Goal: Task Accomplishment & Management: Use online tool/utility

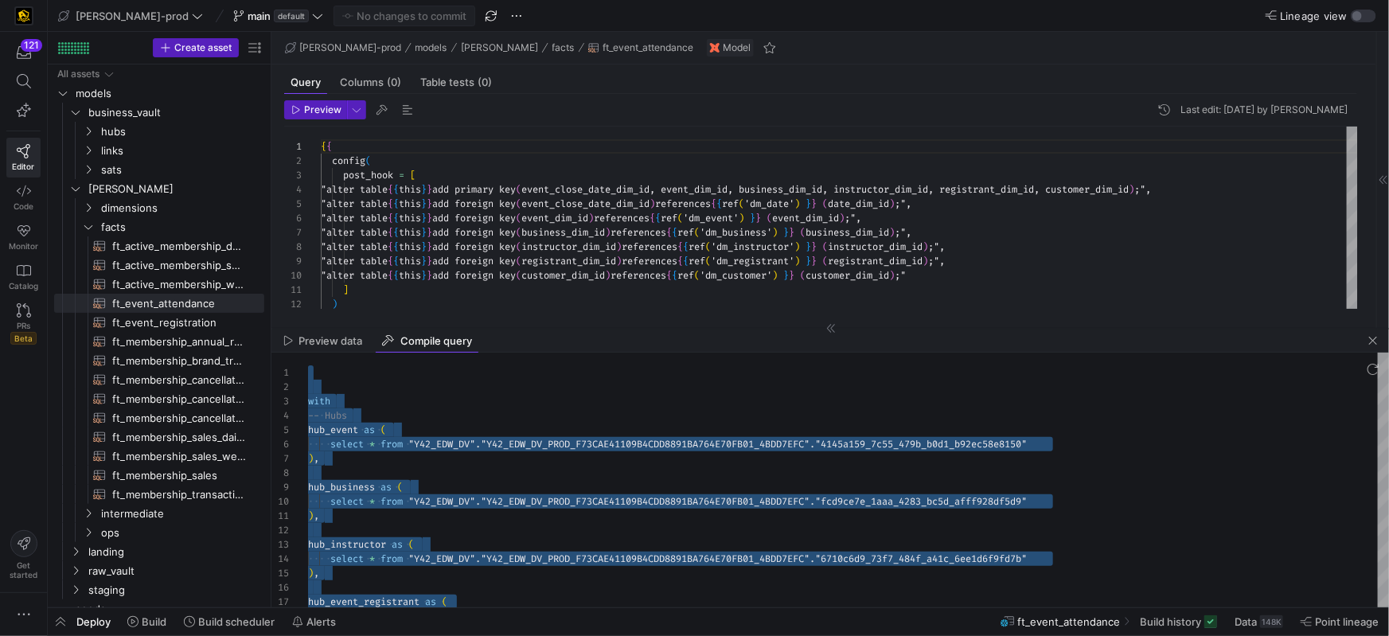
scroll to position [72, 418]
click at [188, 323] on span "ft_event_registration​​​​​​​​​​" at bounding box center [179, 323] width 134 height 18
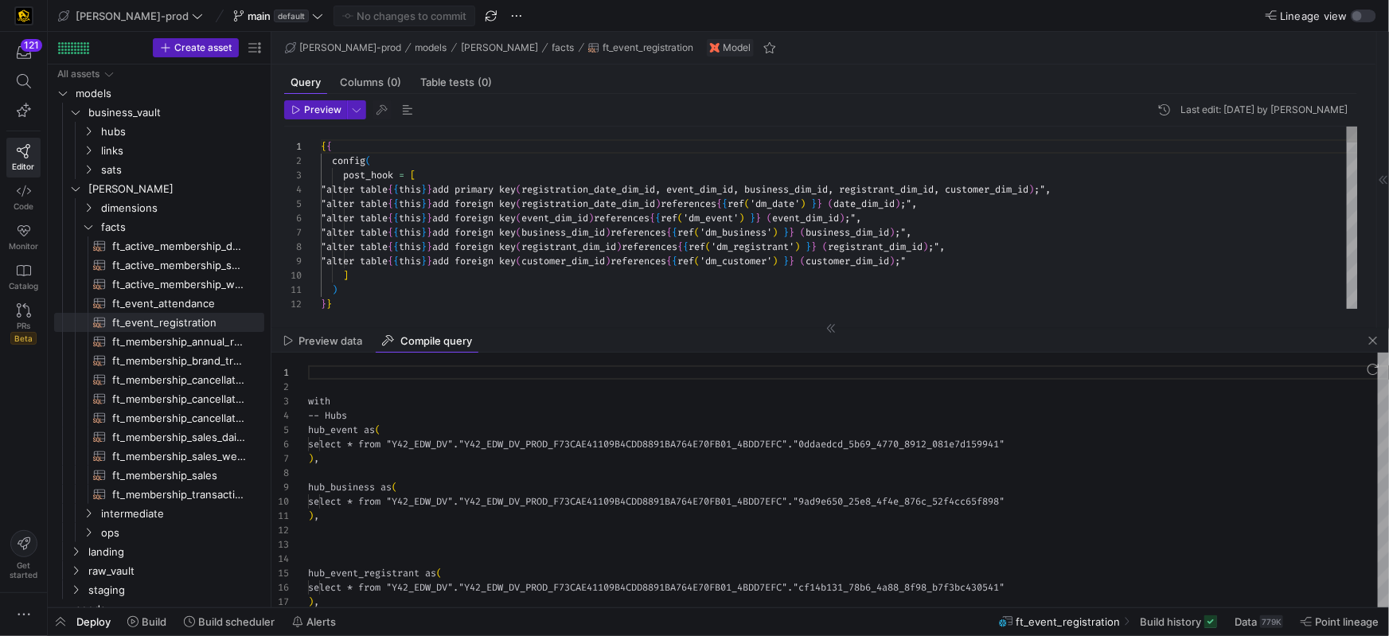
scroll to position [143, 0]
click at [1378, 342] on span "button" at bounding box center [1373, 340] width 19 height 19
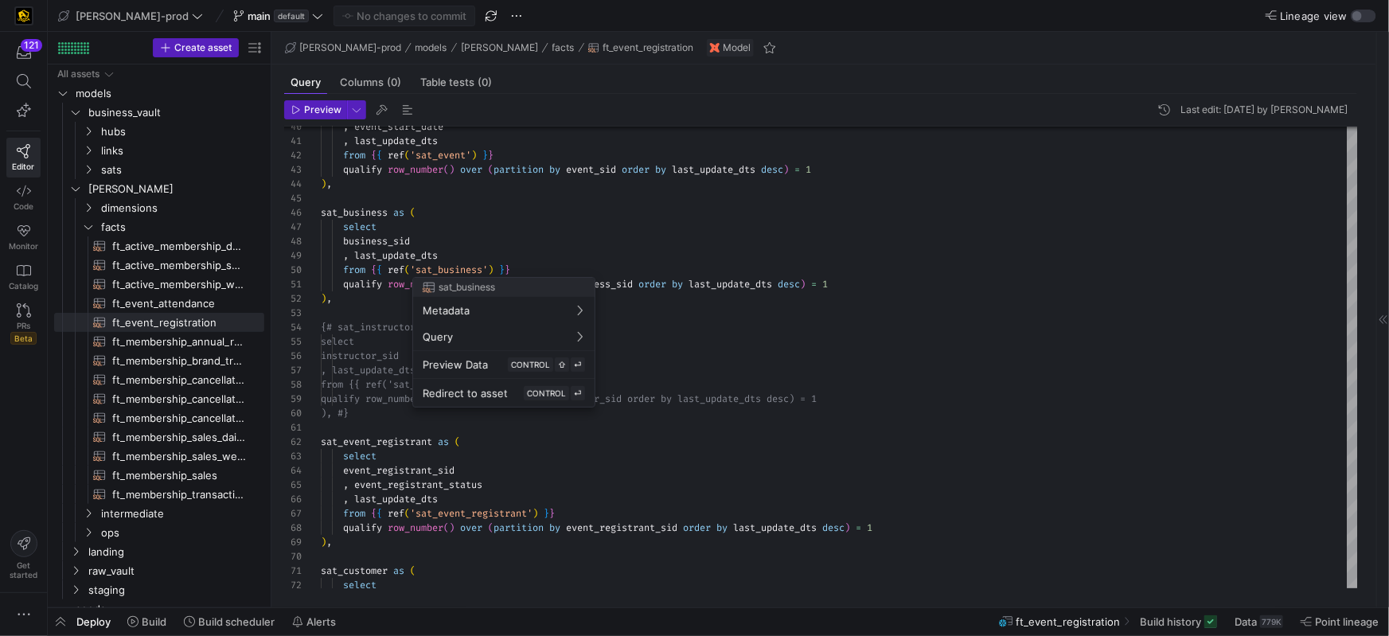
drag, startPoint x: 470, startPoint y: 256, endPoint x: 325, endPoint y: 253, distance: 145.0
click at [325, 253] on div at bounding box center [694, 318] width 1389 height 636
drag, startPoint x: 387, startPoint y: 250, endPoint x: 433, endPoint y: 248, distance: 46.2
click at [387, 250] on span "last_update_dts" at bounding box center [396, 255] width 84 height 13
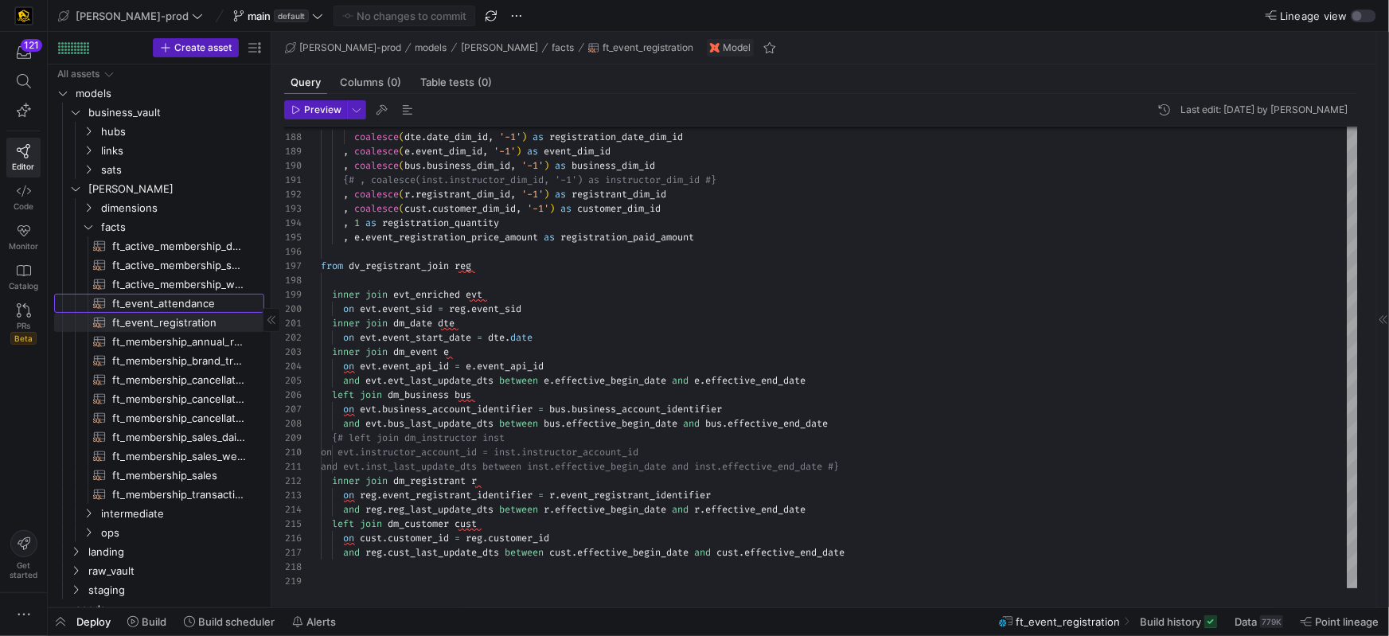
click at [168, 308] on span "ft_event_attendance​​​​​​​​​​" at bounding box center [179, 304] width 134 height 18
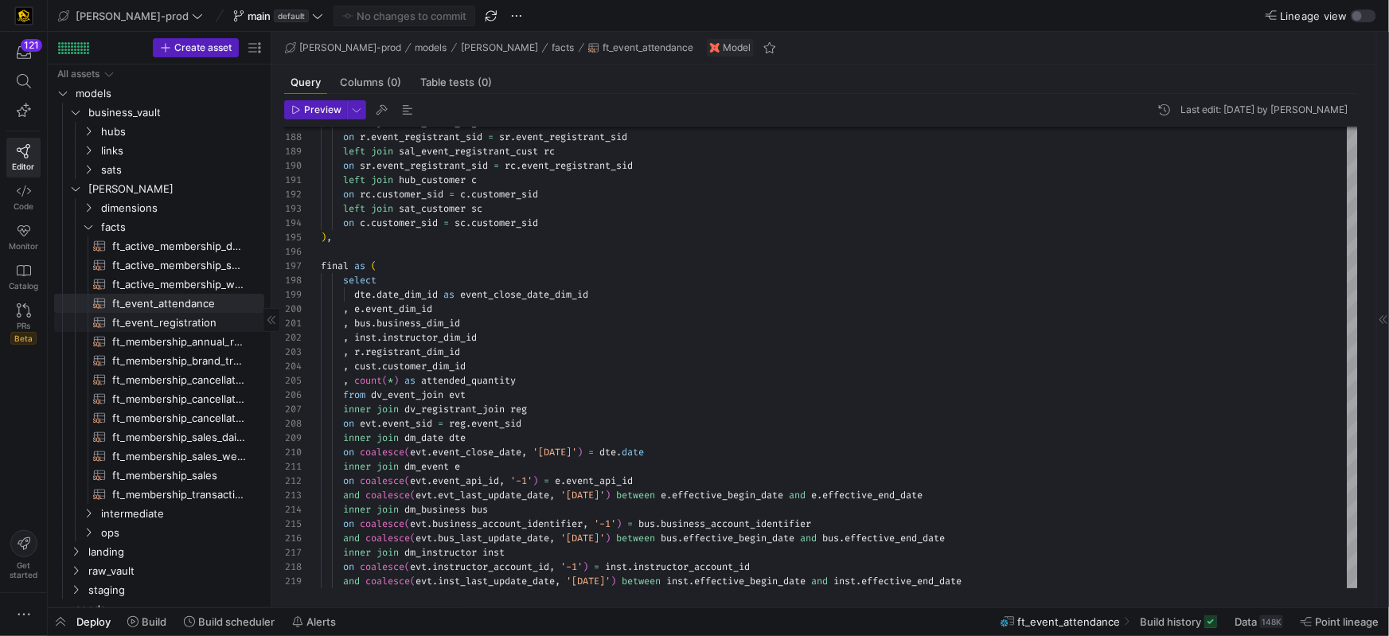
click at [129, 322] on span "ft_event_registration​​​​​​​​​​" at bounding box center [179, 323] width 134 height 18
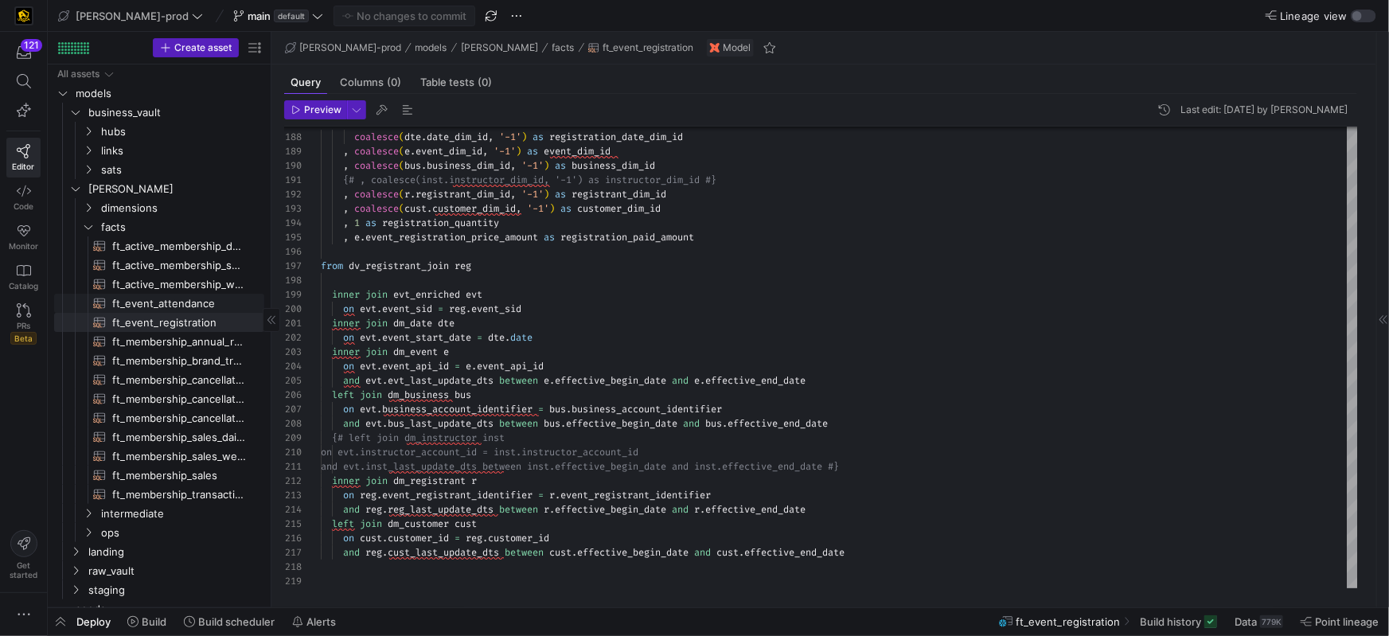
click at [189, 303] on span "ft_event_attendance​​​​​​​​​​" at bounding box center [179, 304] width 134 height 18
type textarea "{{ config( post_hook = [ "alter table {{ this }} add primary key (event_close_d…"
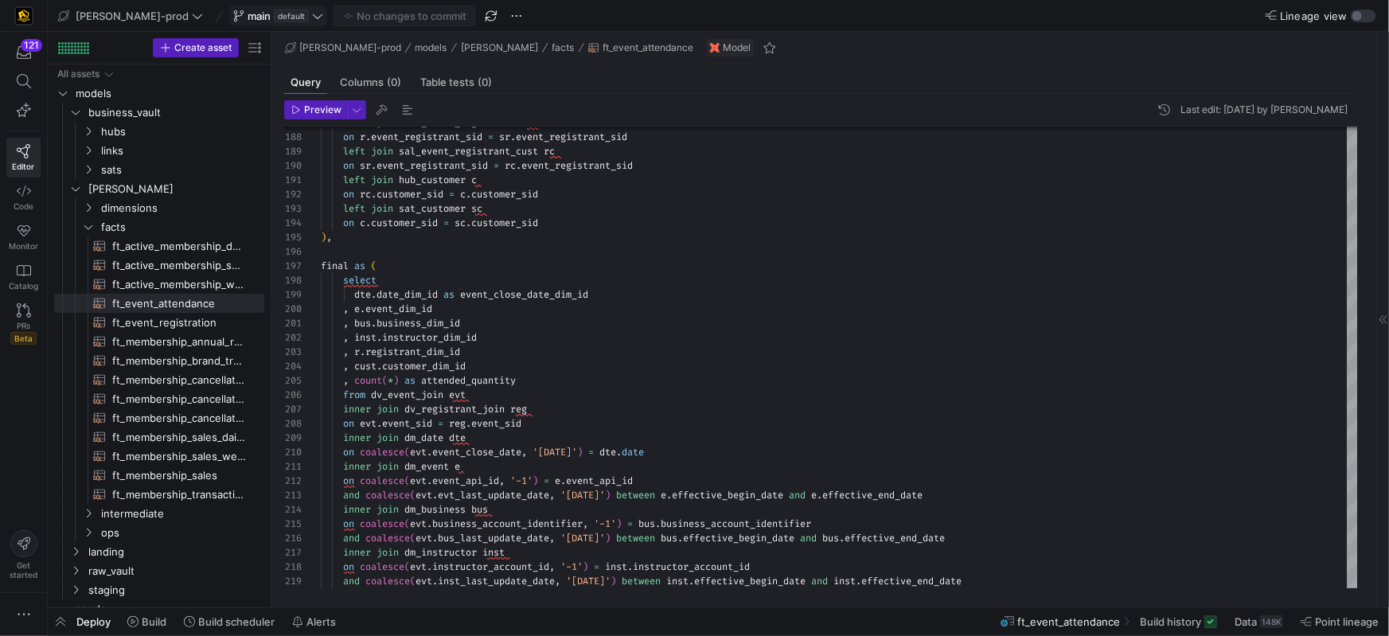
click at [313, 17] on icon at bounding box center [318, 16] width 10 height 5
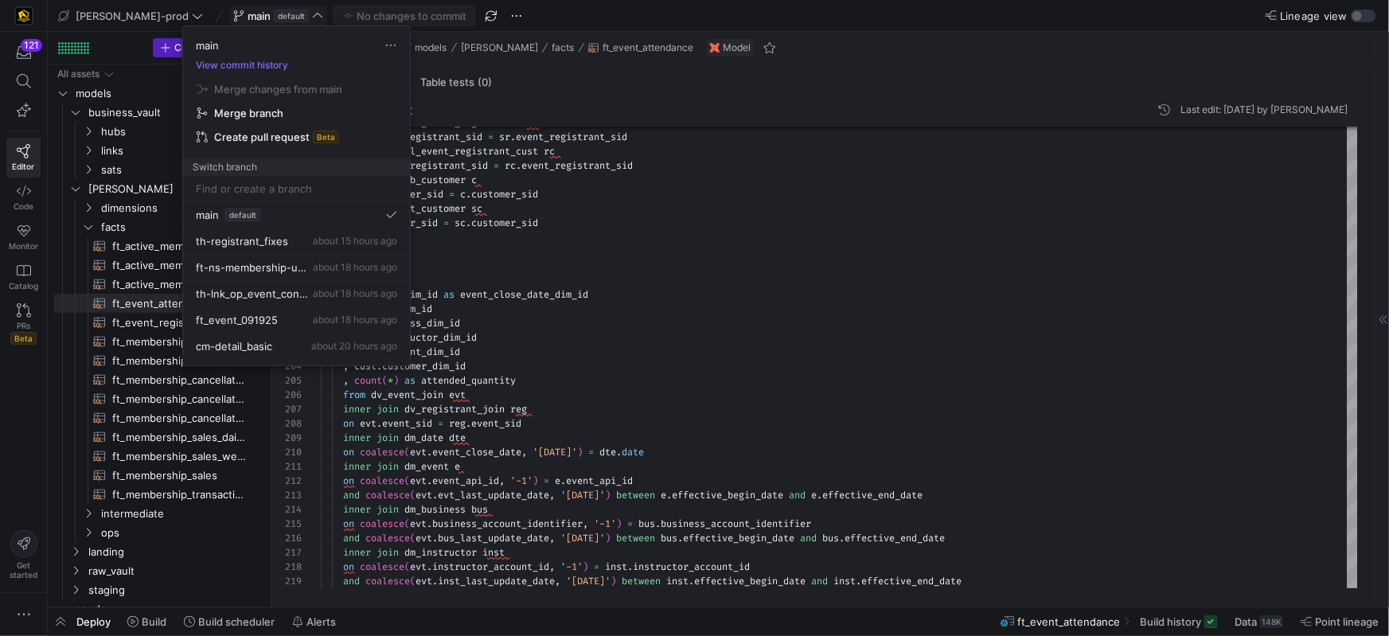
click at [264, 193] on input at bounding box center [296, 188] width 201 height 13
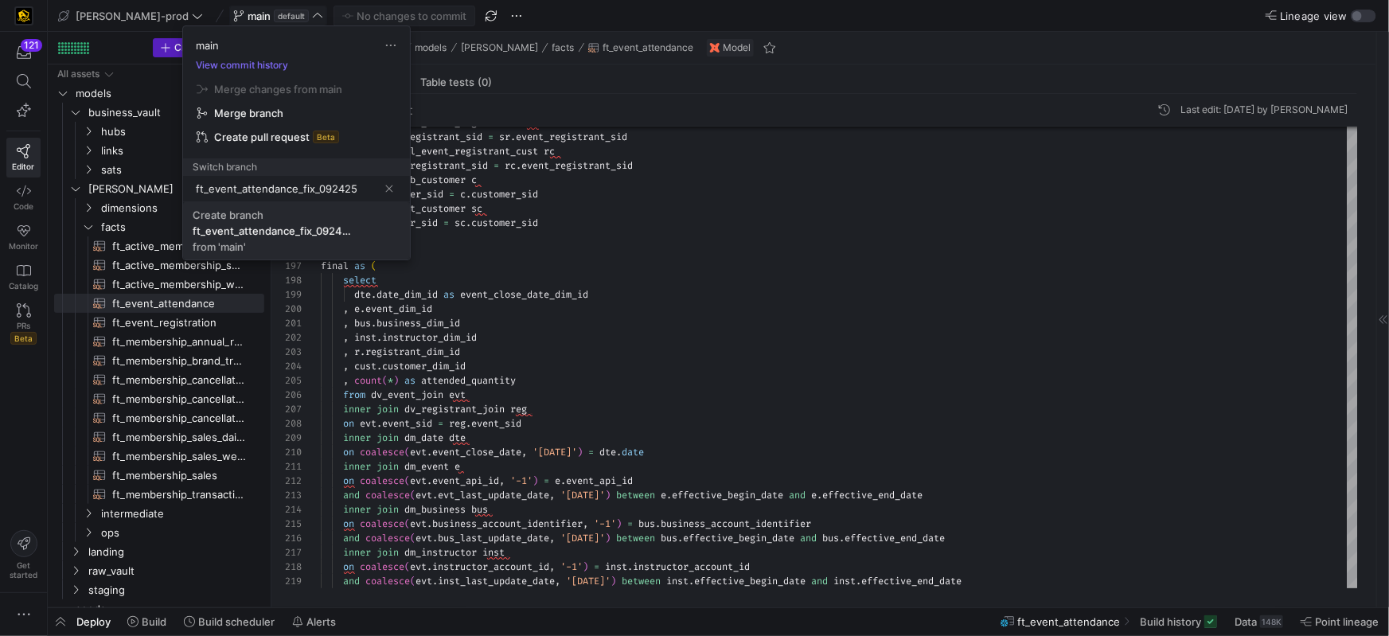
type input "ft_event_attendance_fix_092425"
click at [243, 213] on div "Create branch" at bounding box center [228, 215] width 71 height 13
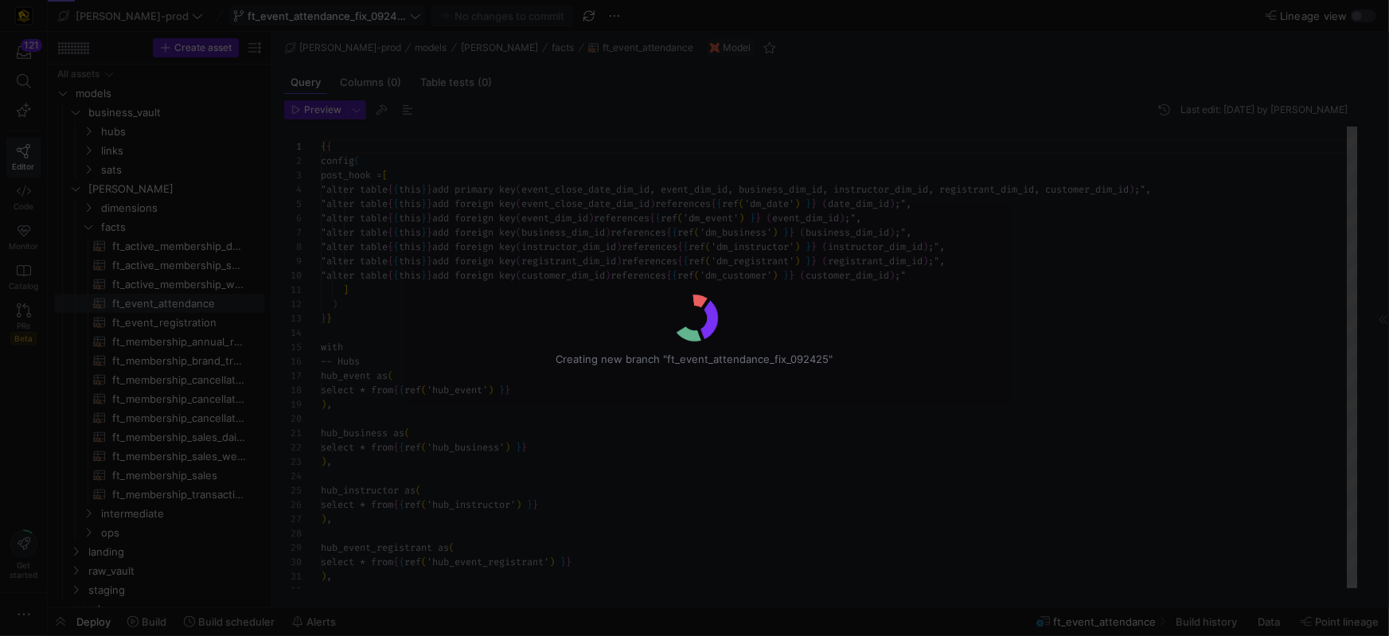
scroll to position [85, 0]
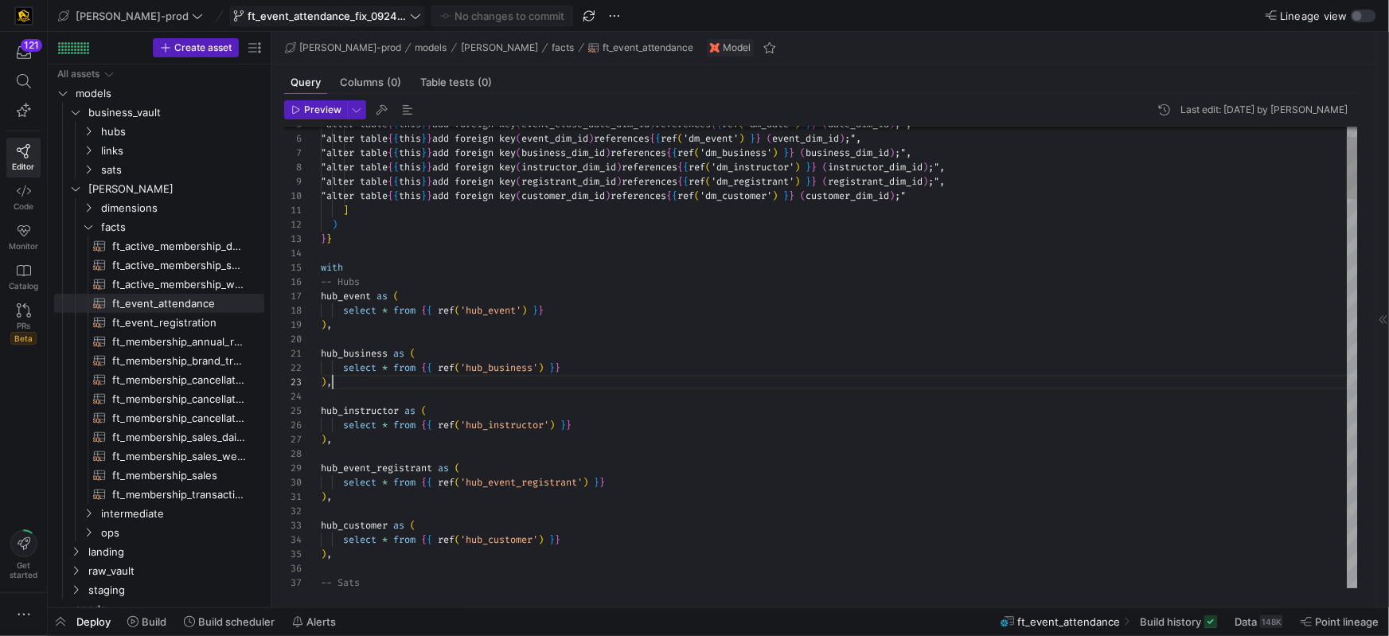
click at [751, 381] on div ") ," at bounding box center [840, 382] width 1038 height 14
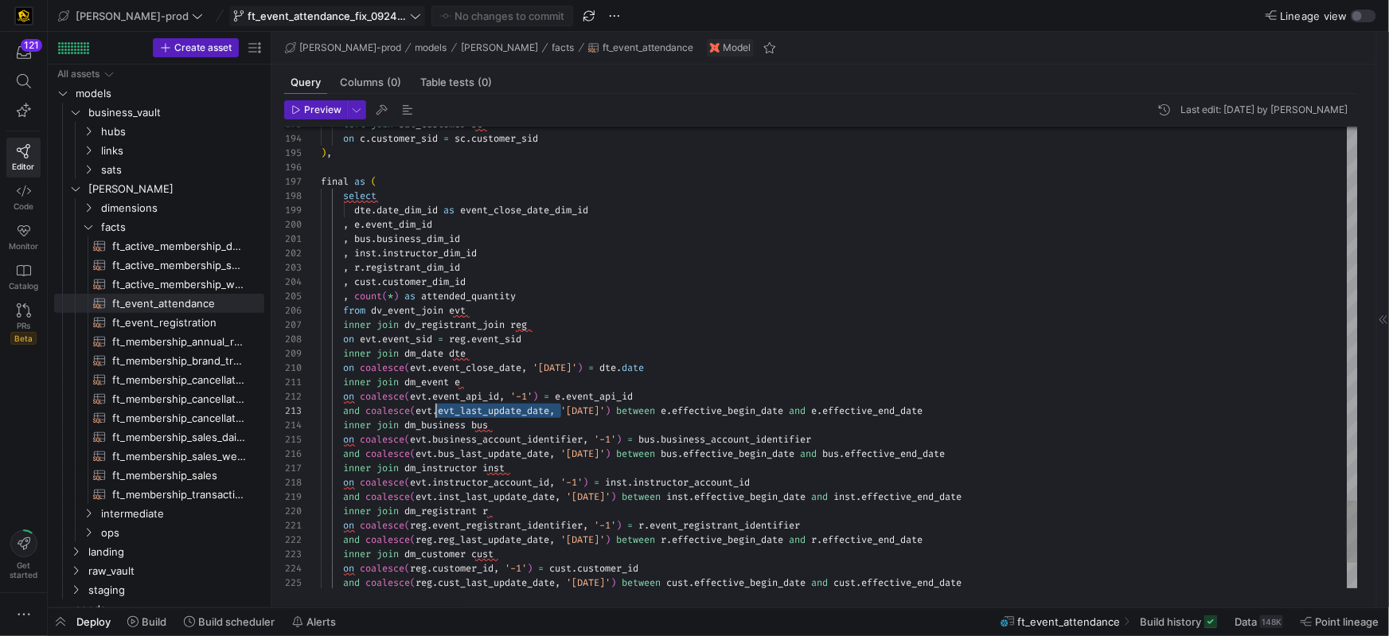
scroll to position [28, 96]
drag, startPoint x: 559, startPoint y: 412, endPoint x: 519, endPoint y: 444, distance: 51.0
click at [417, 412] on span "and coalesce ( evt . evt_last_update_date , '[DATE]' ) between e . effective_be…" at bounding box center [622, 410] width 602 height 13
drag, startPoint x: 556, startPoint y: 454, endPoint x: 466, endPoint y: 477, distance: 92.9
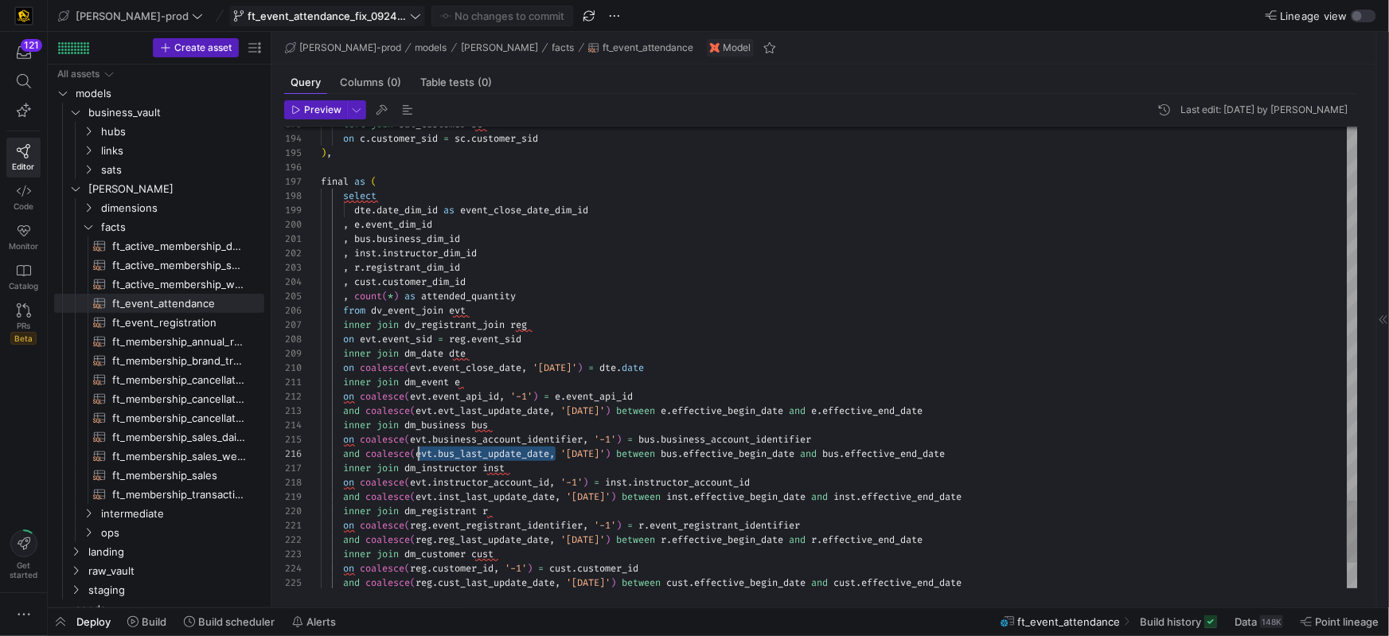
click at [420, 455] on span "and coalesce ( evt . bus_last_update_date , '[DATE]' ) between bus . effective_…" at bounding box center [633, 453] width 624 height 13
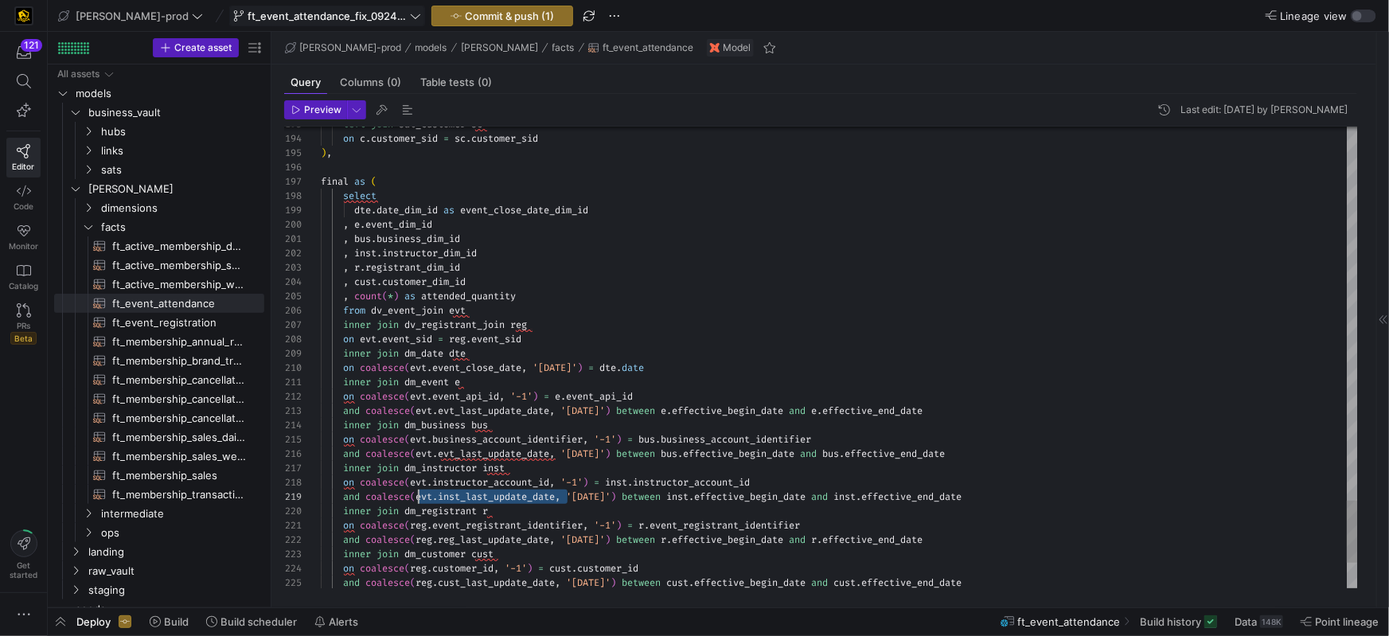
scroll to position [100, 96]
drag, startPoint x: 565, startPoint y: 498, endPoint x: 480, endPoint y: 522, distance: 87.9
click at [418, 498] on span "and coalesce ( evt . inst_last_update_date , '[DATE]' ) between inst . effectiv…" at bounding box center [641, 496] width 641 height 13
drag, startPoint x: 565, startPoint y: 543, endPoint x: 432, endPoint y: 543, distance: 133.8
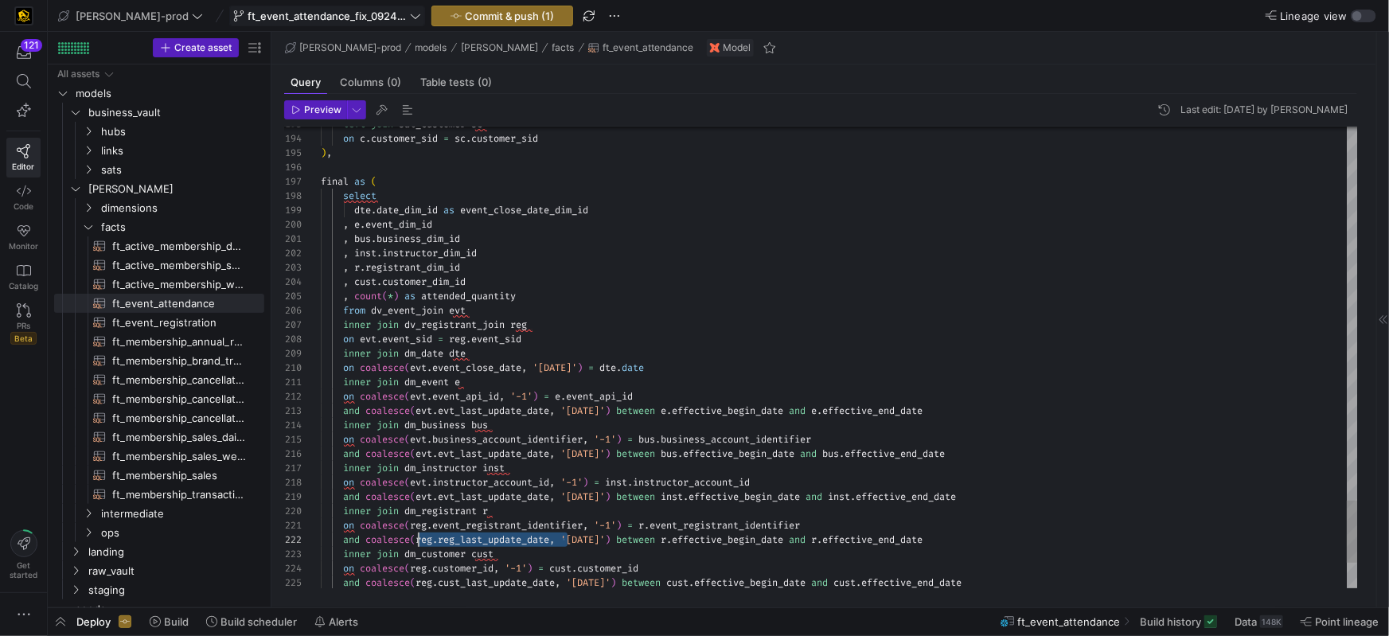
click at [417, 540] on span "and coalesce ( reg . reg_last_update_date , '[DATE]' ) between r . effective_be…" at bounding box center [622, 539] width 602 height 13
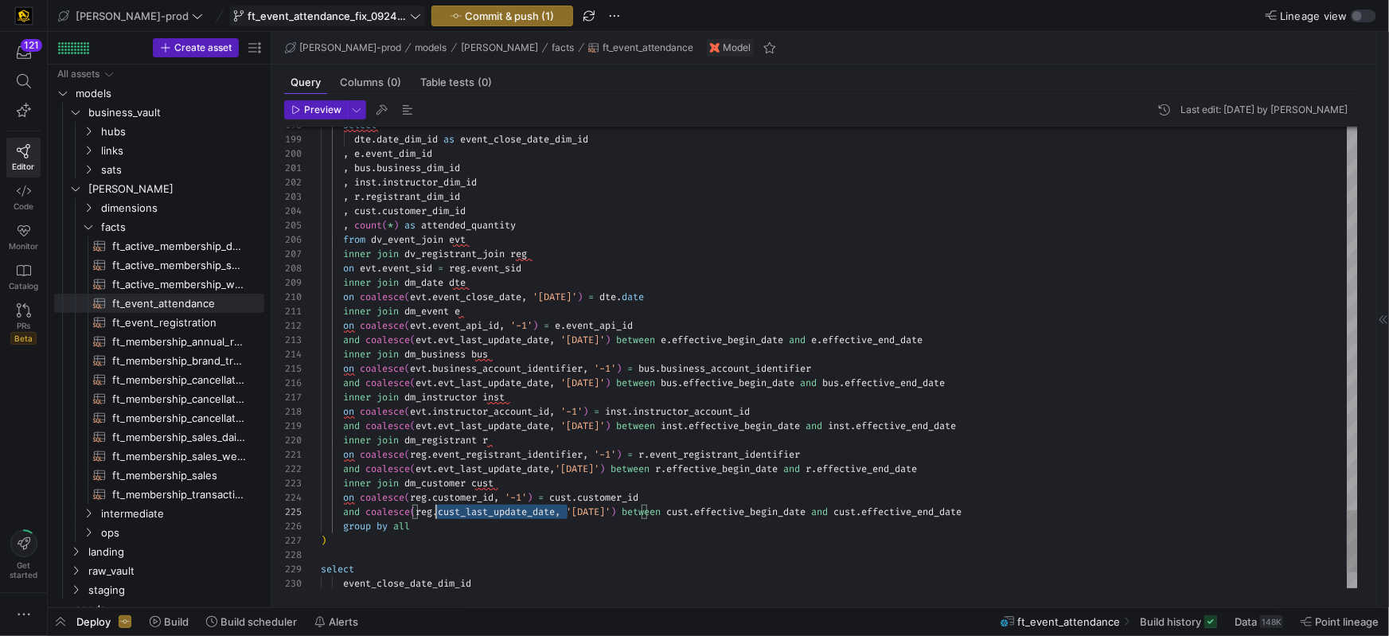
scroll to position [57, 96]
drag, startPoint x: 569, startPoint y: 513, endPoint x: 416, endPoint y: 515, distance: 152.1
click at [416, 514] on span "and coalesce ( reg . cust_last_update_date , '[DATE]' ) between [GEOGRAPHIC_DAT…" at bounding box center [641, 512] width 641 height 13
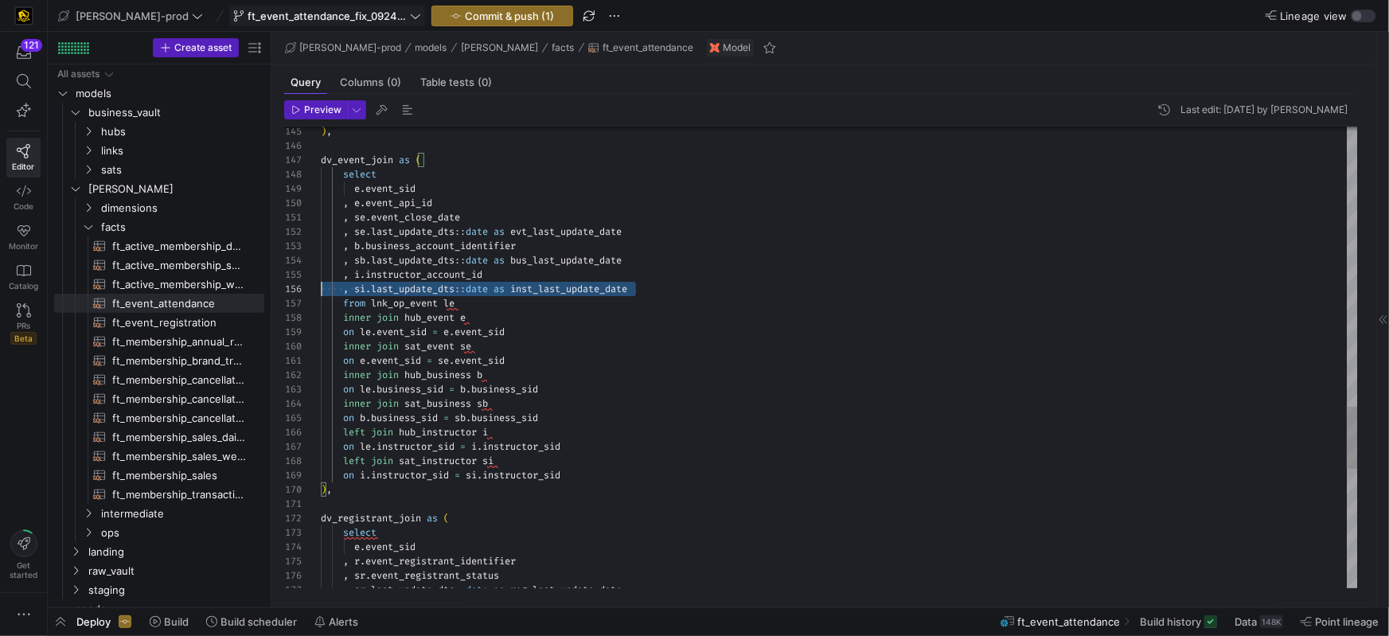
scroll to position [72, 0]
drag, startPoint x: 655, startPoint y: 287, endPoint x: 287, endPoint y: 291, distance: 367.1
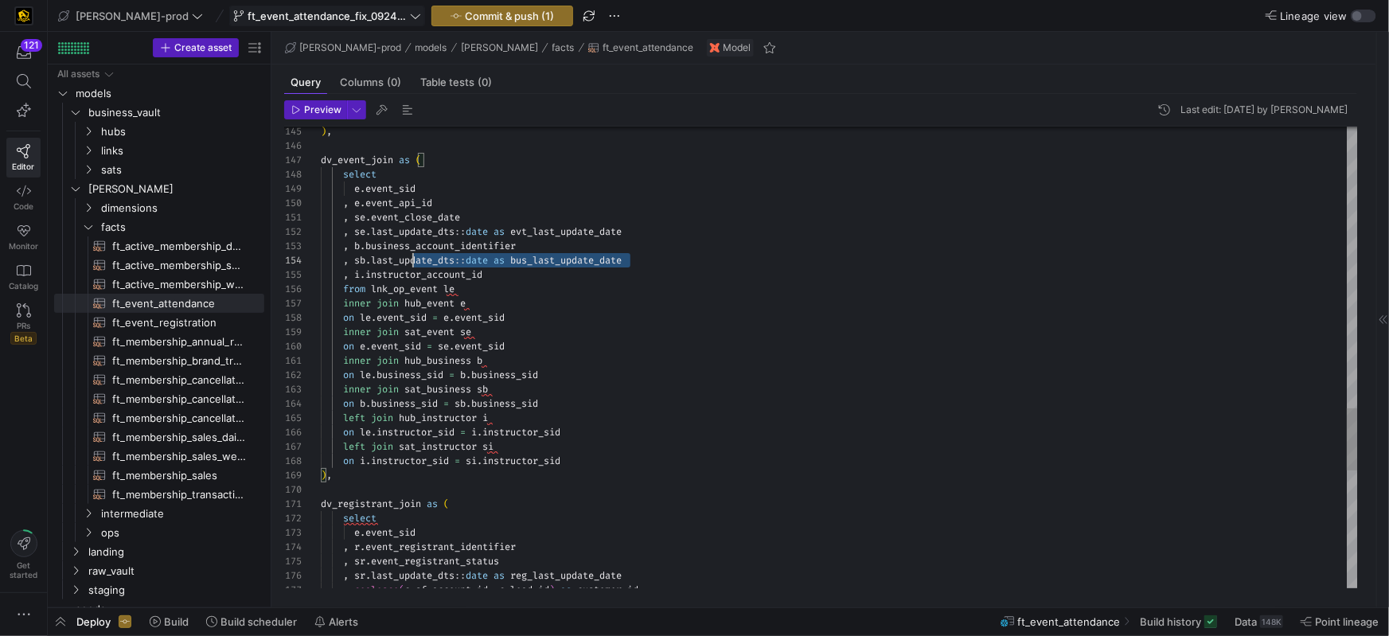
scroll to position [43, 0]
drag, startPoint x: 661, startPoint y: 260, endPoint x: 298, endPoint y: 265, distance: 363.1
click at [295, 264] on div "176 175 174 173 172 171 170 169 168 167 166 165 164 163 161 162 160 159 158 157…" at bounding box center [821, 358] width 1074 height 462
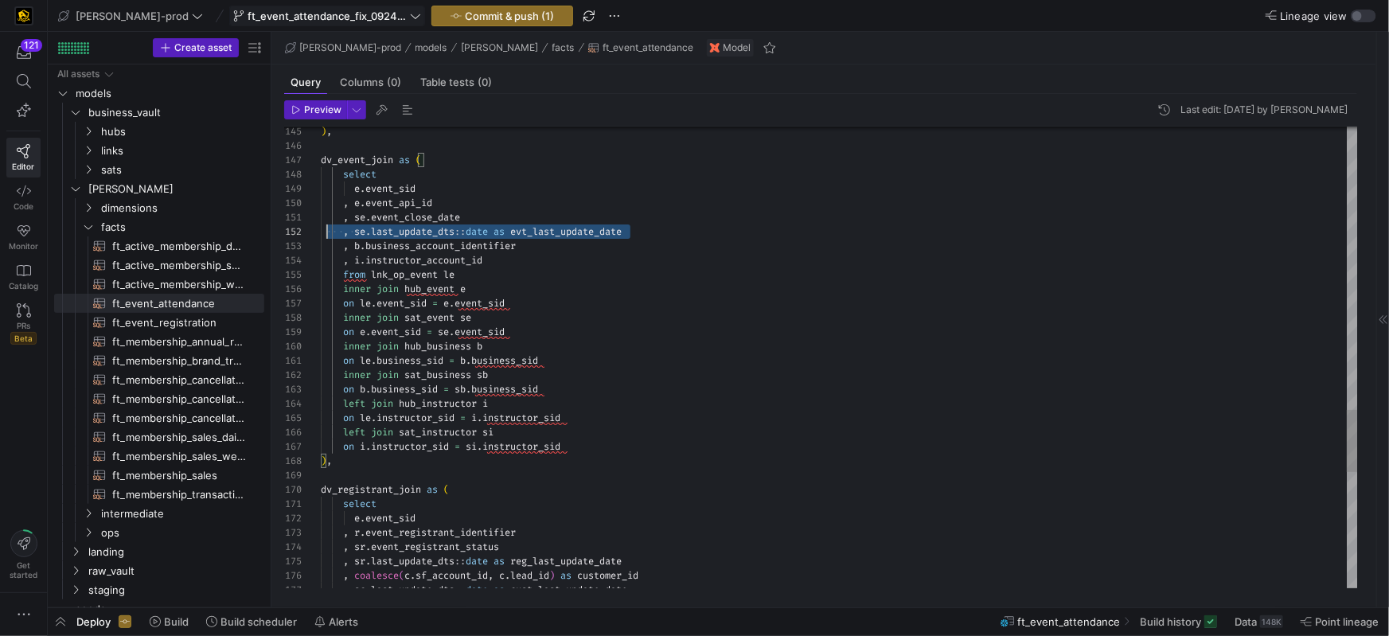
scroll to position [14, 0]
drag, startPoint x: 598, startPoint y: 232, endPoint x: 416, endPoint y: 278, distance: 187.3
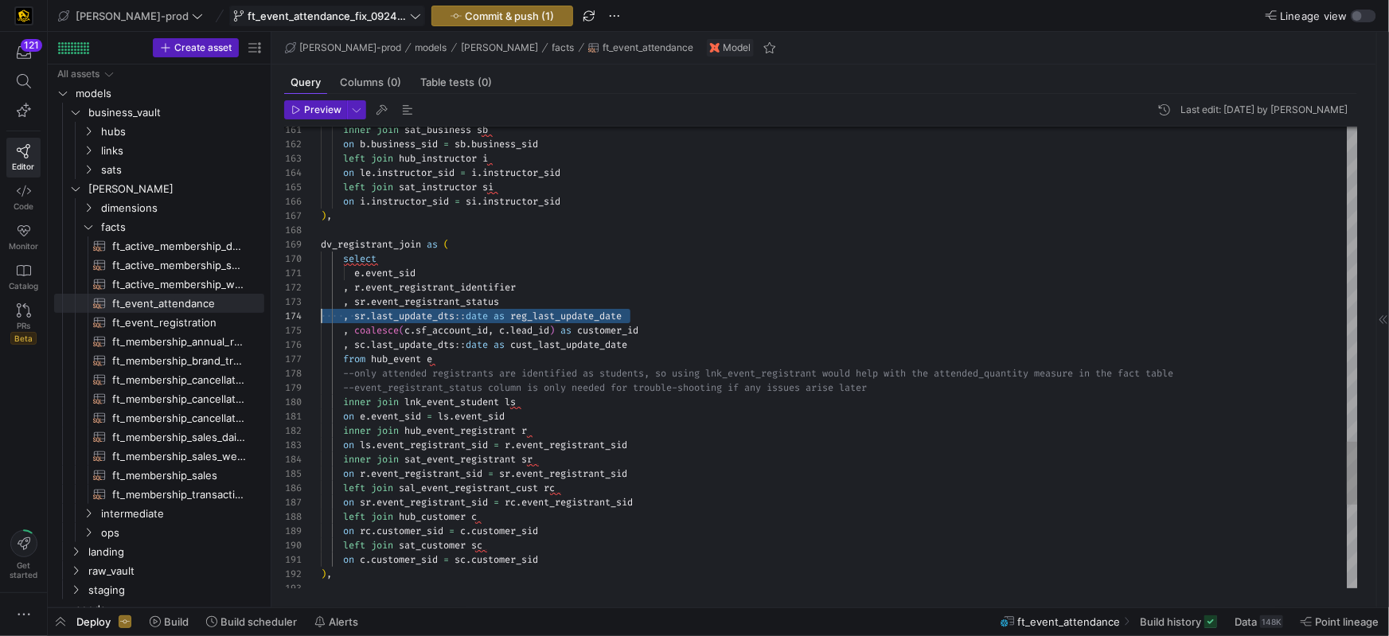
scroll to position [43, 0]
drag, startPoint x: 600, startPoint y: 316, endPoint x: 313, endPoint y: 318, distance: 287.5
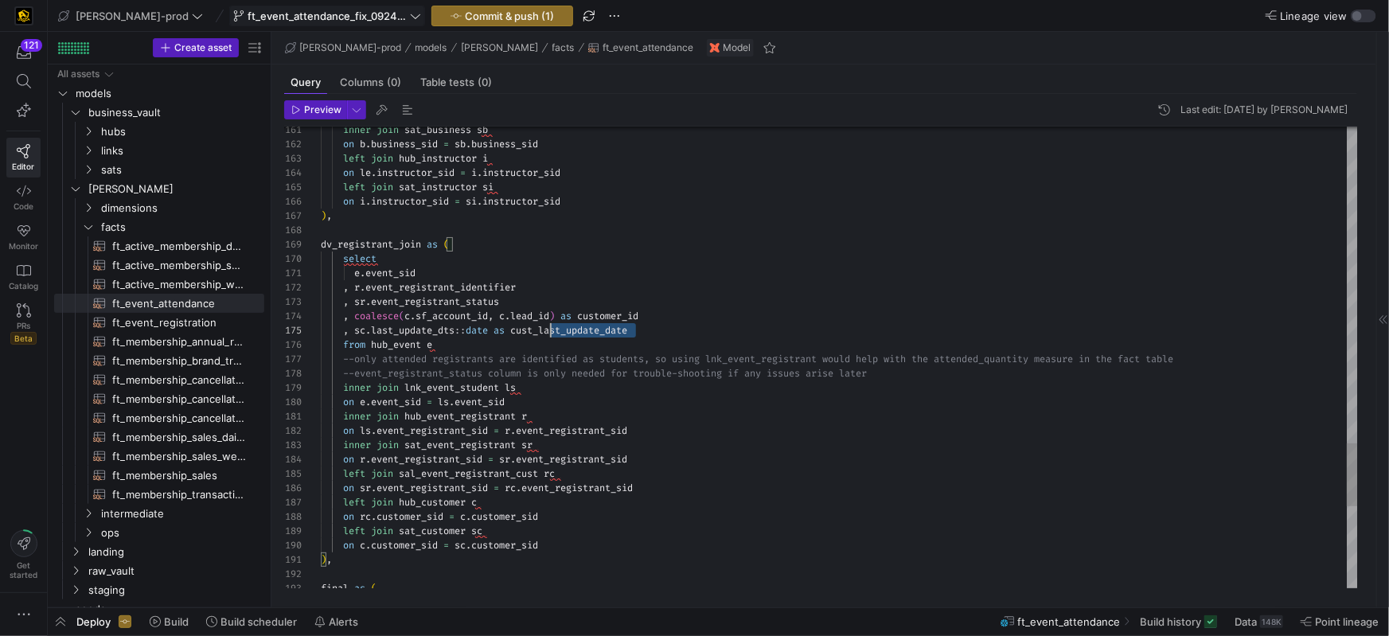
scroll to position [57, 0]
drag, startPoint x: 640, startPoint y: 331, endPoint x: 313, endPoint y: 343, distance: 327.5
click at [286, 330] on div "173 172 171 170 169 168 167 166 165 164 163 162 161 174 175 176 177 178 179 180…" at bounding box center [821, 358] width 1074 height 462
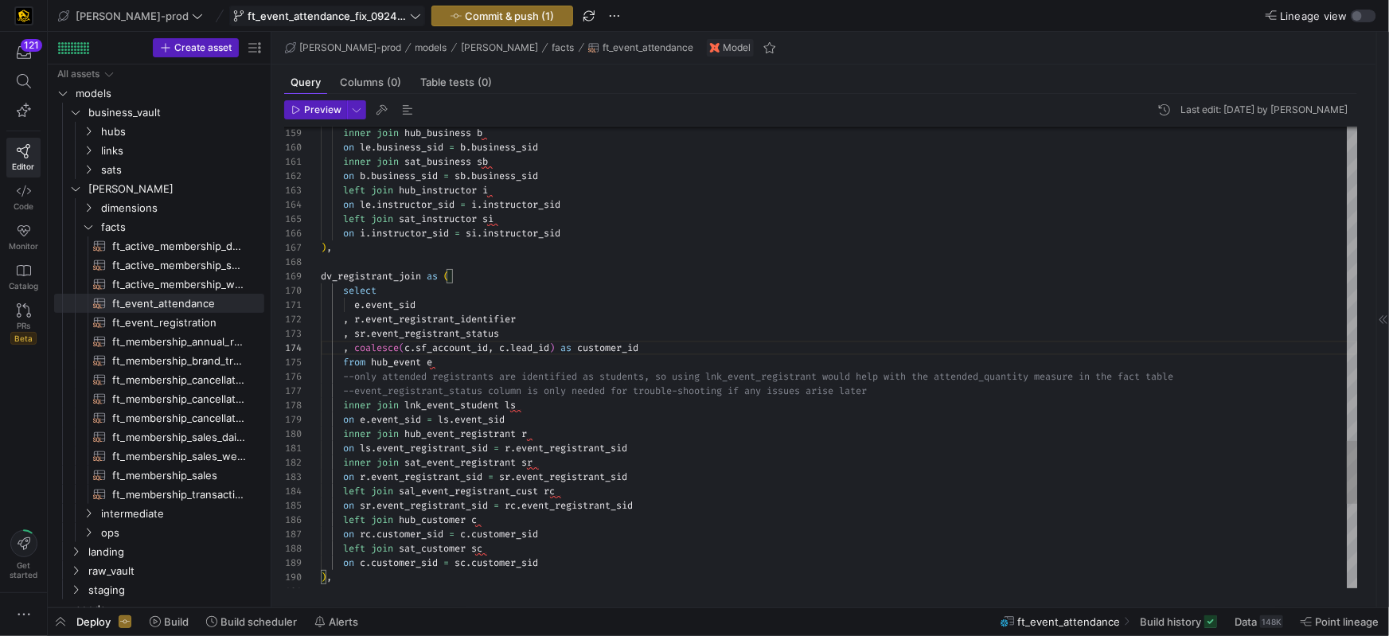
click at [436, 284] on div "select" at bounding box center [840, 290] width 1038 height 14
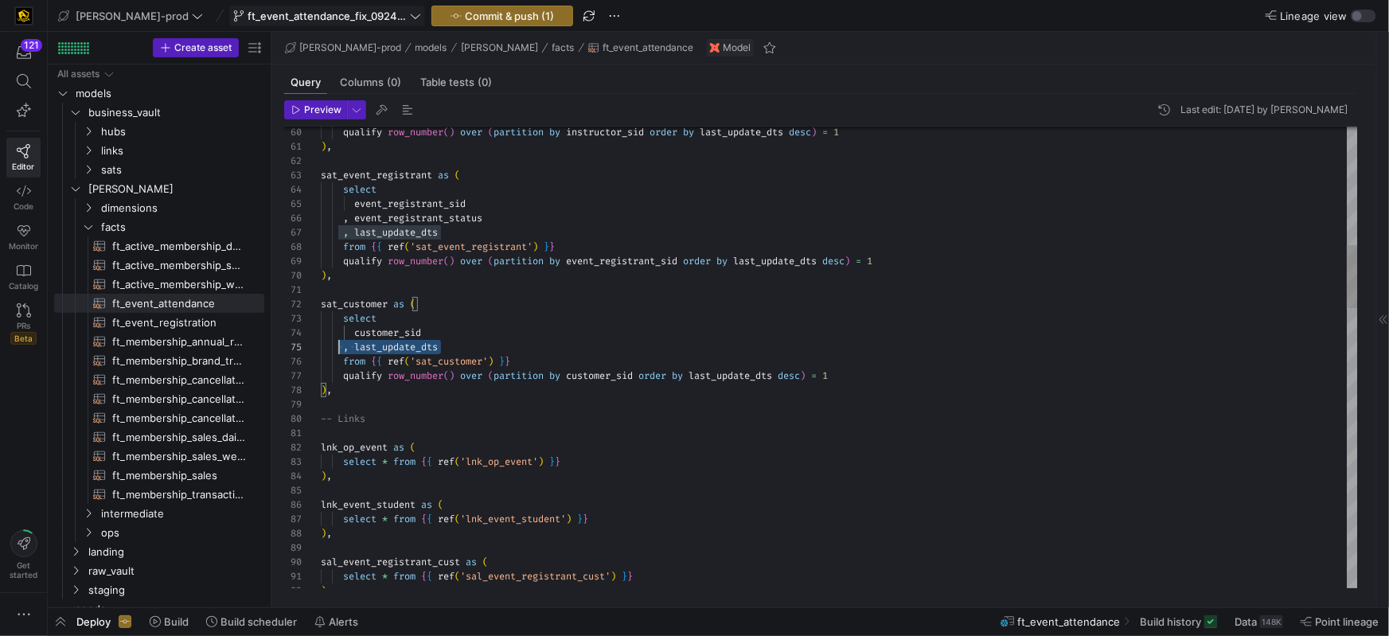
scroll to position [57, 0]
drag, startPoint x: 463, startPoint y: 347, endPoint x: 294, endPoint y: 350, distance: 168.8
click at [294, 350] on div "91 92 90 89 88 87 86 85 83 84 82 81 80 79 78 77 76 75 74 73 72 71 70 69 68 67 6…" at bounding box center [821, 358] width 1074 height 462
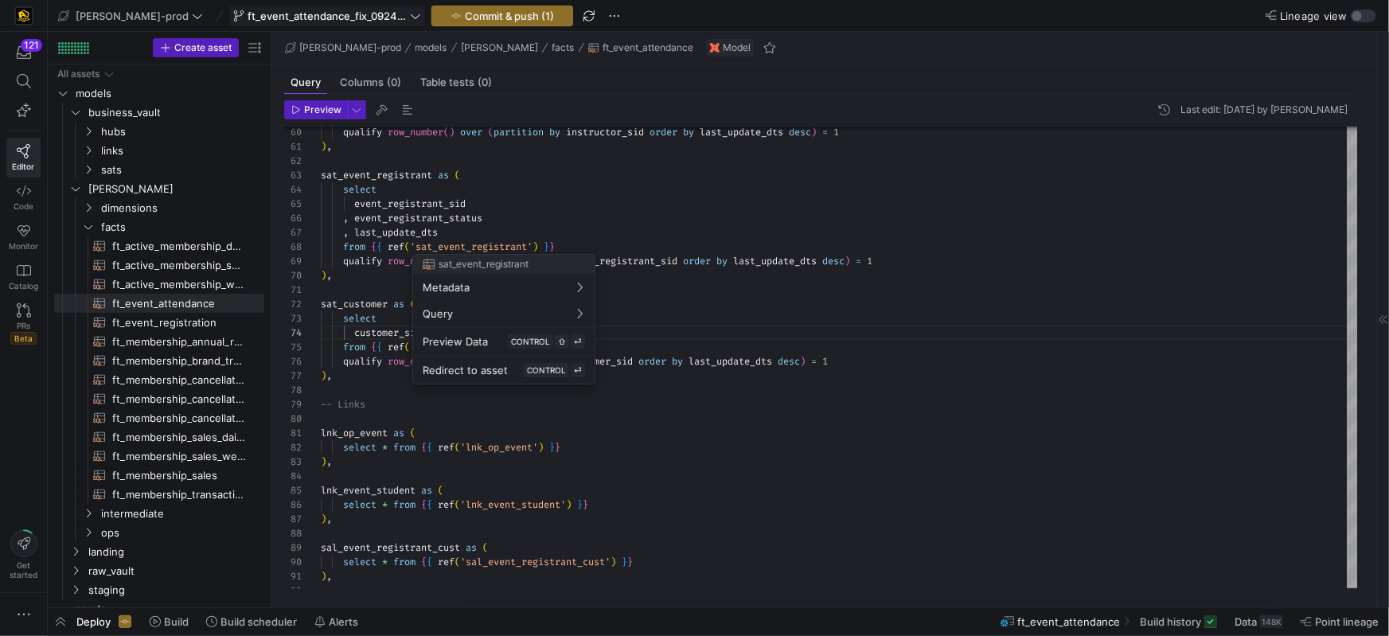
click at [481, 233] on div at bounding box center [694, 318] width 1389 height 636
type textarea "), sat_event_registrant as ( select event_registrant_sid , event_registrant_sta…"
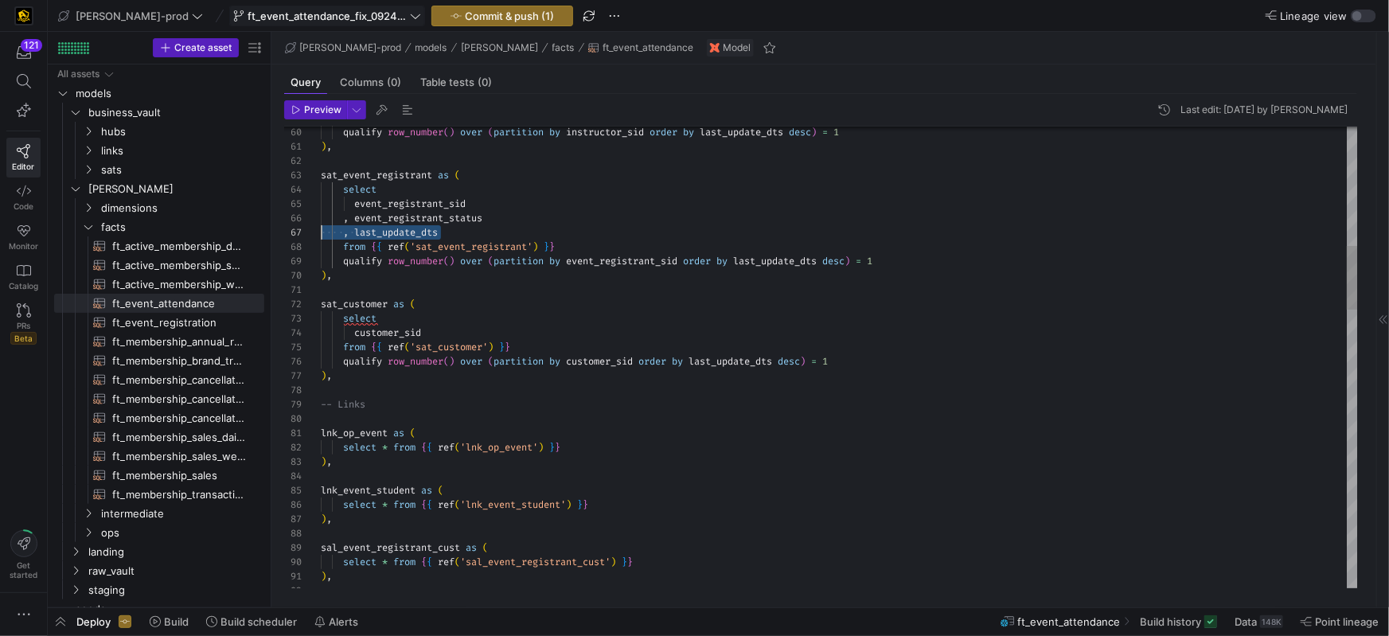
scroll to position [86, 0]
drag, startPoint x: 455, startPoint y: 233, endPoint x: 292, endPoint y: 232, distance: 163.2
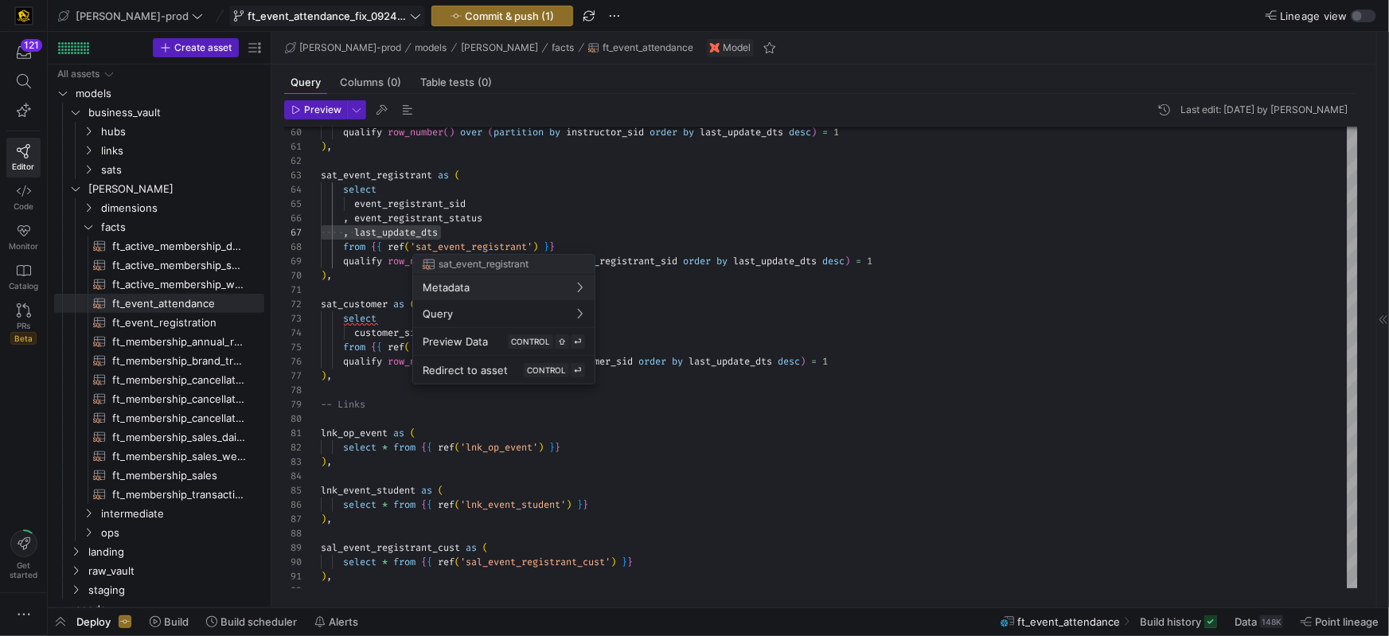
click at [486, 232] on div at bounding box center [694, 318] width 1389 height 636
drag, startPoint x: 495, startPoint y: 231, endPoint x: 519, endPoint y: 230, distance: 23.9
click at [495, 231] on div ", last_update_dts" at bounding box center [840, 232] width 1038 height 14
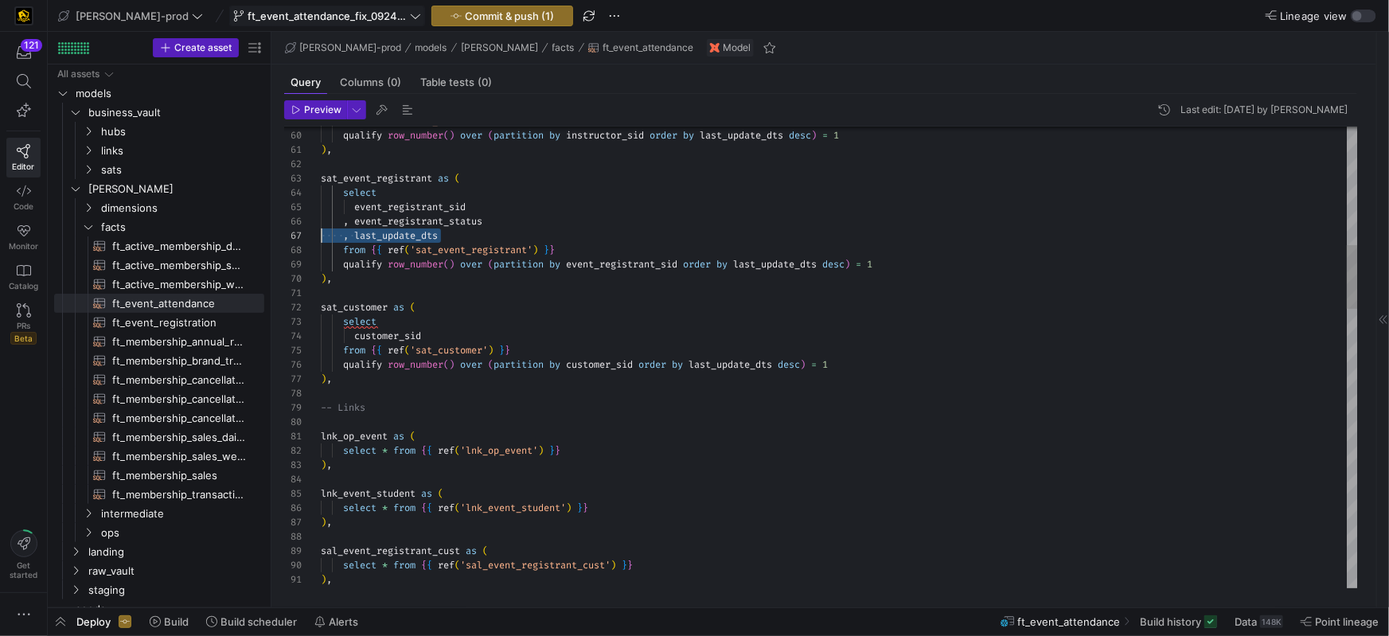
drag, startPoint x: 510, startPoint y: 230, endPoint x: 461, endPoint y: 251, distance: 52.8
click at [316, 232] on div "90 91 89 88 87 86 85 84 82 83 81 80 79 78 77 76 75 74 73 72 71 70 69 68 67 66 6…" at bounding box center [821, 358] width 1074 height 462
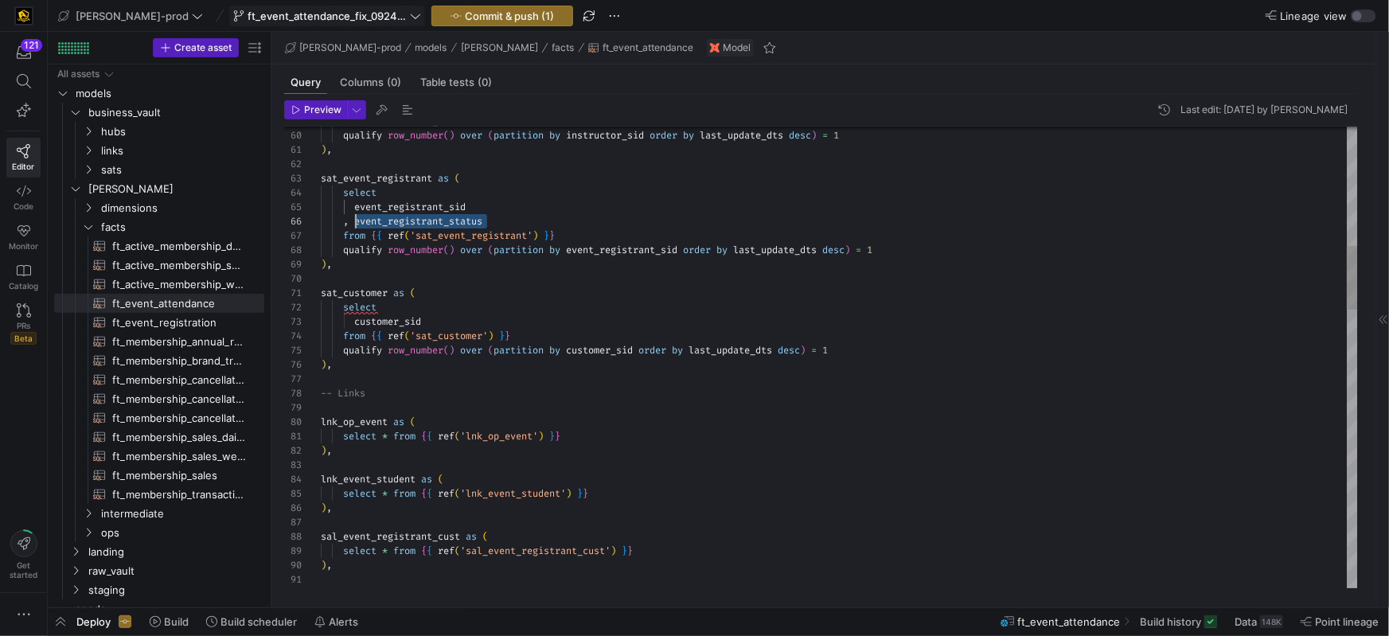
scroll to position [72, 34]
drag, startPoint x: 449, startPoint y: 222, endPoint x: 358, endPoint y: 222, distance: 91.6
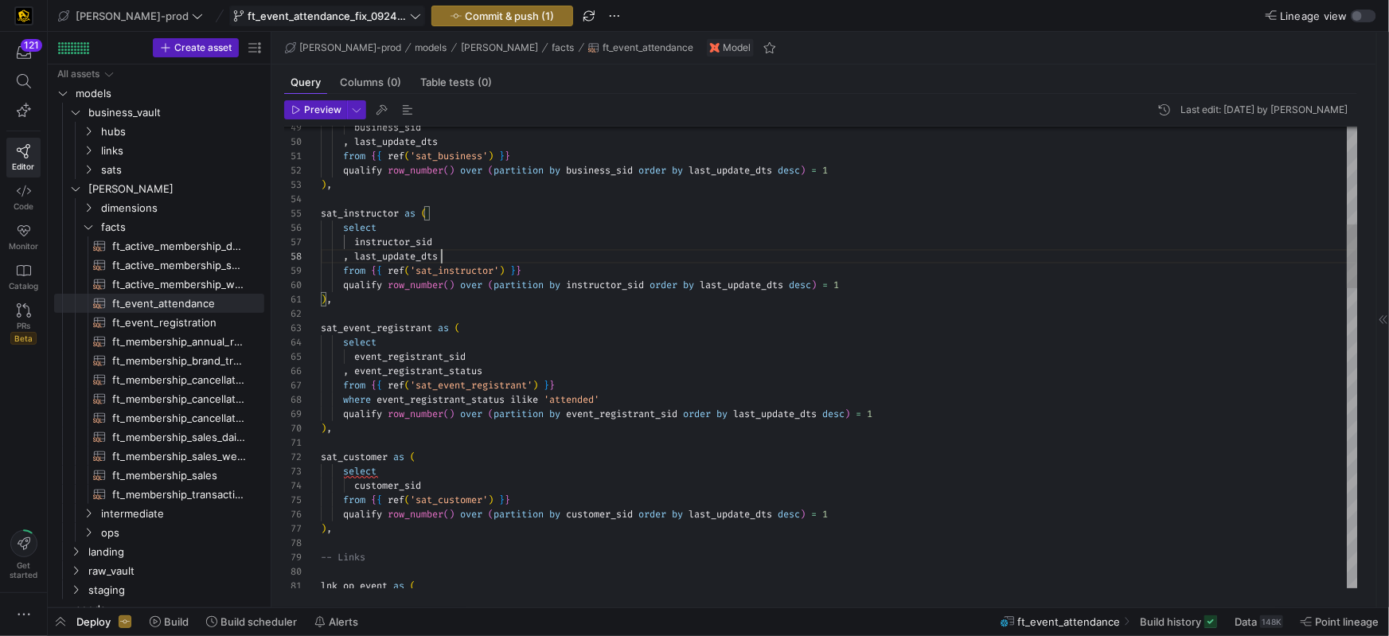
scroll to position [100, 0]
drag, startPoint x: 451, startPoint y: 252, endPoint x: 302, endPoint y: 256, distance: 149.7
click at [268, 256] on as-split "Create asset Drag here to set row groups Drag here to set column labels Group 1…" at bounding box center [719, 320] width 1342 height 576
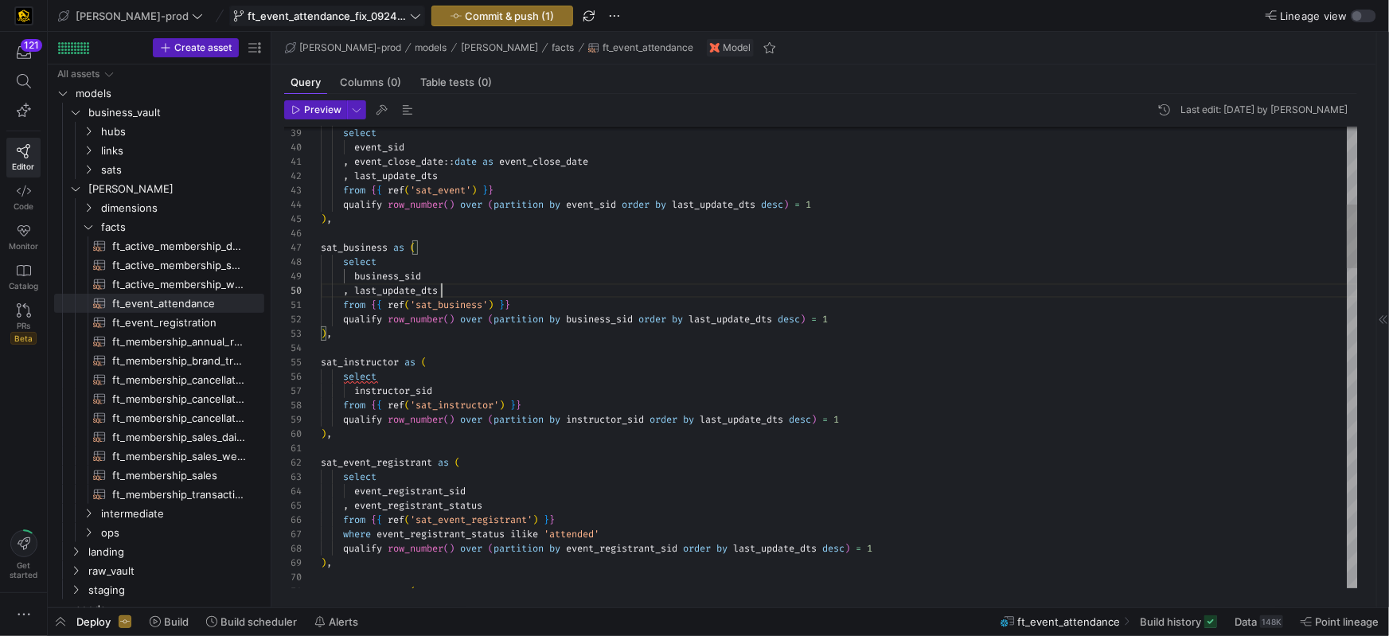
scroll to position [128, 0]
drag, startPoint x: 485, startPoint y: 291, endPoint x: 293, endPoint y: 291, distance: 191.9
click at [293, 291] on div "71 70 69 68 66 65 64 63 62 61 60 59 58 67 57 56 55 54 53 52 51 50 49 48 47 46 4…" at bounding box center [821, 358] width 1074 height 462
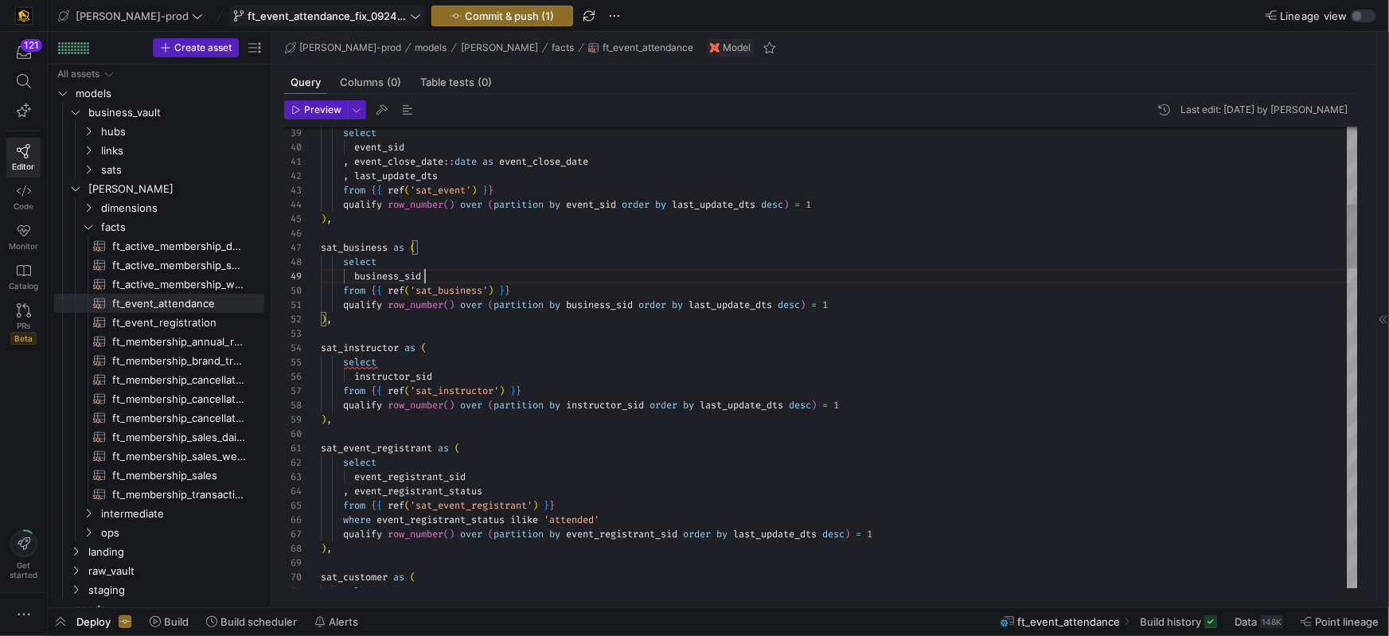
scroll to position [115, 104]
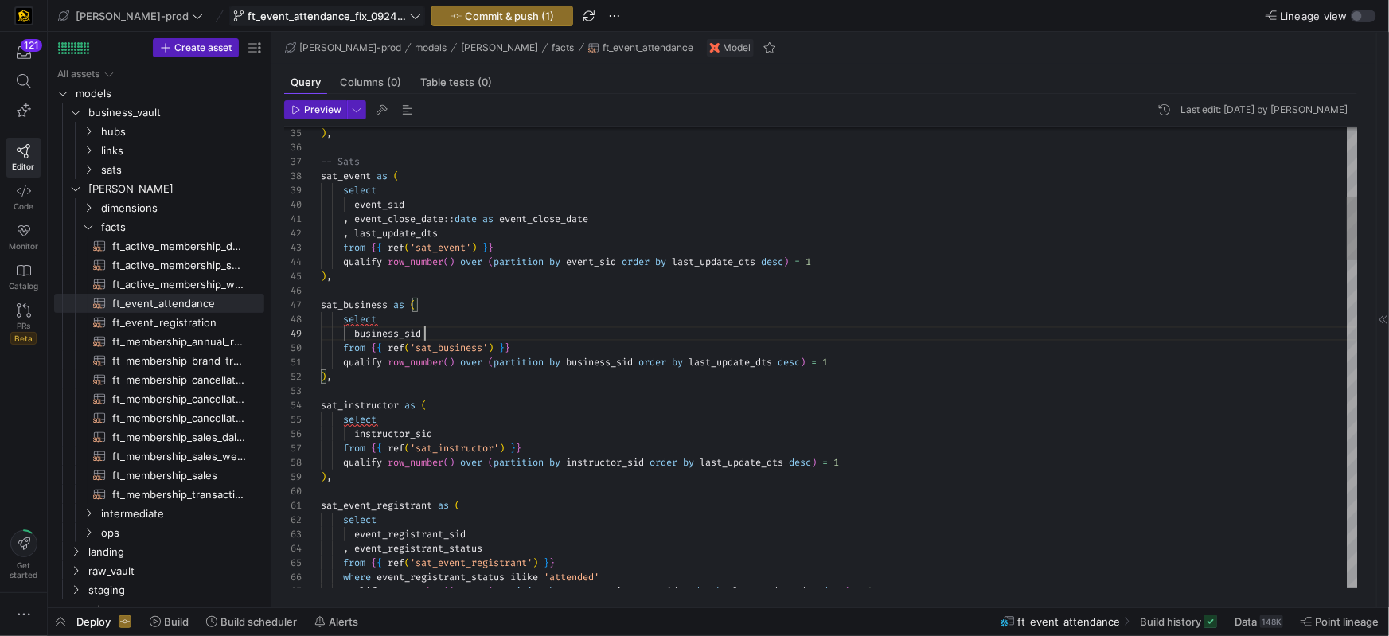
click at [482, 305] on div "sat_business as (" at bounding box center [840, 305] width 1038 height 14
click at [466, 324] on div "select" at bounding box center [840, 319] width 1038 height 14
click at [549, 353] on div "from { { ref ( 'sat_business' ) } }" at bounding box center [840, 348] width 1038 height 14
drag, startPoint x: 359, startPoint y: 332, endPoint x: 381, endPoint y: 412, distance: 83.2
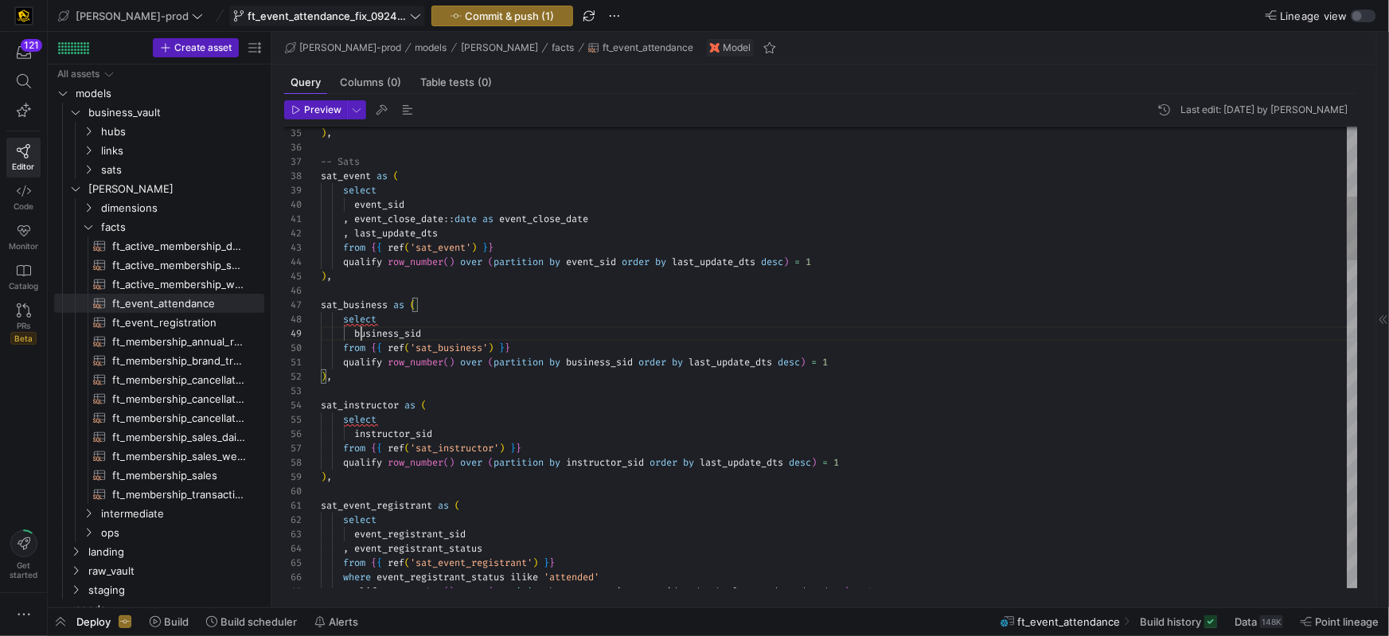
click at [358, 333] on span "business_sid" at bounding box center [387, 333] width 67 height 13
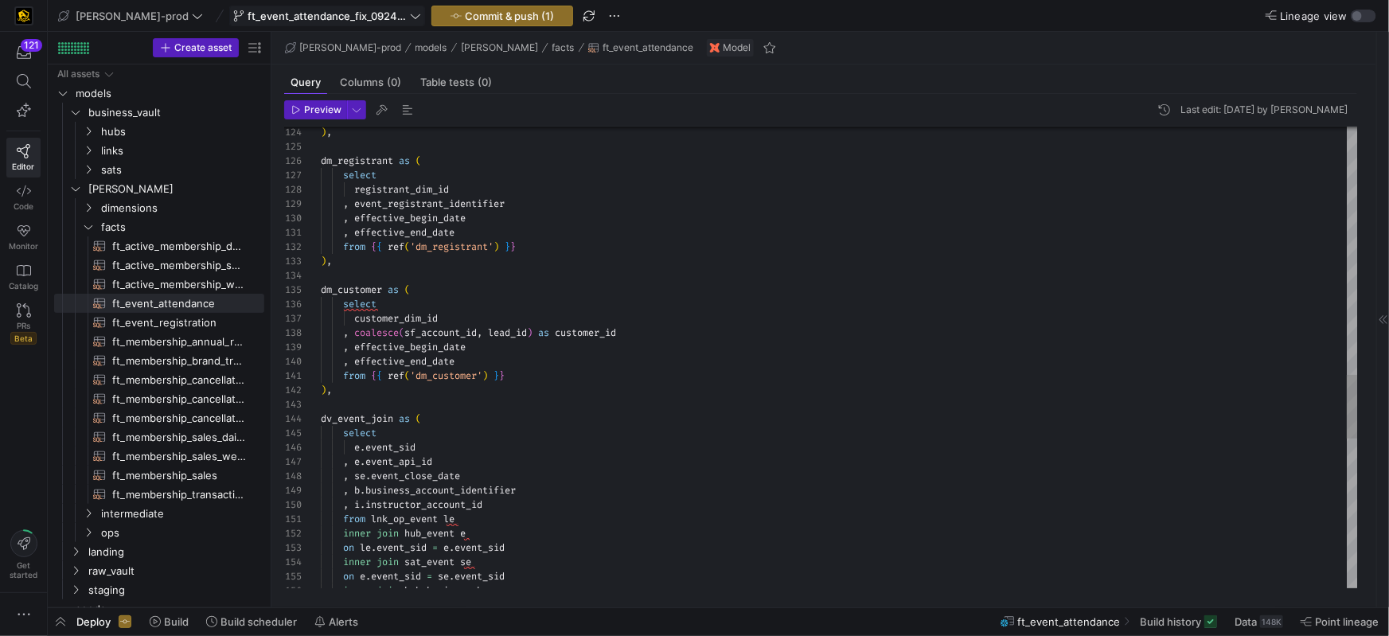
drag, startPoint x: 395, startPoint y: 302, endPoint x: 424, endPoint y: 311, distance: 31.0
click at [395, 302] on div "select" at bounding box center [840, 304] width 1038 height 14
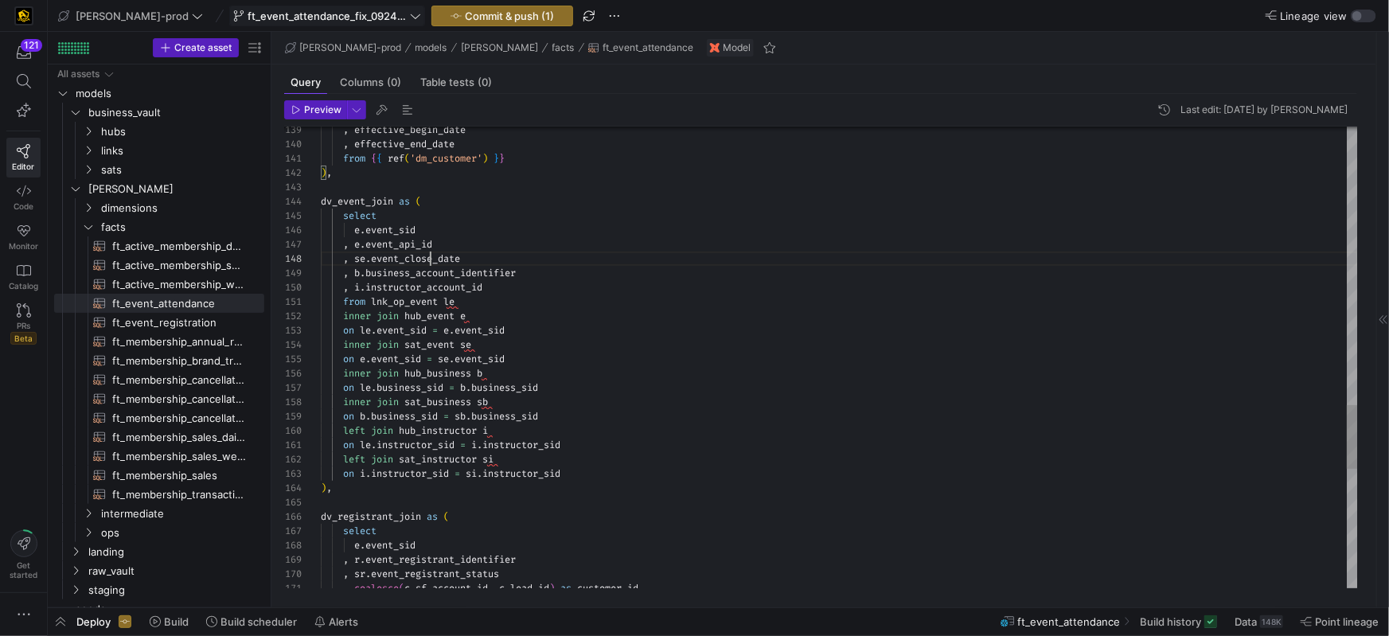
click at [428, 258] on span "event_close_date" at bounding box center [415, 258] width 89 height 13
drag, startPoint x: 428, startPoint y: 258, endPoint x: 442, endPoint y: 262, distance: 14.9
click at [427, 258] on span "event_close_date" at bounding box center [415, 259] width 89 height 13
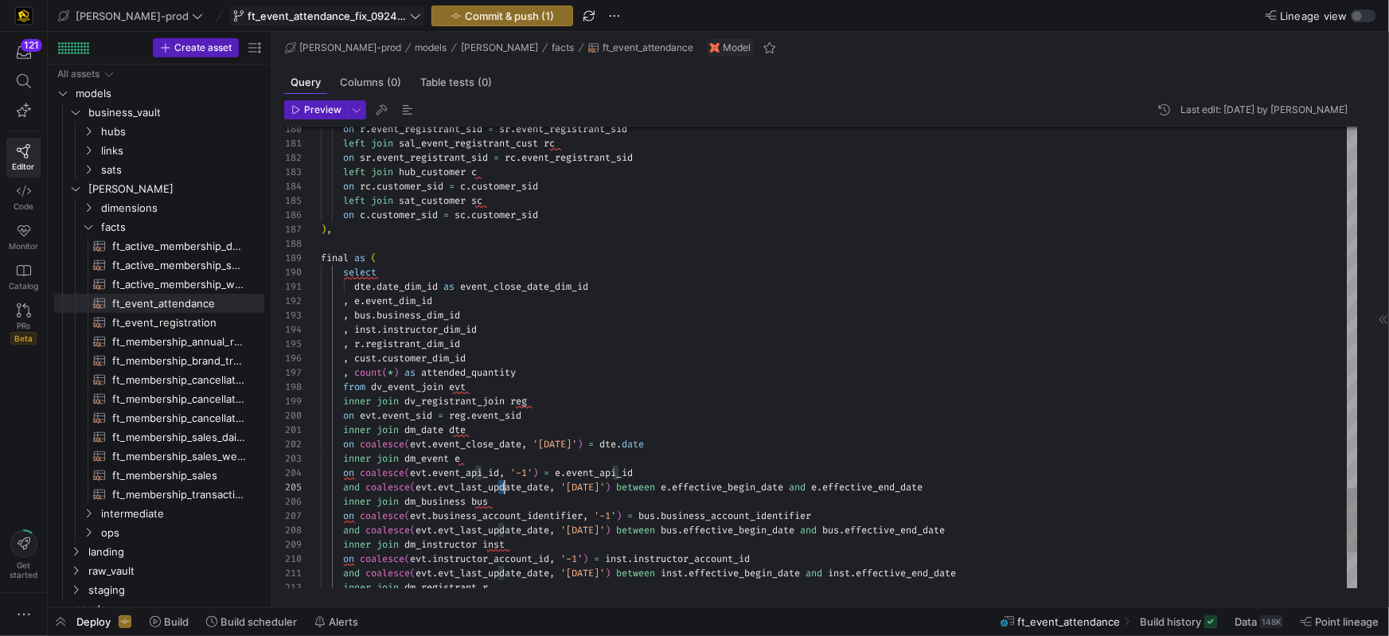
click at [501, 492] on span "evt_last_update_date" at bounding box center [493, 487] width 111 height 13
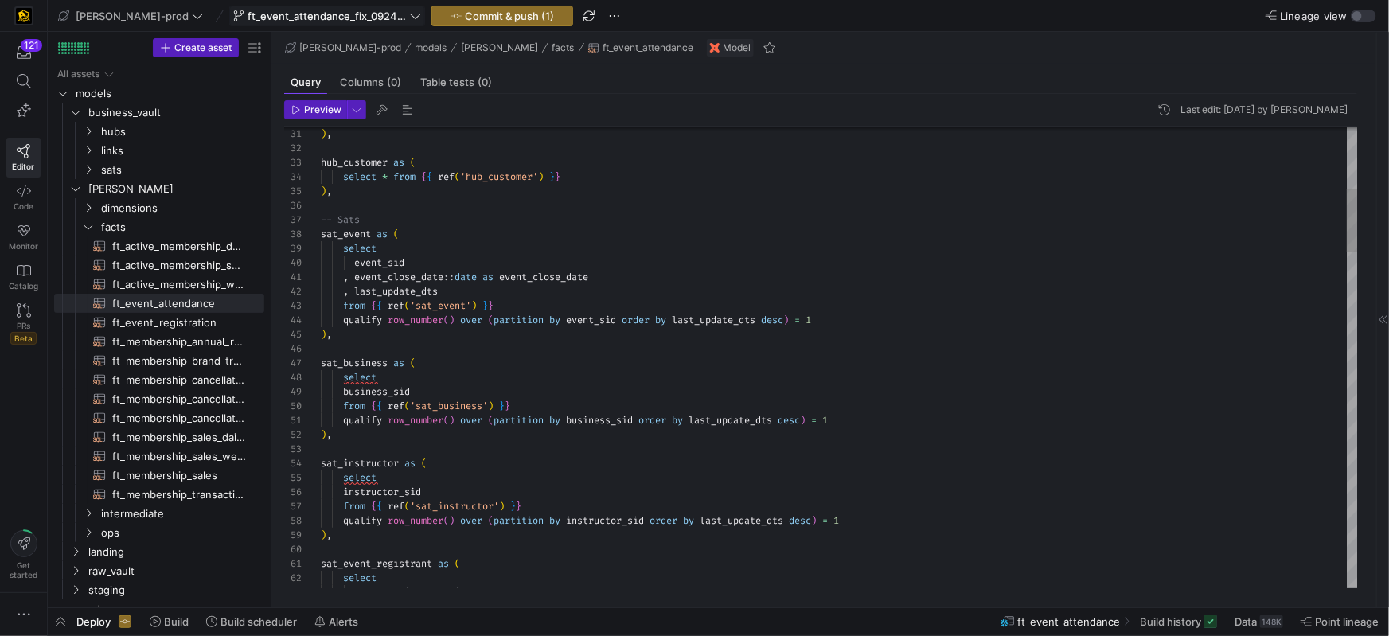
scroll to position [14, 119]
click at [459, 291] on div ", last_update_dts" at bounding box center [840, 291] width 1038 height 14
drag, startPoint x: 619, startPoint y: 282, endPoint x: 478, endPoint y: 277, distance: 141.0
click at [449, 276] on div ", event_close_date :: date as event_close_date" at bounding box center [840, 276] width 1038 height 14
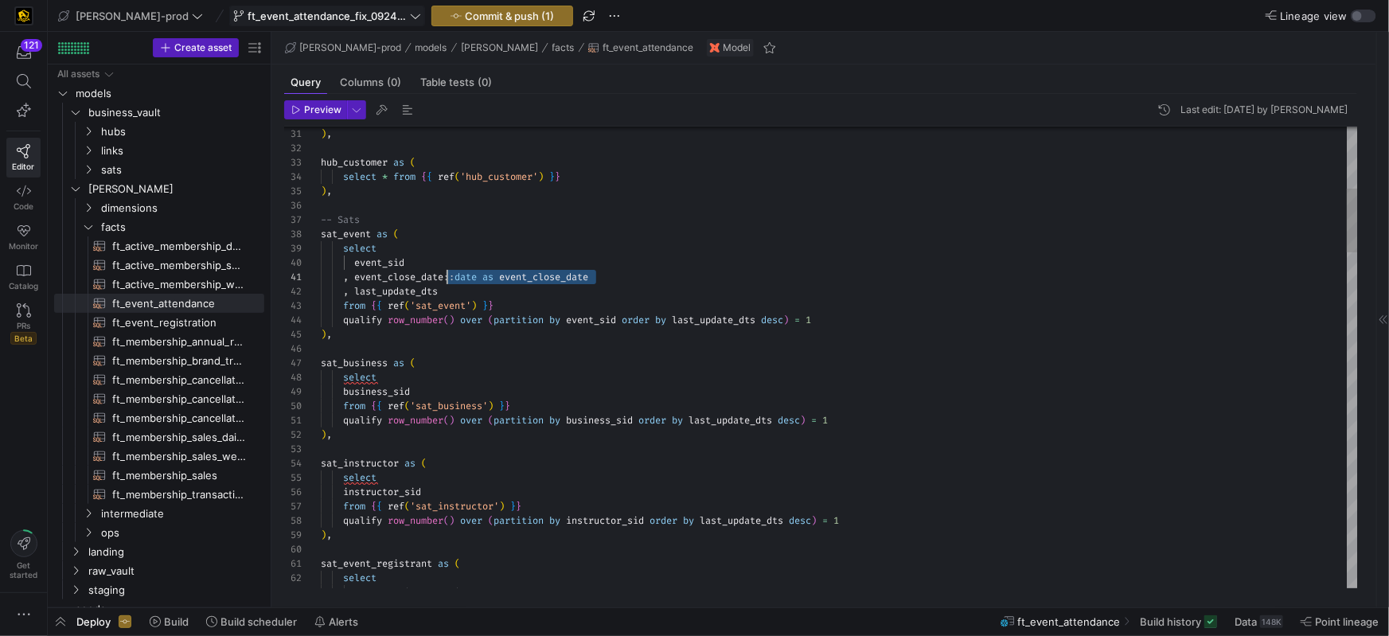
click at [505, 294] on div ", last_update_dts" at bounding box center [840, 291] width 1038 height 14
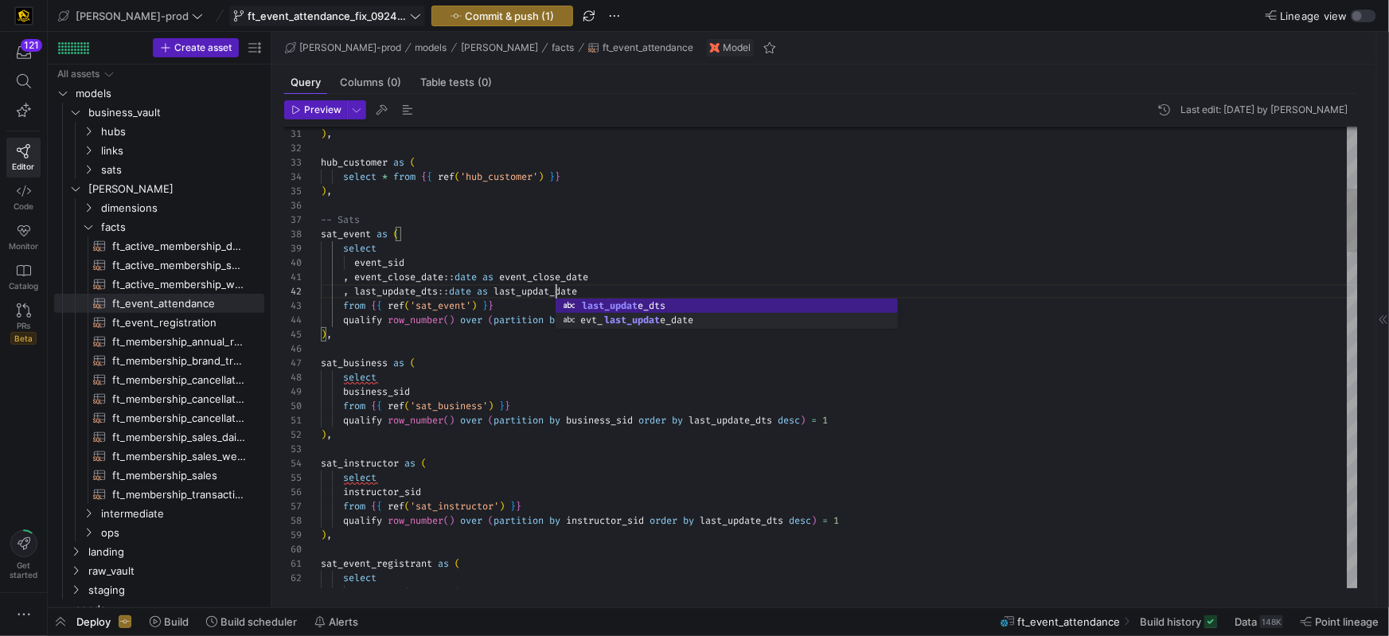
scroll to position [14, 240]
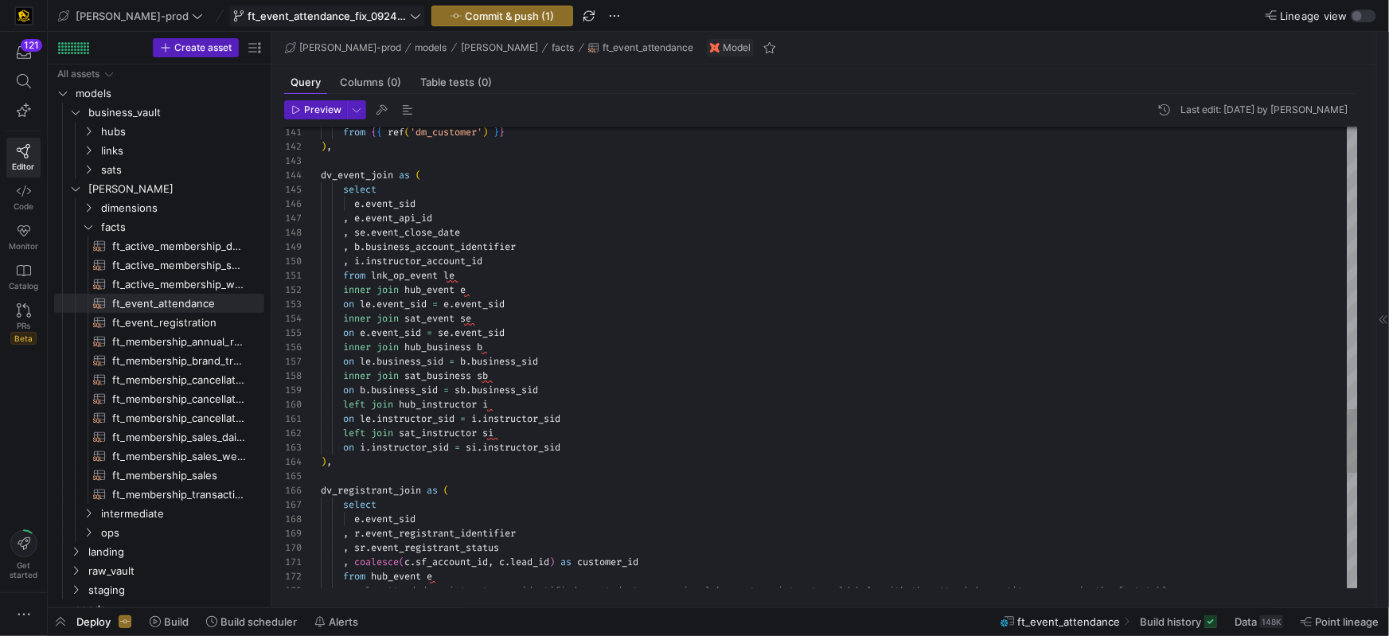
scroll to position [128, 166]
click at [516, 234] on div ", se . event_close_date" at bounding box center [840, 232] width 1038 height 14
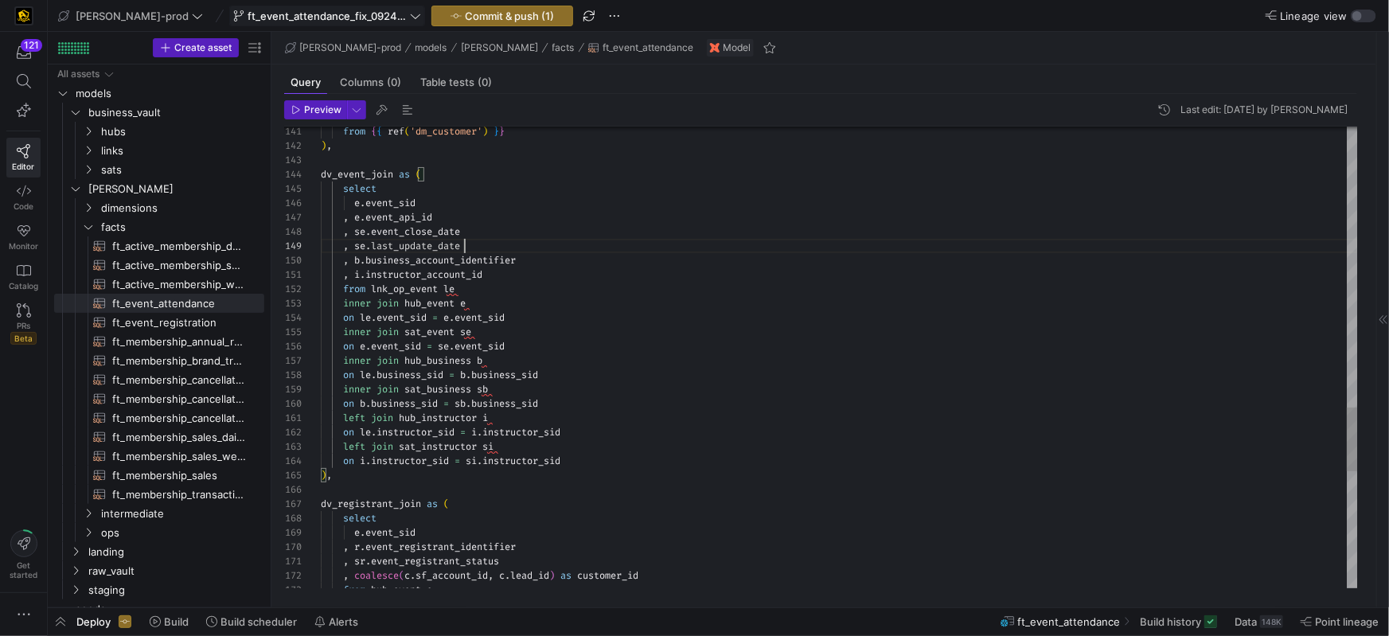
scroll to position [115, 143]
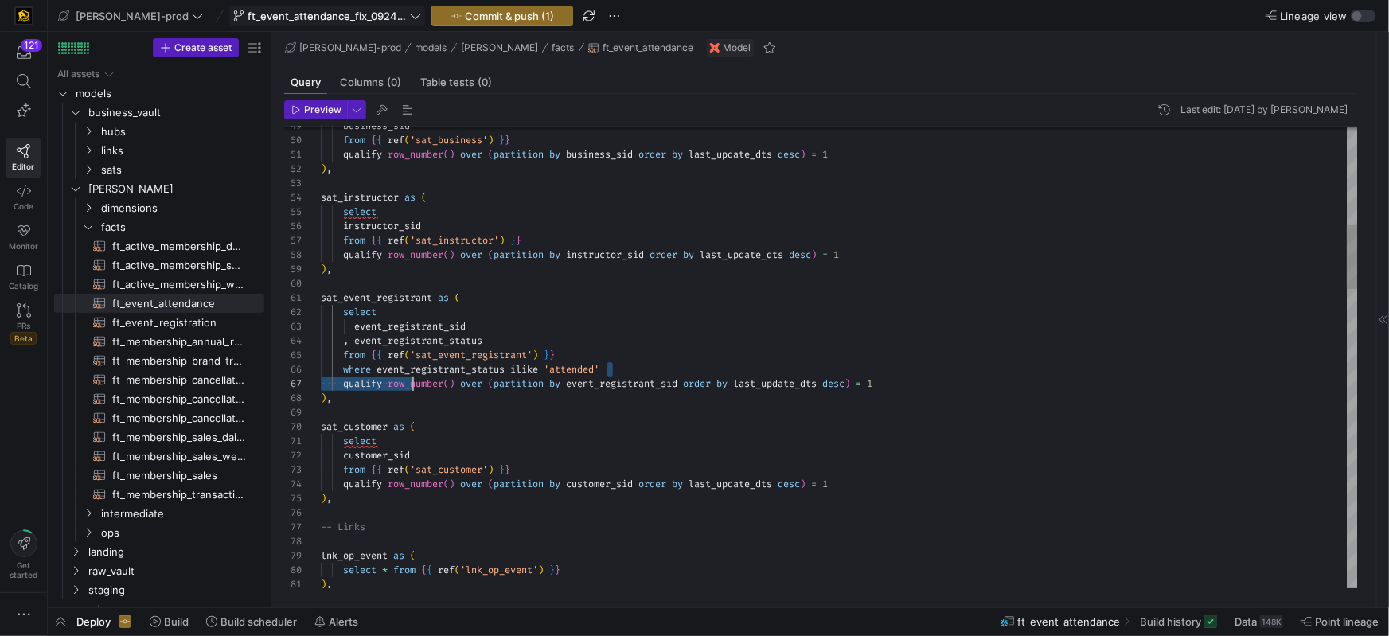
scroll to position [72, 40]
drag, startPoint x: 614, startPoint y: 367, endPoint x: 397, endPoint y: 383, distance: 217.2
click at [647, 363] on div "where event_registrant_status [PERSON_NAME] 'attended'" at bounding box center [840, 370] width 1038 height 14
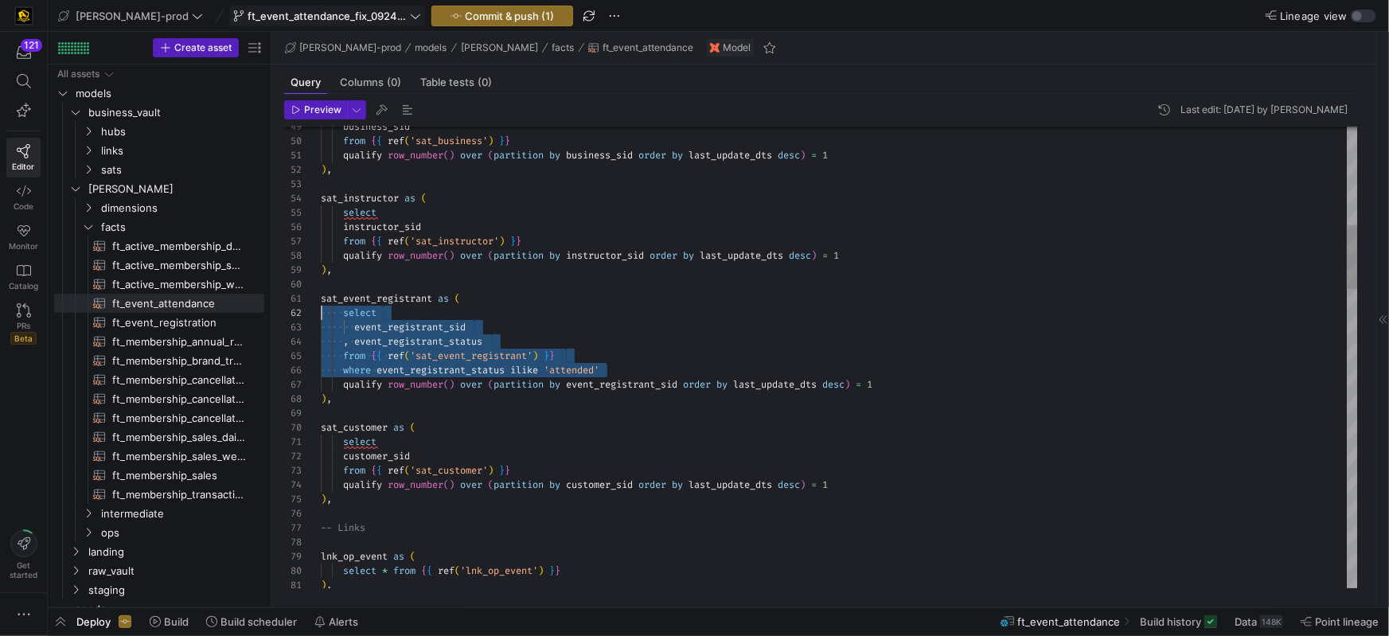
scroll to position [14, 0]
drag, startPoint x: 657, startPoint y: 373, endPoint x: 313, endPoint y: 315, distance: 348.9
click at [299, 314] on div "81 79 80 78 77 76 75 74 73 72 71 70 69 68 67 66 65 64 63 62 61 60 59 58 57 56 5…" at bounding box center [821, 358] width 1074 height 462
click at [580, 358] on div "from { { ref ( 'sat_event_registrant' ) } }" at bounding box center [840, 356] width 1038 height 14
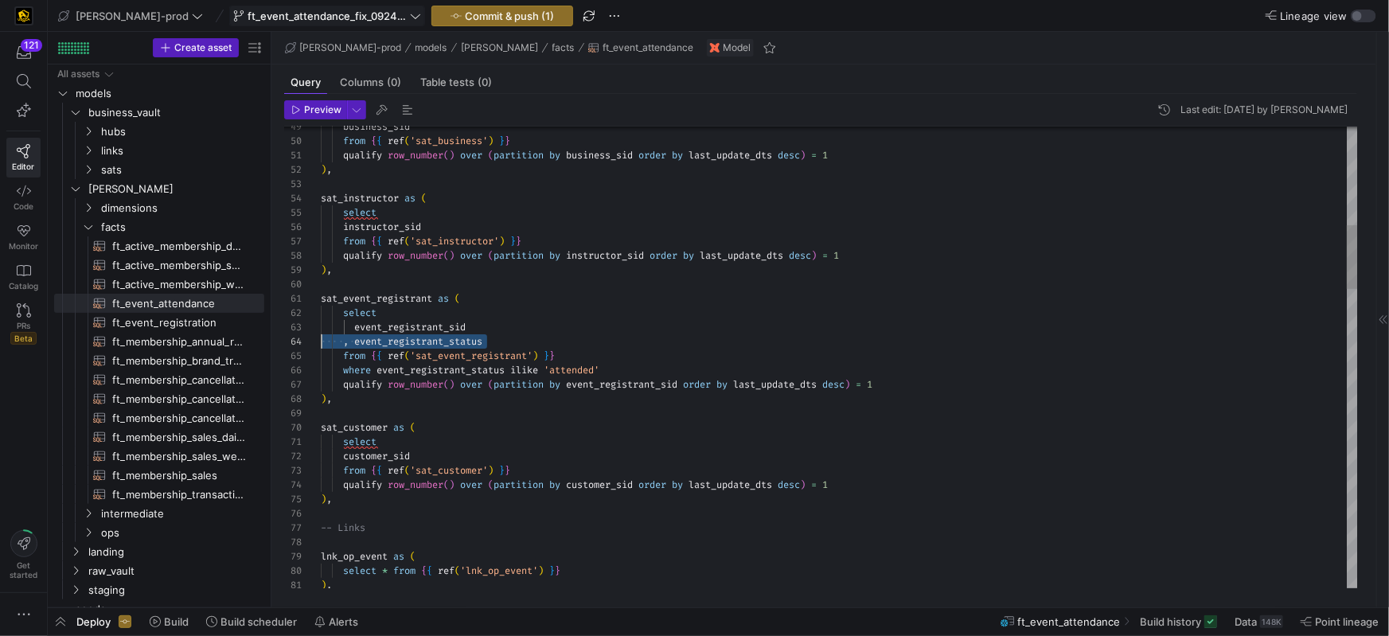
scroll to position [43, 0]
drag, startPoint x: 428, startPoint y: 340, endPoint x: 321, endPoint y: 339, distance: 106.7
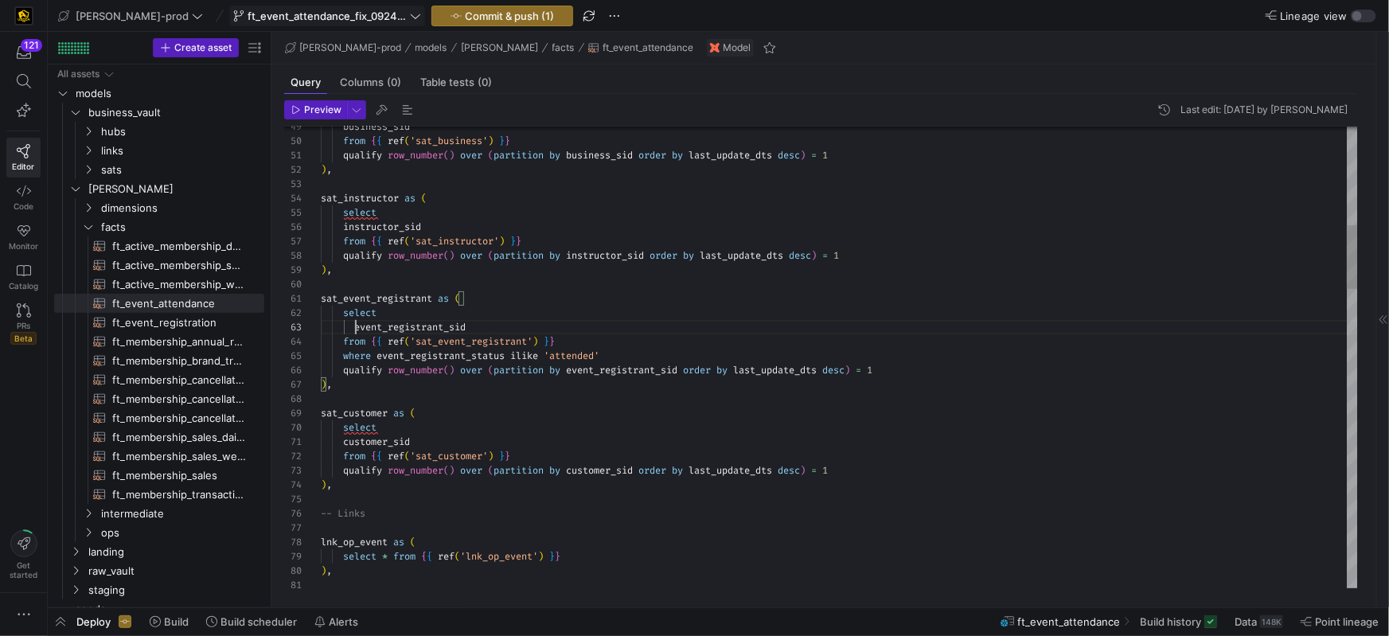
drag, startPoint x: 357, startPoint y: 327, endPoint x: 354, endPoint y: 337, distance: 10.1
click at [357, 328] on span "event_registrant_sid" at bounding box center [409, 327] width 111 height 13
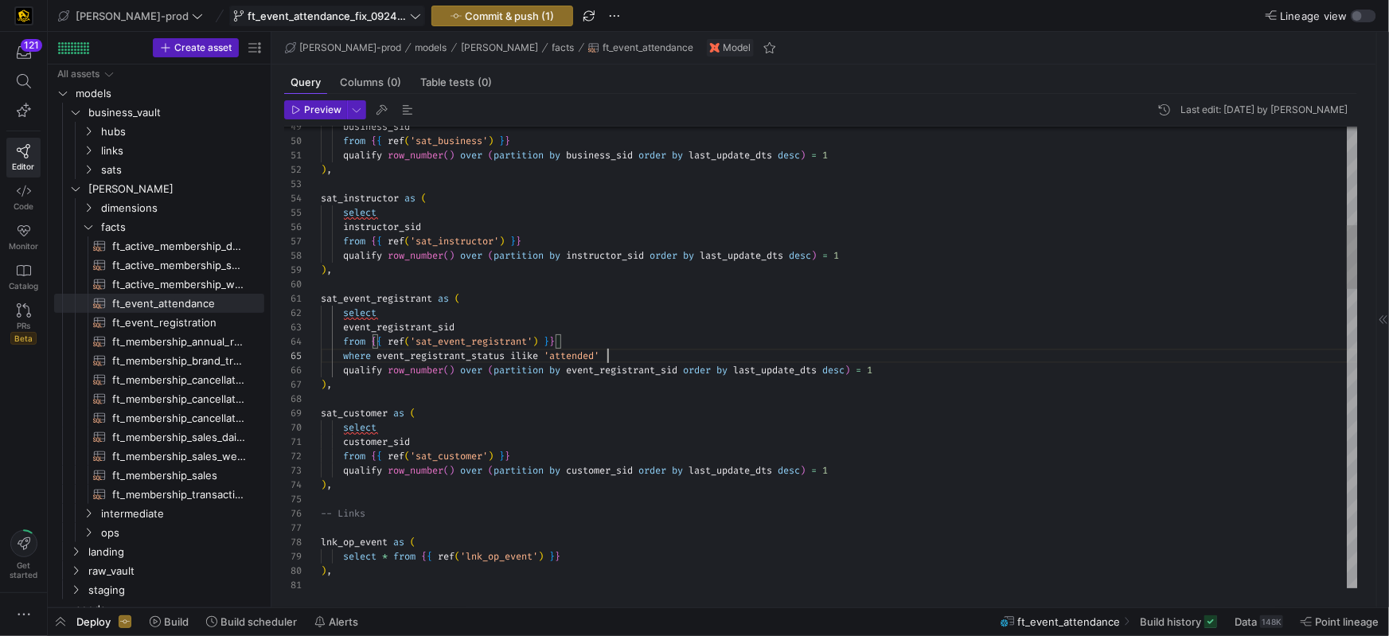
click at [626, 350] on div "where event_registrant_status [PERSON_NAME] 'attended'" at bounding box center [840, 356] width 1038 height 14
drag, startPoint x: 498, startPoint y: 288, endPoint x: 494, endPoint y: 307, distance: 18.9
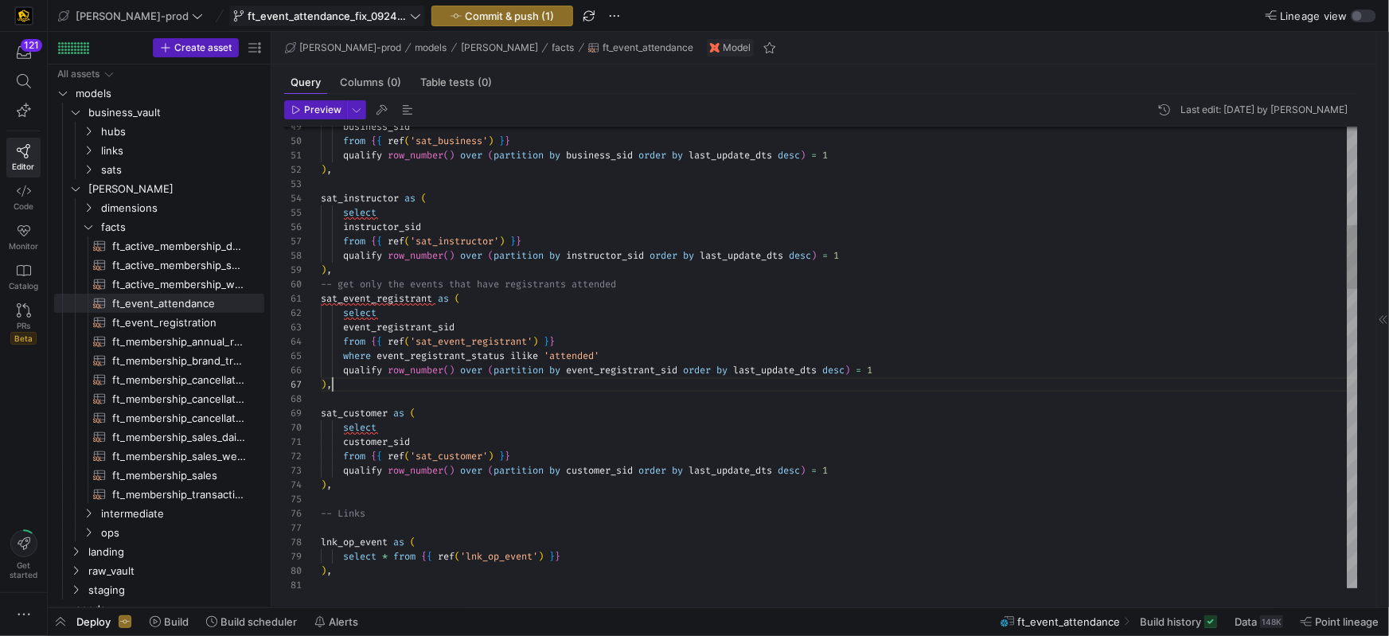
click at [550, 385] on div ") ," at bounding box center [840, 384] width 1038 height 14
type textarea "sat_event_registrant as ( select event_registrant_sid from {{ ref('sat_event_re…"
click at [465, 17] on span "Commit & push (1)" at bounding box center [509, 16] width 89 height 13
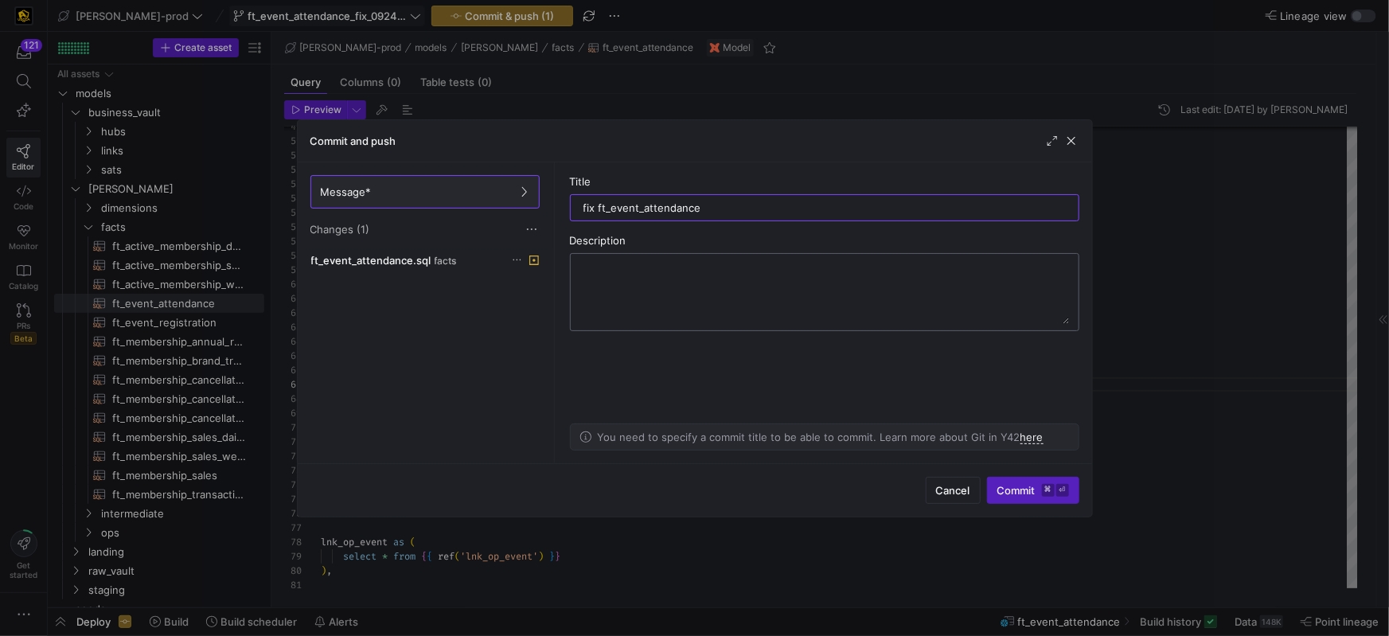
type input "fix ft_event_attendance"
click at [788, 295] on textarea at bounding box center [824, 292] width 489 height 64
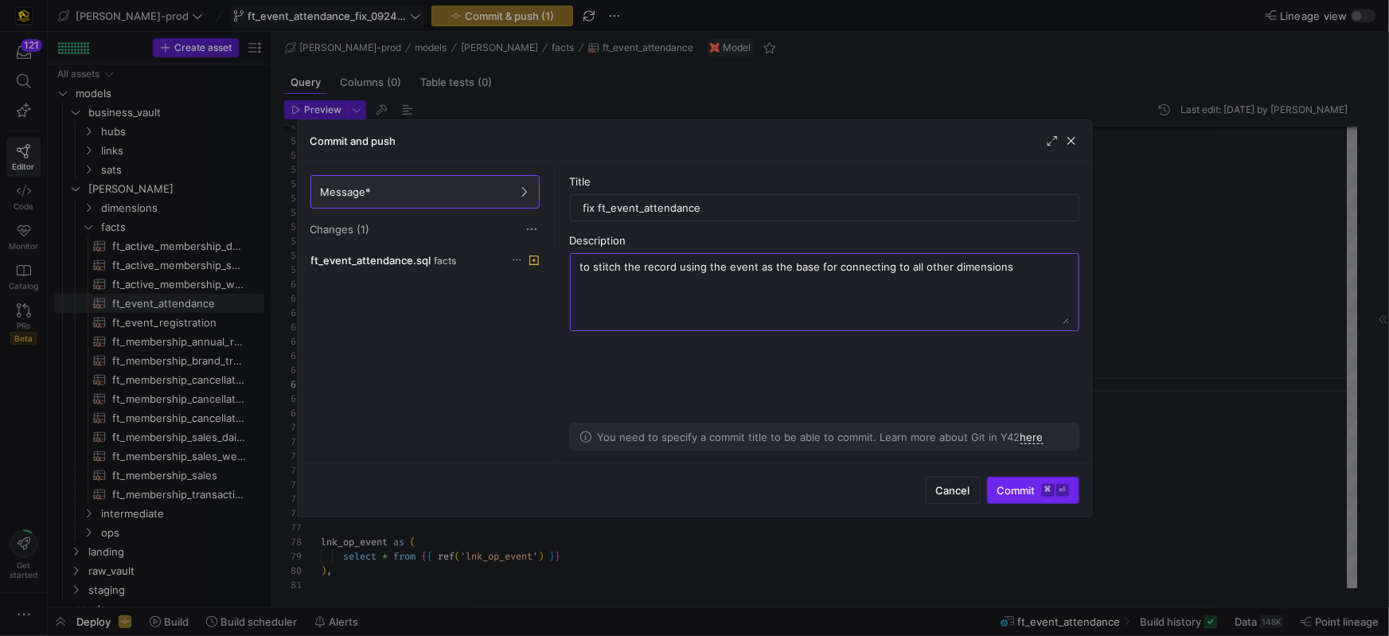
type textarea "to stitch the record using the event as the base for connecting to all other di…"
click at [1011, 493] on span "Commit ⌘ ⏎" at bounding box center [1034, 490] width 72 height 13
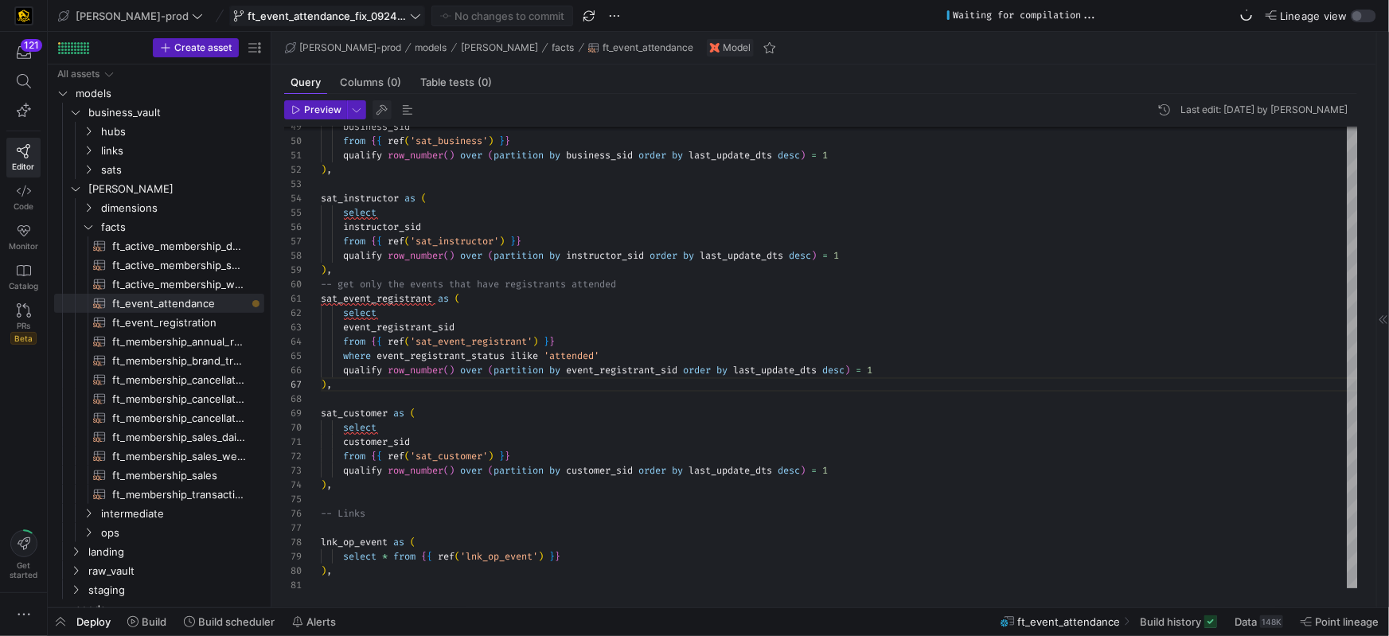
click at [381, 113] on span "button" at bounding box center [382, 109] width 19 height 19
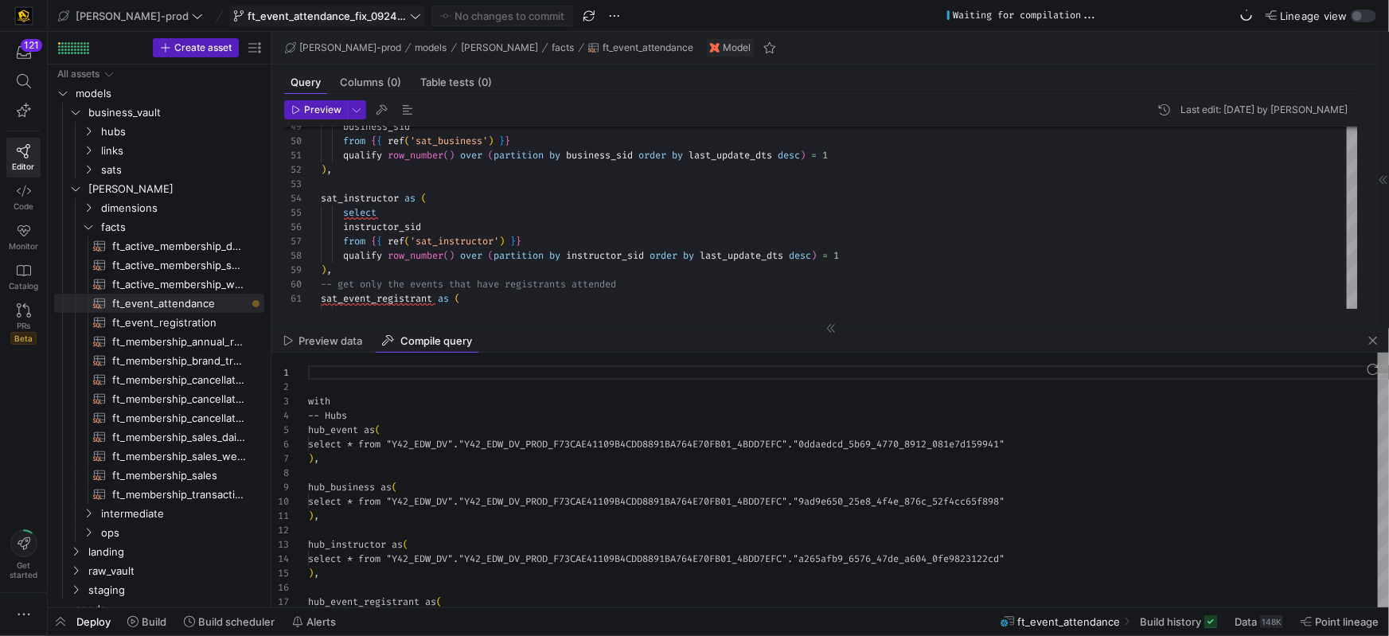
scroll to position [143, 0]
click at [534, 471] on div at bounding box center [848, 473] width 1081 height 14
type textarea "with -- Hubs hub_event as ( select * from "Y42_EDW_DV"."Y42_EDW_DV_PROD_F73CAE4…"
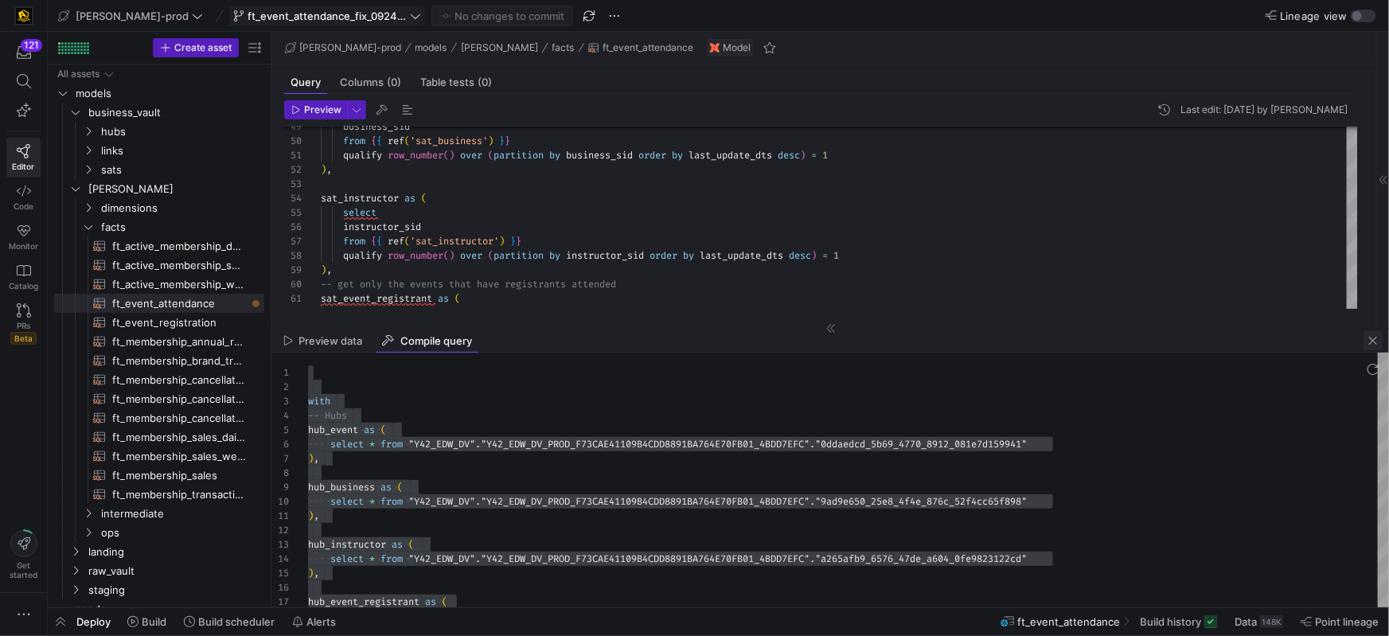
click at [1368, 341] on span "button" at bounding box center [1373, 340] width 19 height 19
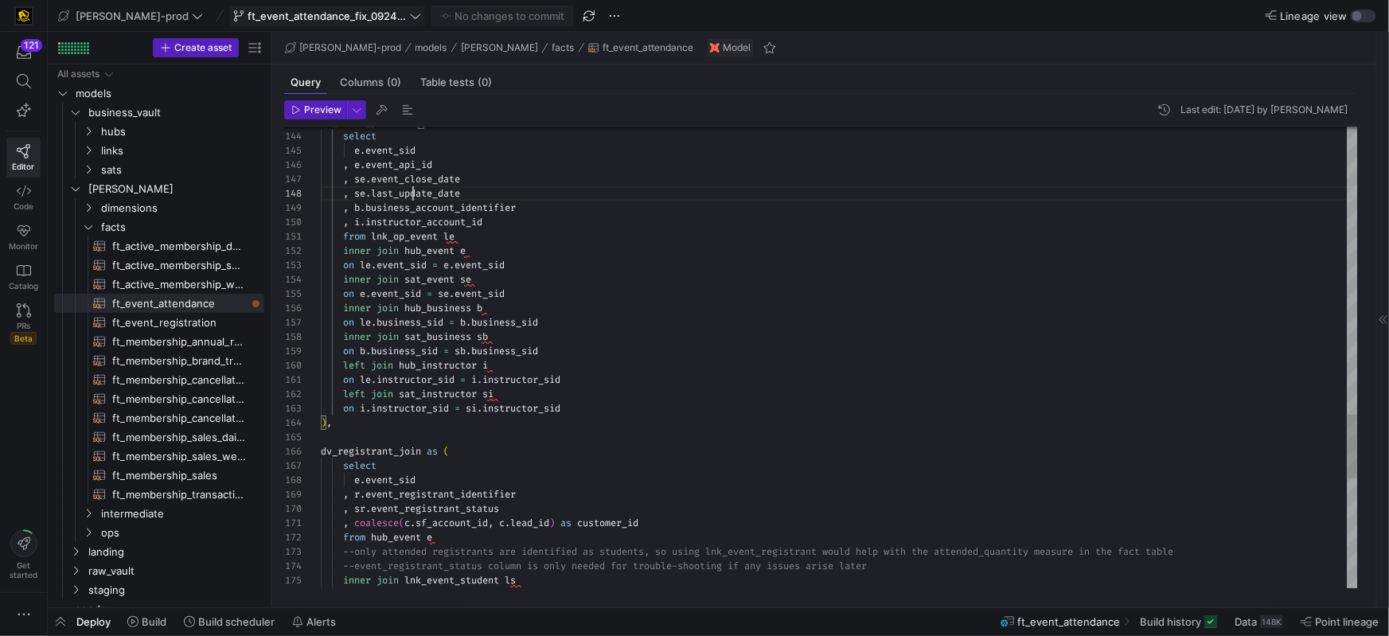
click at [411, 190] on span "last_update_date" at bounding box center [415, 193] width 89 height 13
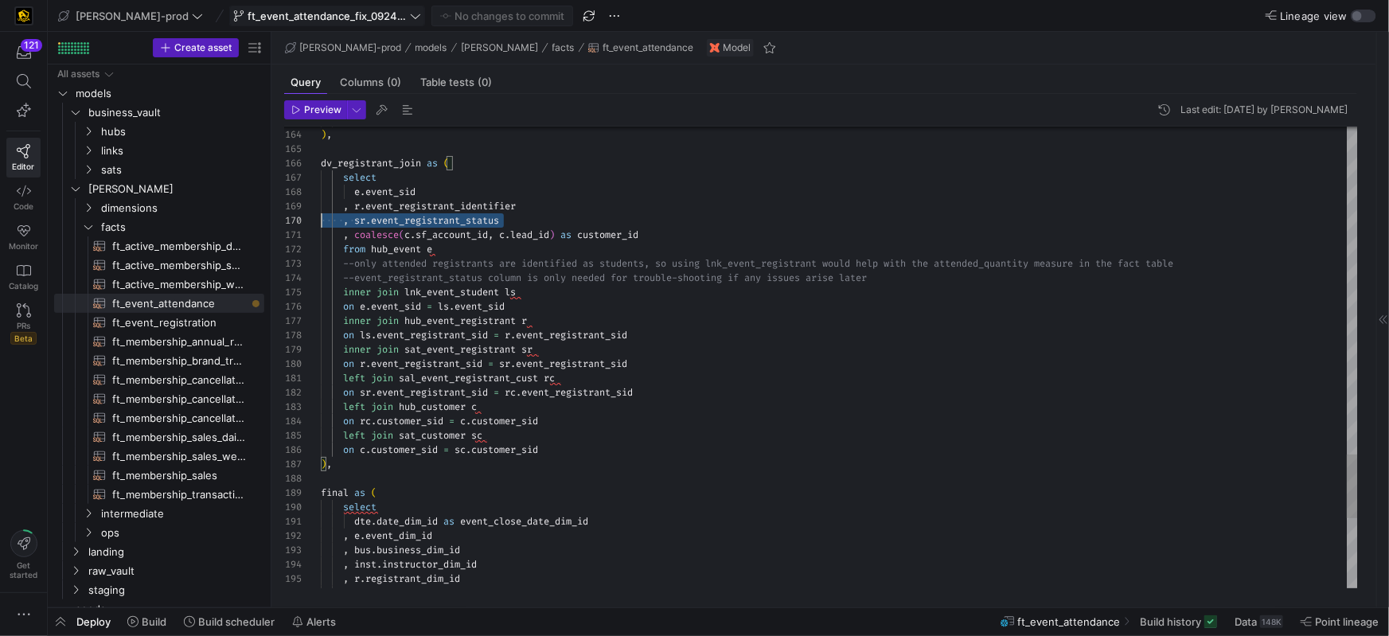
scroll to position [128, 0]
drag, startPoint x: 540, startPoint y: 222, endPoint x: 238, endPoint y: 221, distance: 301.8
click at [239, 220] on as-split "Create asset Drag here to set row groups Drag here to set column labels Group 1…" at bounding box center [719, 320] width 1342 height 576
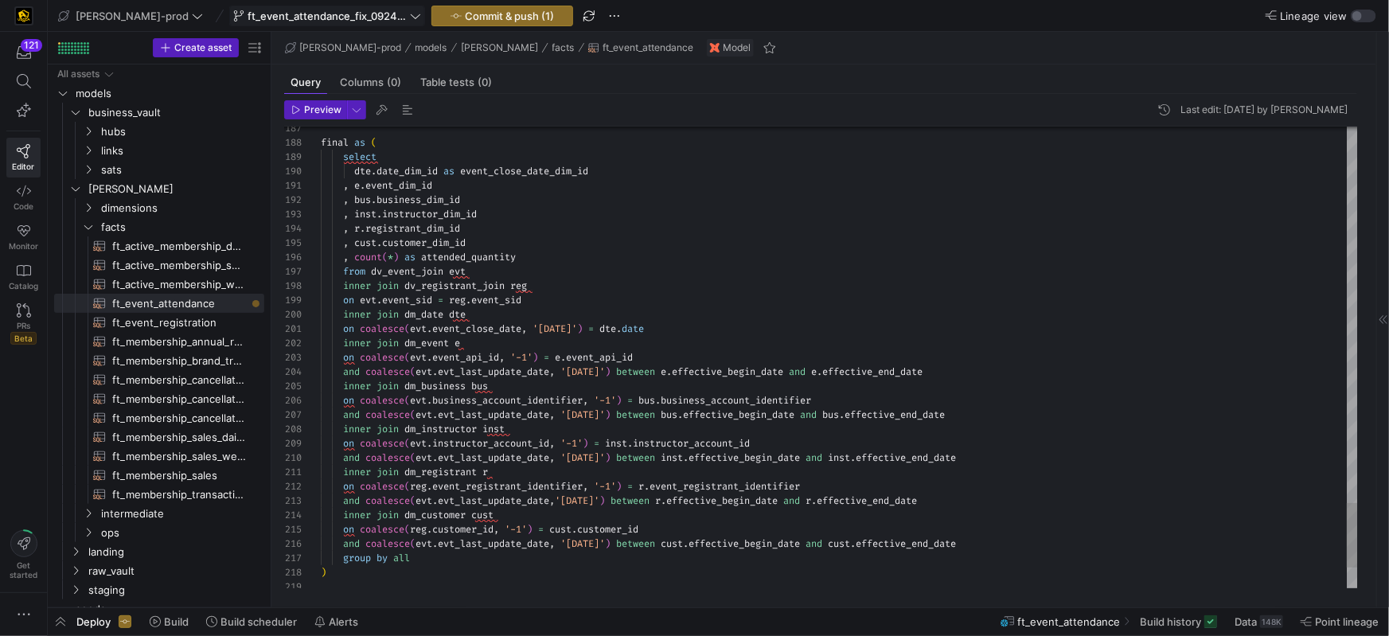
click at [479, 416] on span "evt_last_update_date" at bounding box center [493, 414] width 111 height 13
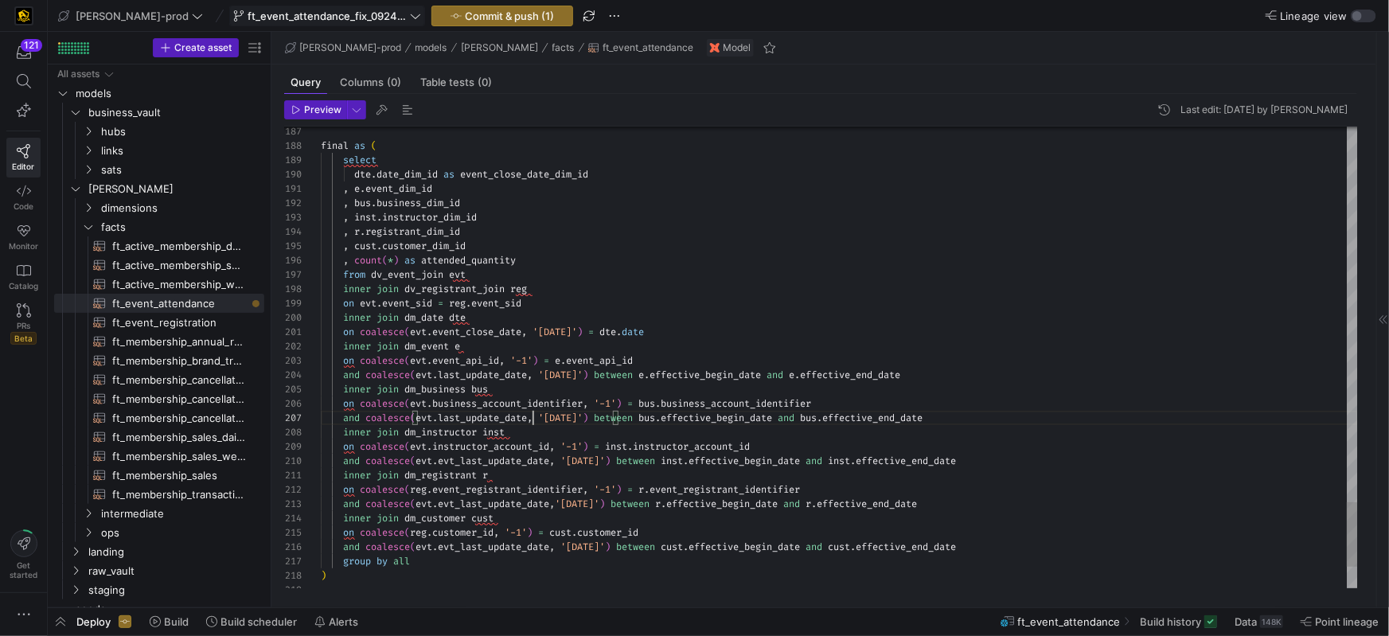
scroll to position [86, 211]
click at [478, 460] on span "evt_last_update_date" at bounding box center [493, 461] width 111 height 13
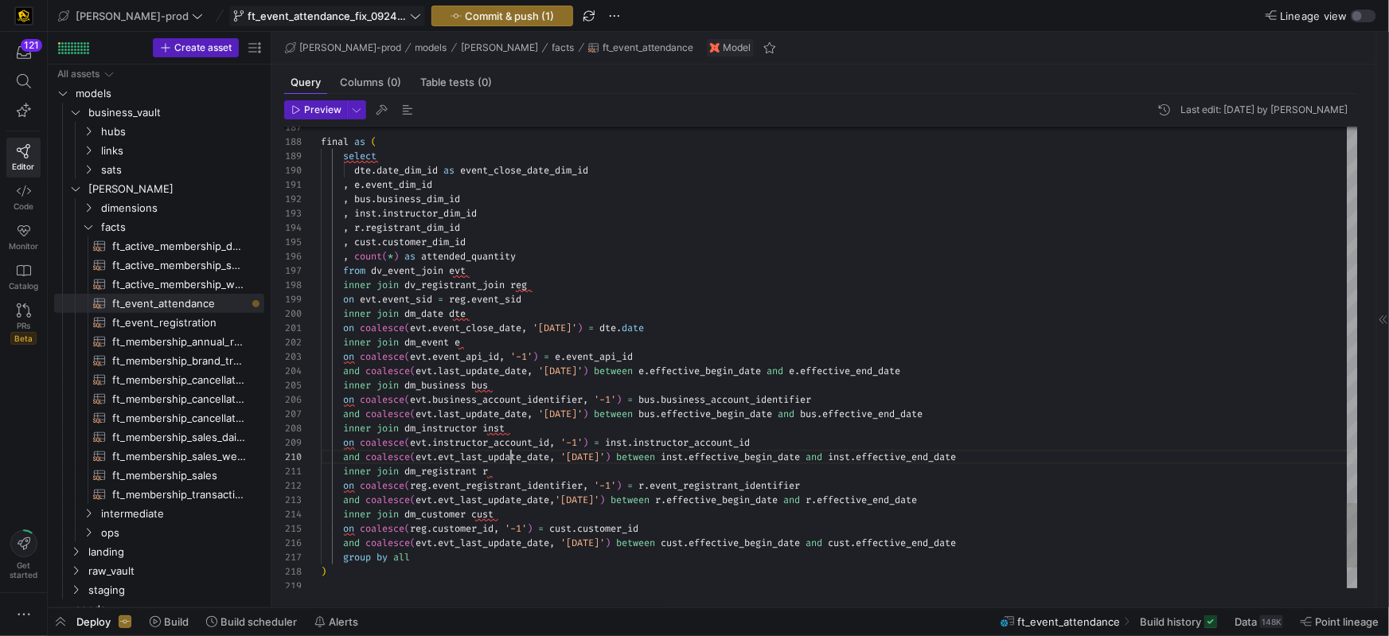
click at [485, 500] on span "evt_last_update_date" at bounding box center [493, 500] width 111 height 13
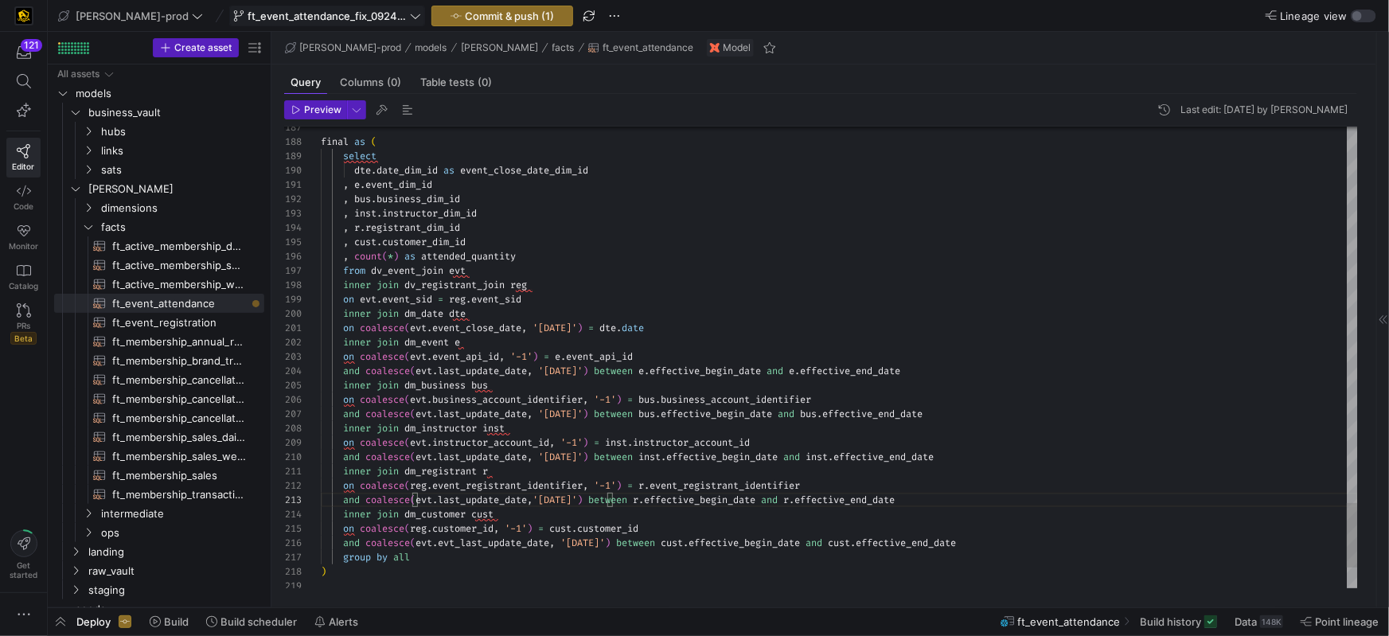
type textarea ", e.event_dim_id , [DOMAIN_NAME]_dim_id , inst.instructor_dim_id , r.registrant…"
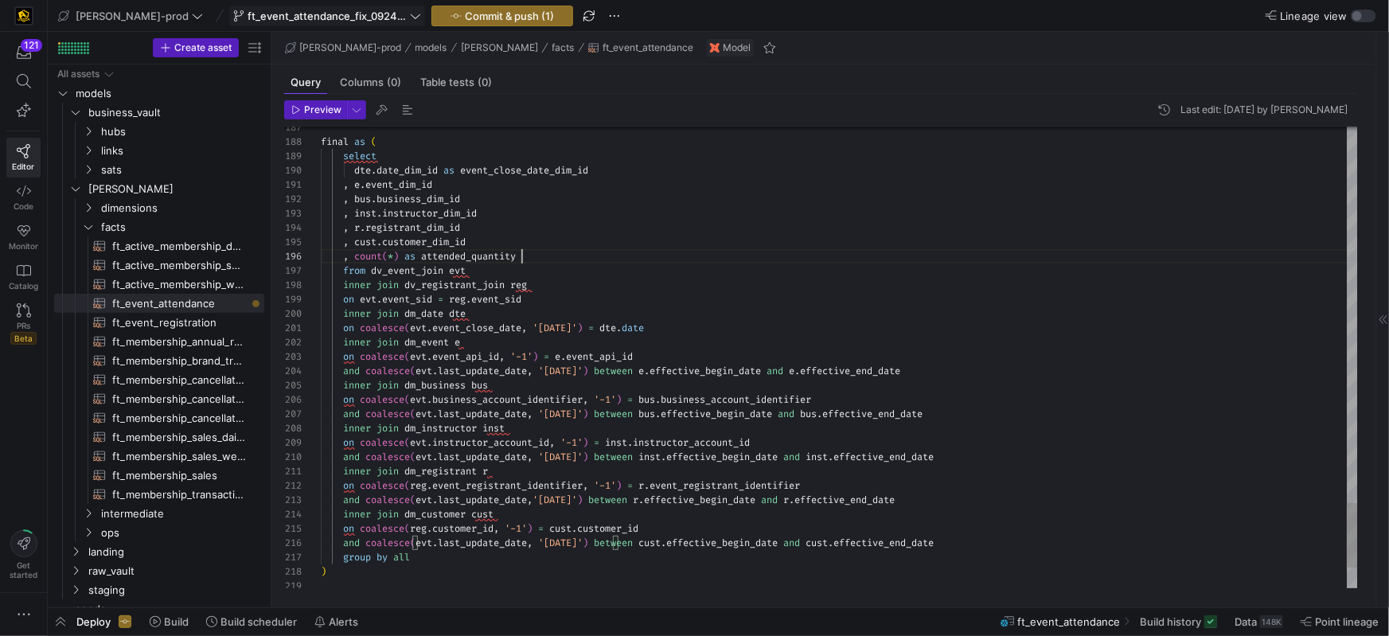
scroll to position [72, 200]
click at [465, 14] on span "Commit & push (1)" at bounding box center [509, 16] width 89 height 13
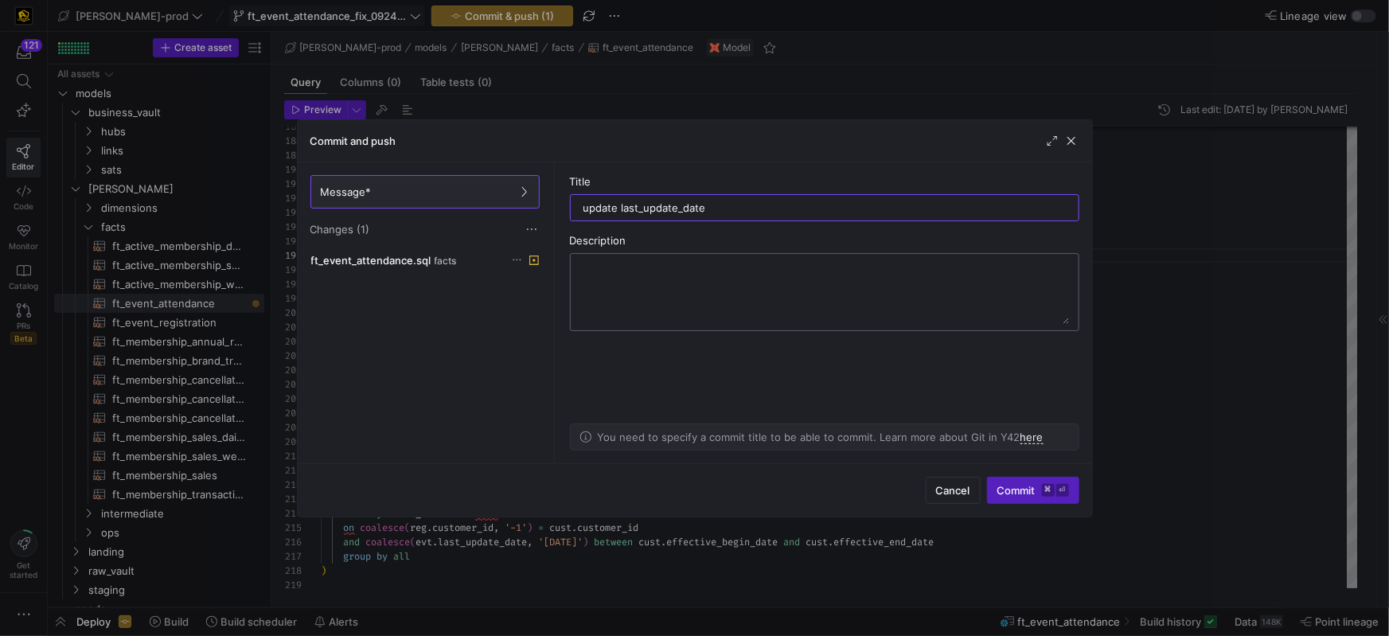
drag, startPoint x: 619, startPoint y: 208, endPoint x: 647, endPoint y: 276, distance: 73.6
click at [619, 209] on input "update last_update_date" at bounding box center [825, 207] width 483 height 13
type input "update using last_update_date"
click at [933, 354] on as-split-area "Title update using last_update_date Description You need to specify a commit ti…" at bounding box center [824, 312] width 535 height 301
click at [1026, 494] on span "Commit ⌘ ⏎" at bounding box center [1034, 490] width 72 height 13
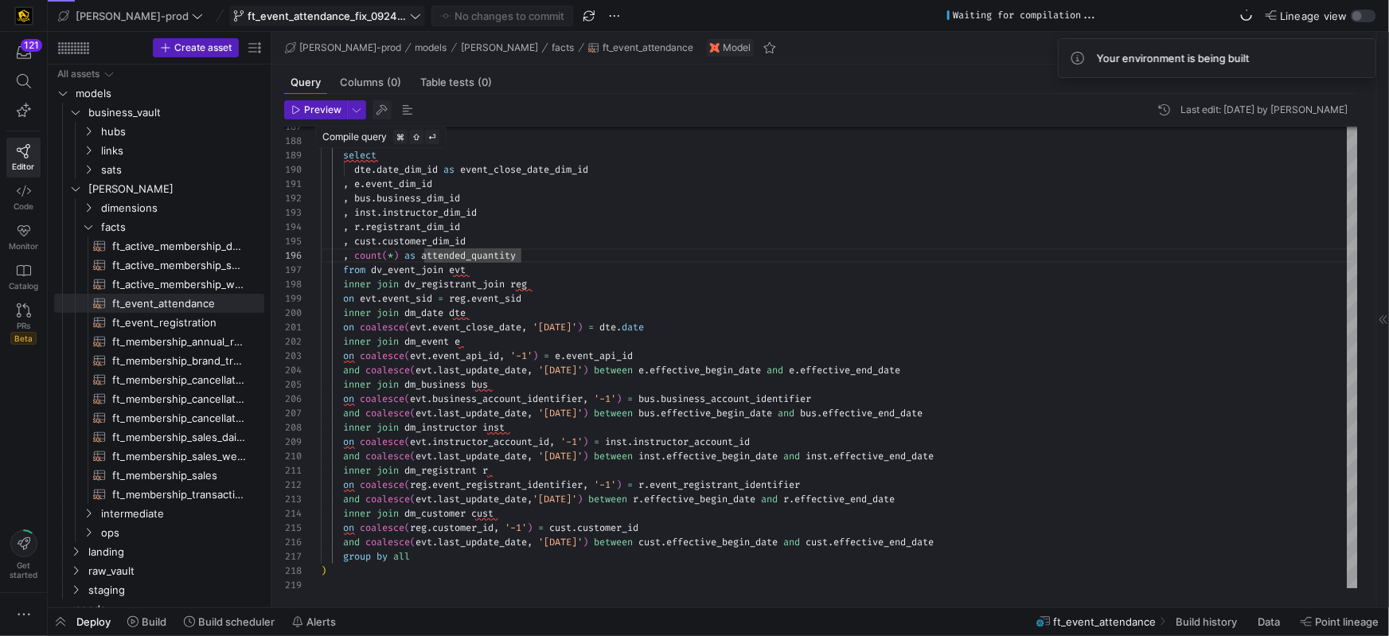
click at [383, 111] on span "button" at bounding box center [382, 109] width 19 height 19
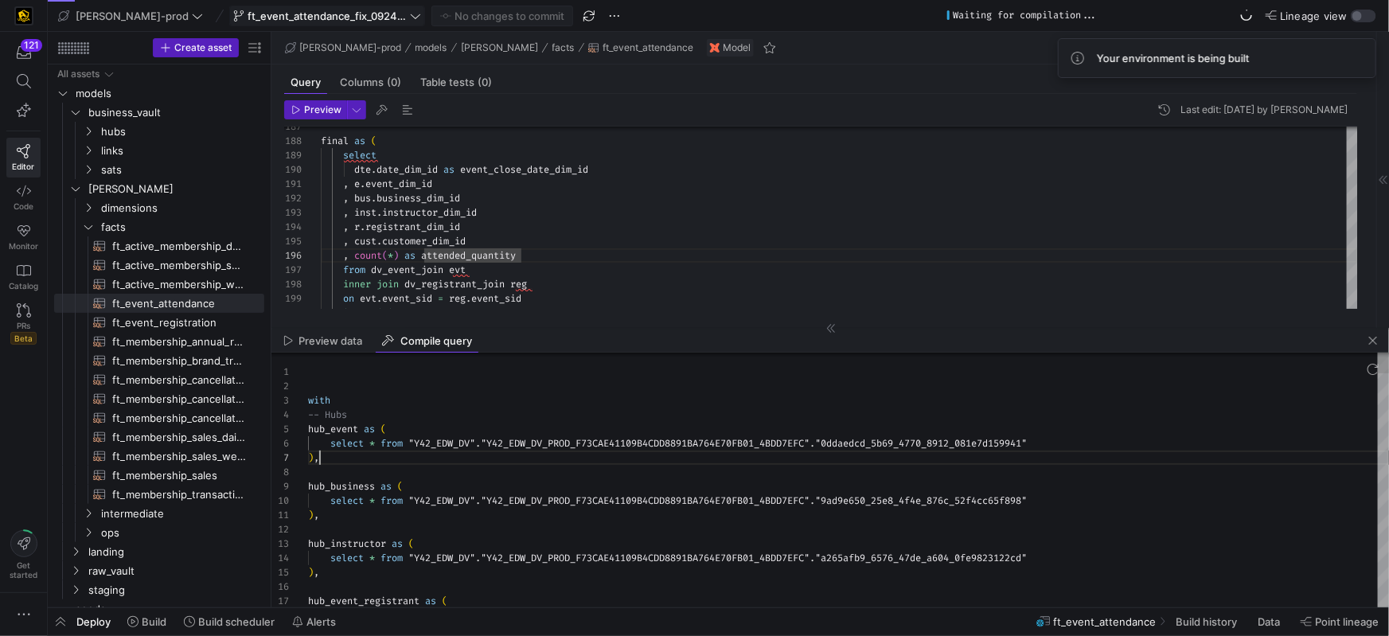
scroll to position [86, 11]
click at [605, 455] on div ") ," at bounding box center [848, 458] width 1081 height 14
type textarea "with -- Hubs hub_event as ( select * from "Y42_EDW_DV"."Y42_EDW_DV_PROD_F73CAE4…"
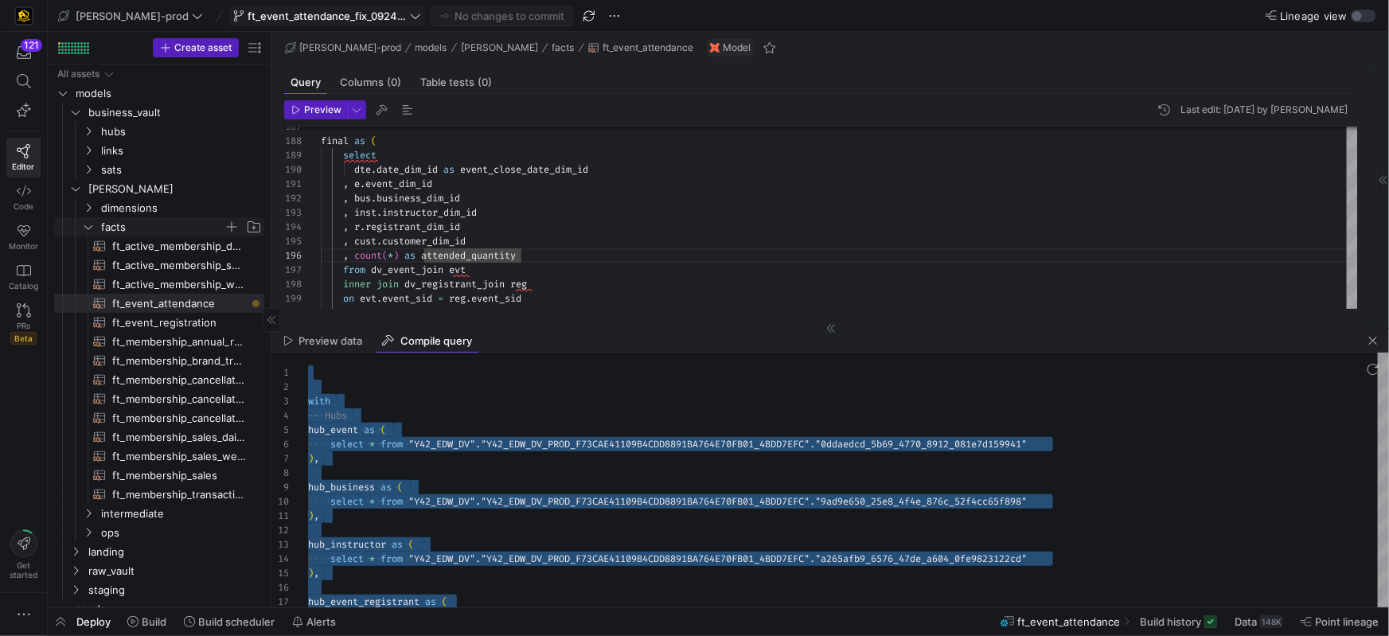
click at [87, 228] on icon "Press SPACE to select this row." at bounding box center [88, 227] width 11 height 10
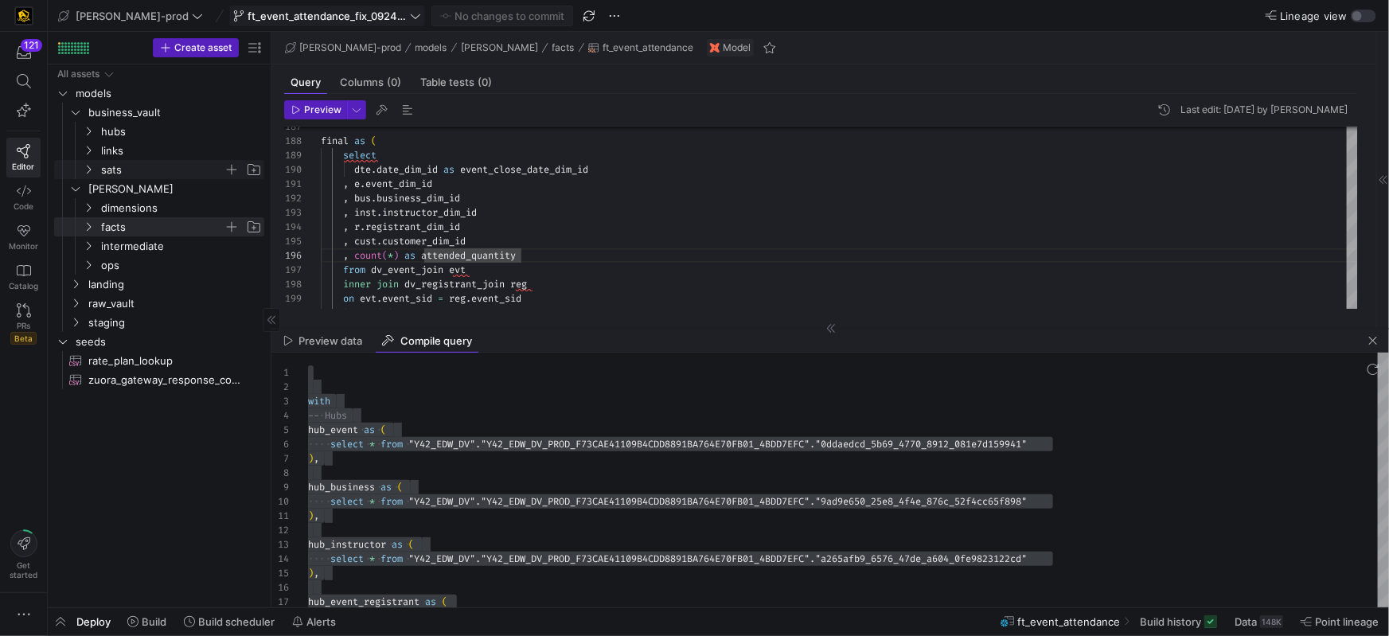
click at [94, 168] on y42-icon "Press SPACE to select this row." at bounding box center [88, 169] width 13 height 13
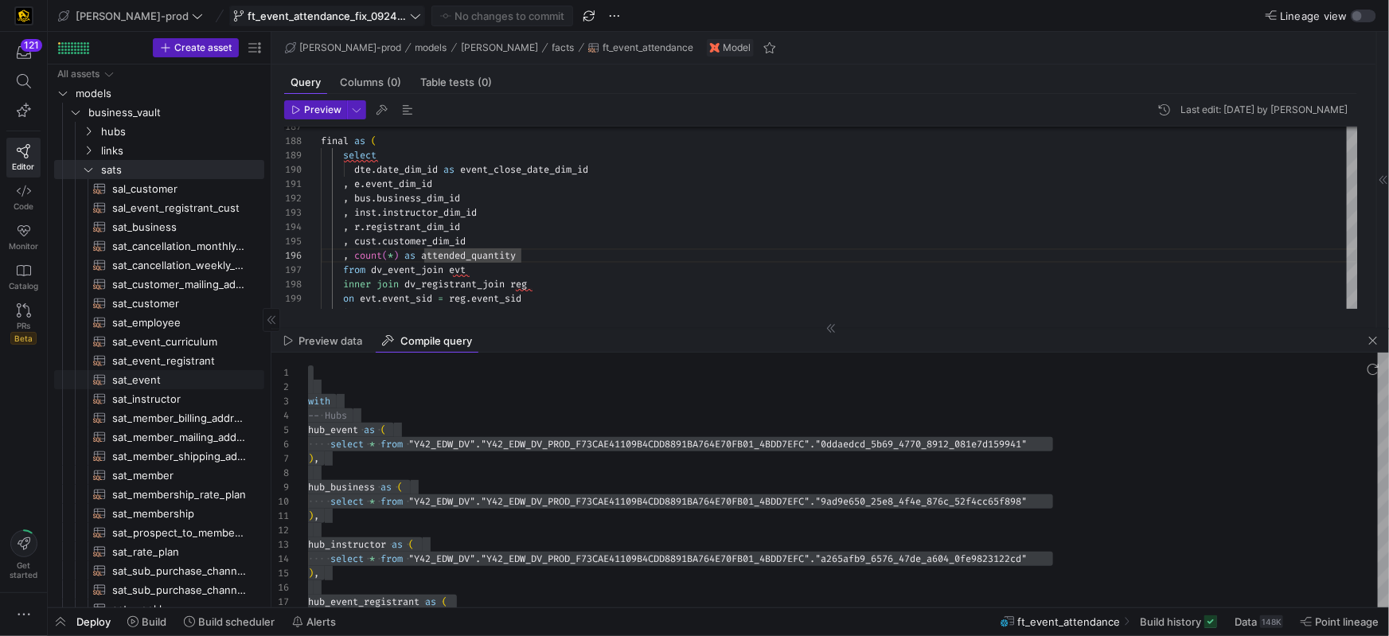
drag, startPoint x: 157, startPoint y: 379, endPoint x: 144, endPoint y: 383, distance: 13.3
click at [157, 379] on span "sat_event​​​​​​​​​​" at bounding box center [179, 380] width 134 height 18
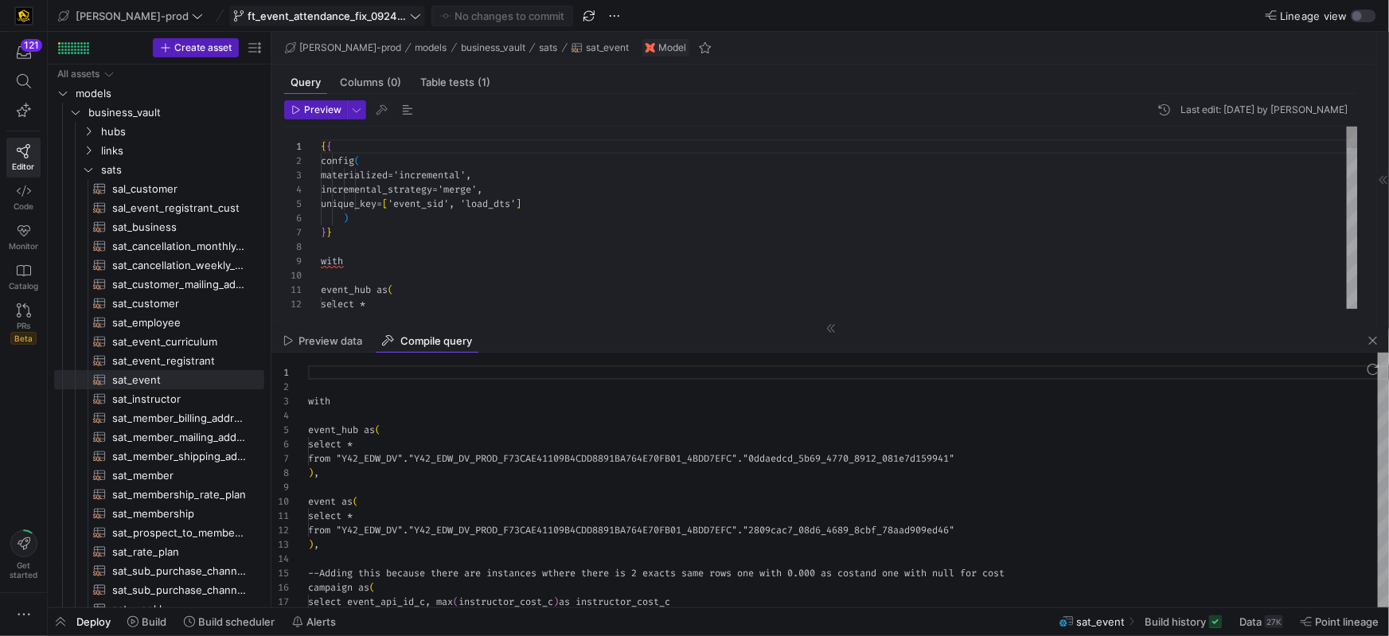
scroll to position [143, 0]
click at [1371, 336] on span "button" at bounding box center [1373, 340] width 19 height 19
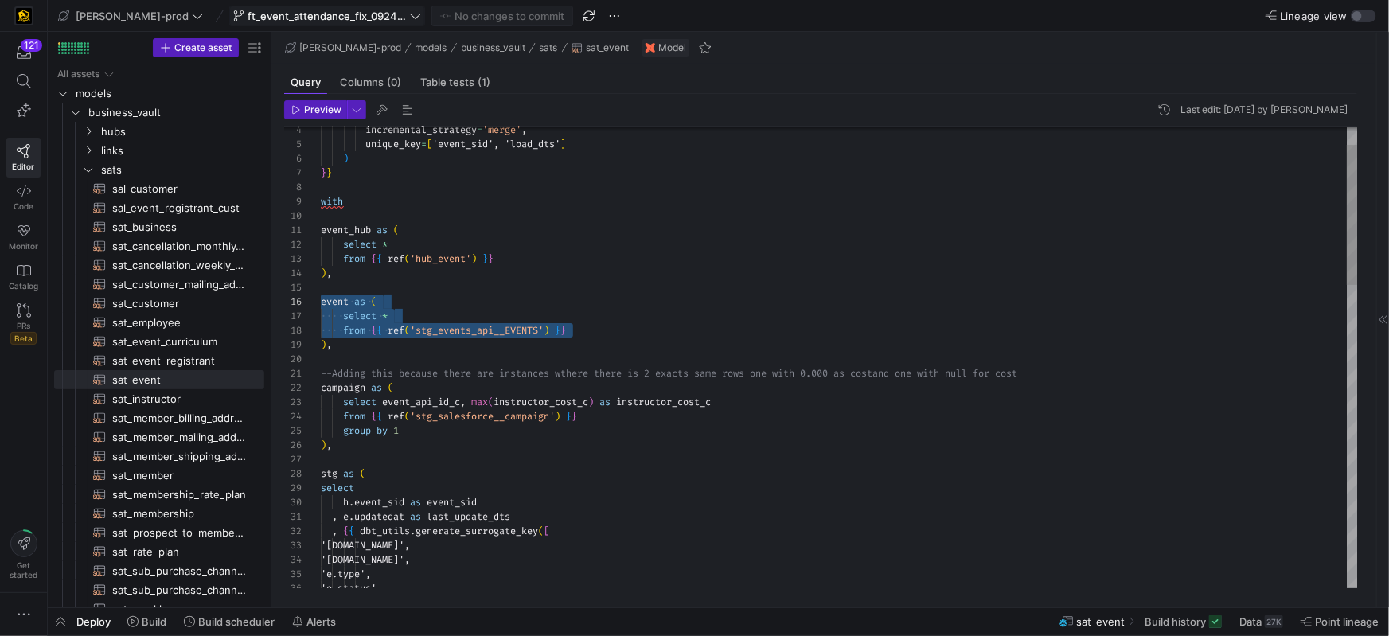
scroll to position [86, 0]
drag, startPoint x: 621, startPoint y: 330, endPoint x: 296, endPoint y: 315, distance: 325.3
click at [307, 111] on span "Preview" at bounding box center [322, 109] width 37 height 11
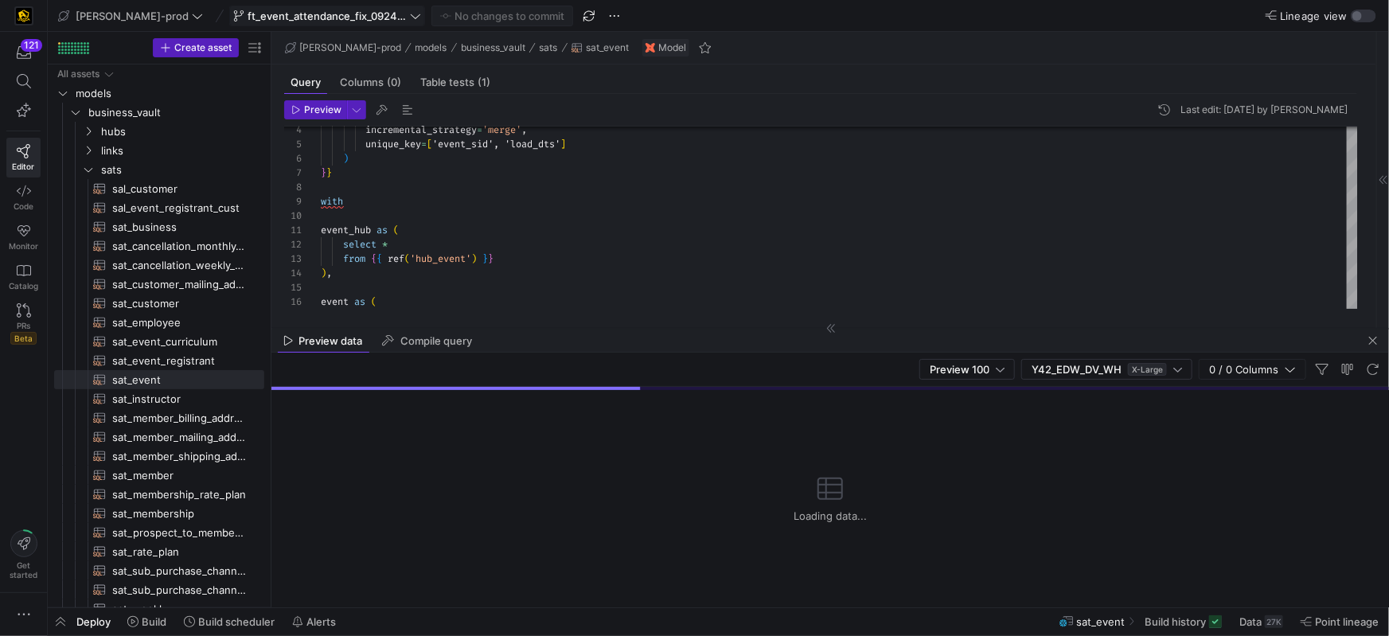
click at [1368, 338] on span "button" at bounding box center [1373, 340] width 19 height 19
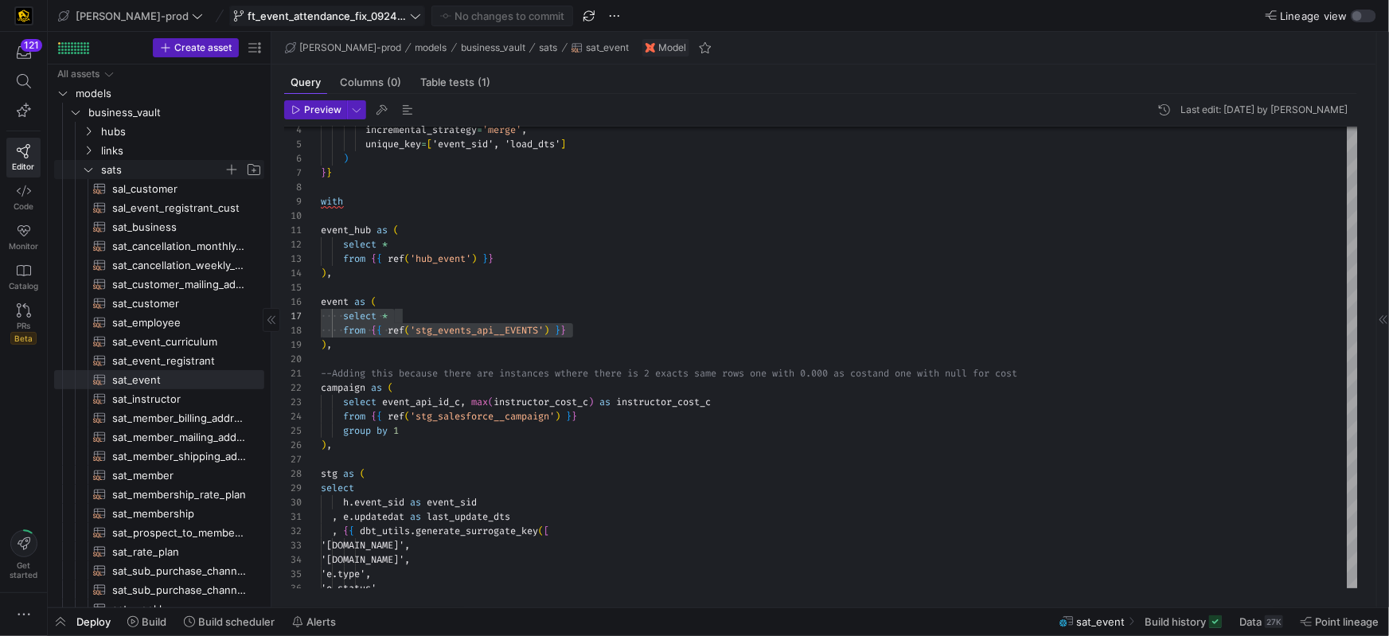
click at [88, 169] on icon "Press SPACE to select this row." at bounding box center [88, 170] width 11 height 10
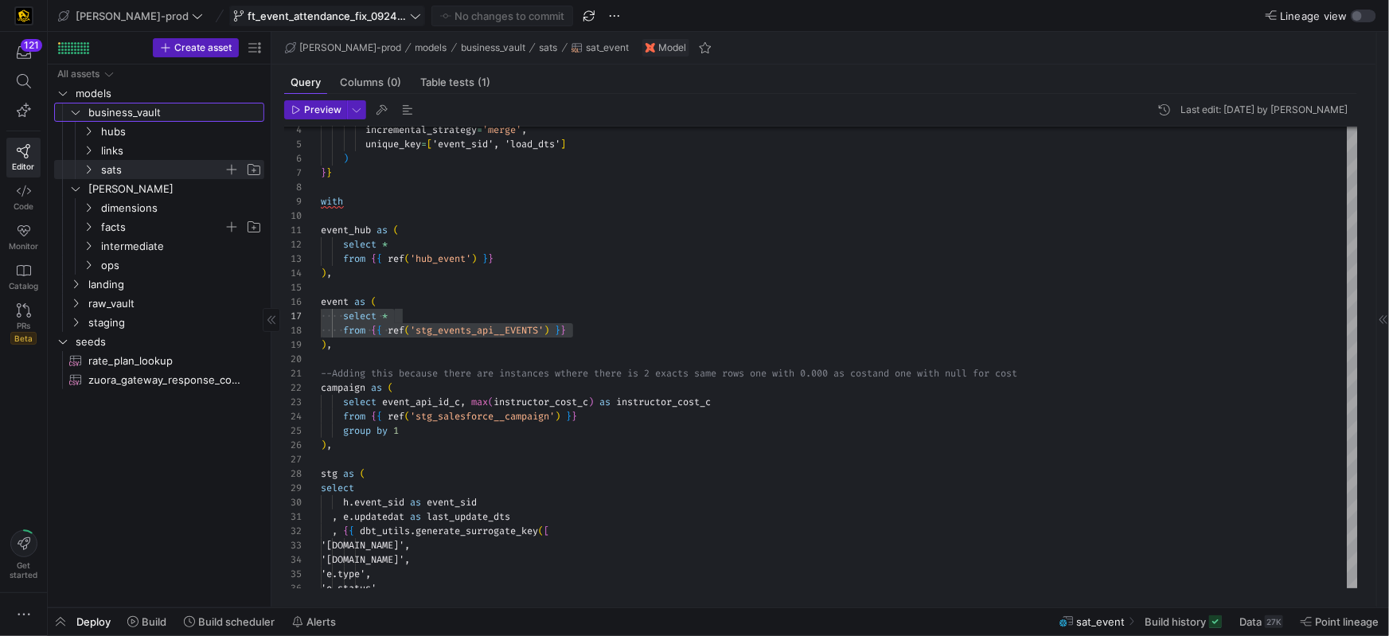
click at [76, 116] on icon "Press SPACE to select this row." at bounding box center [75, 112] width 11 height 10
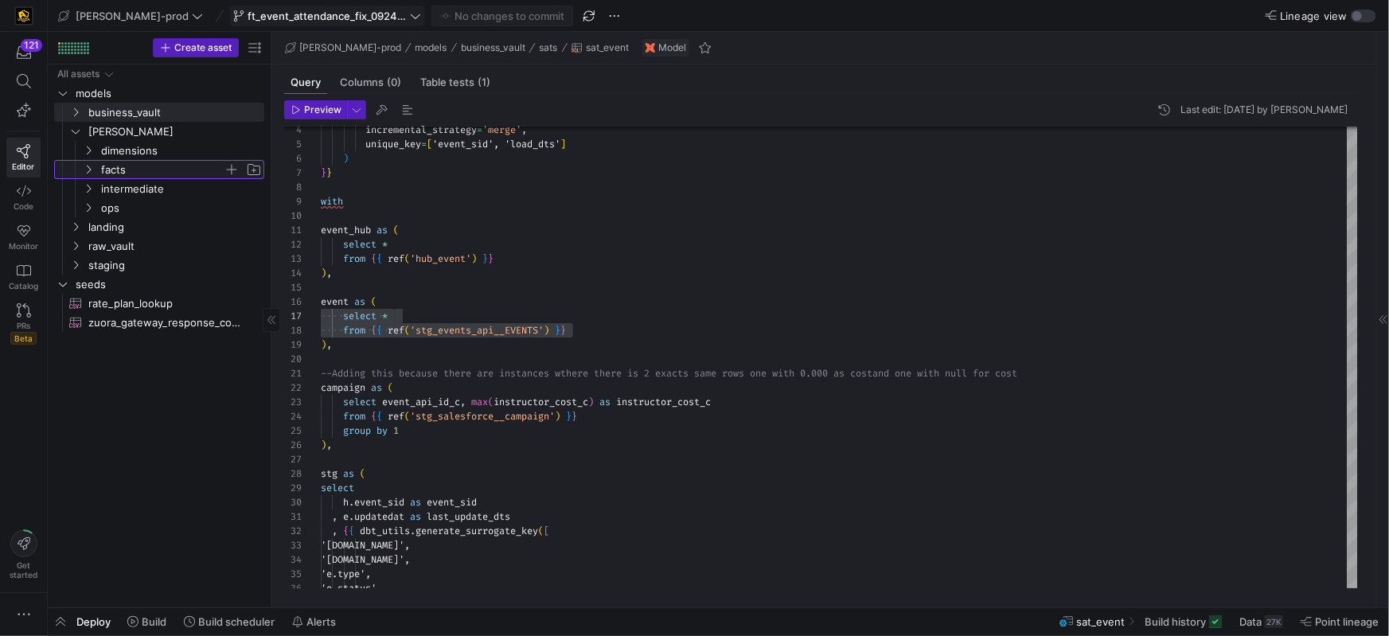
click at [86, 170] on icon "Press SPACE to select this row." at bounding box center [88, 170] width 11 height 10
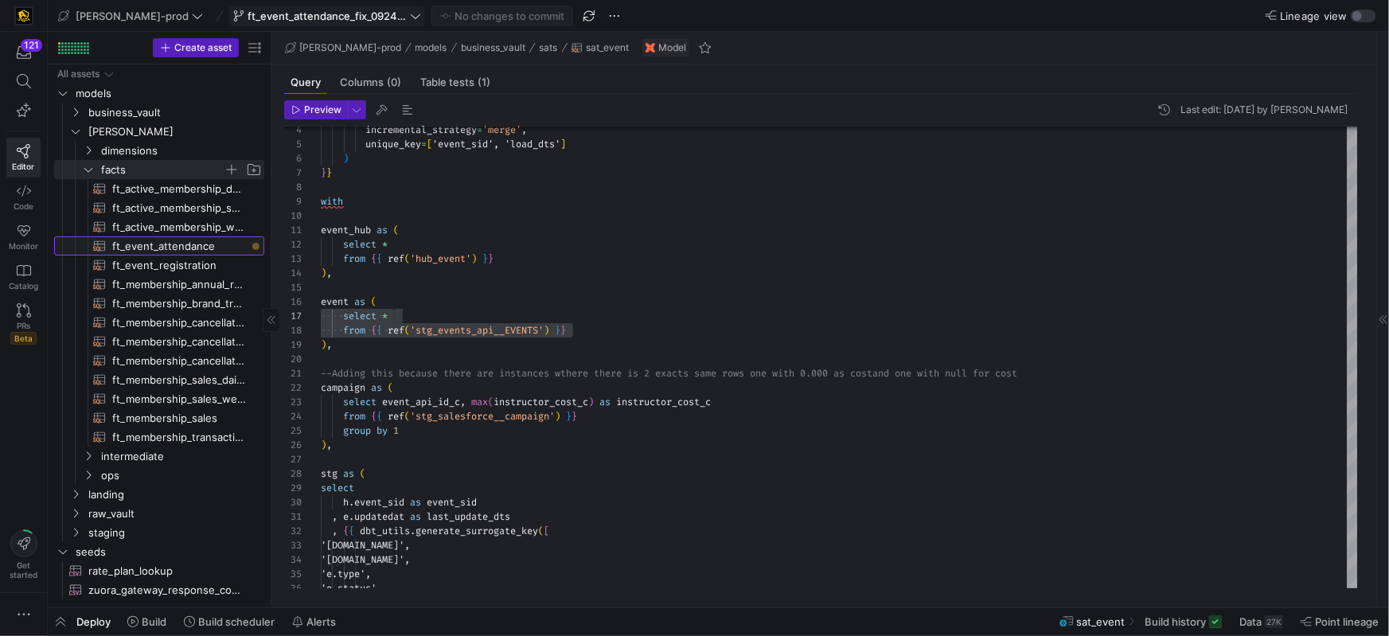
click at [183, 248] on span "ft_event_attendance​​​​​​​​​​" at bounding box center [179, 246] width 134 height 18
type textarea "{{ config( post_hook = [ "alter table {{ this }} add primary key (event_close_d…"
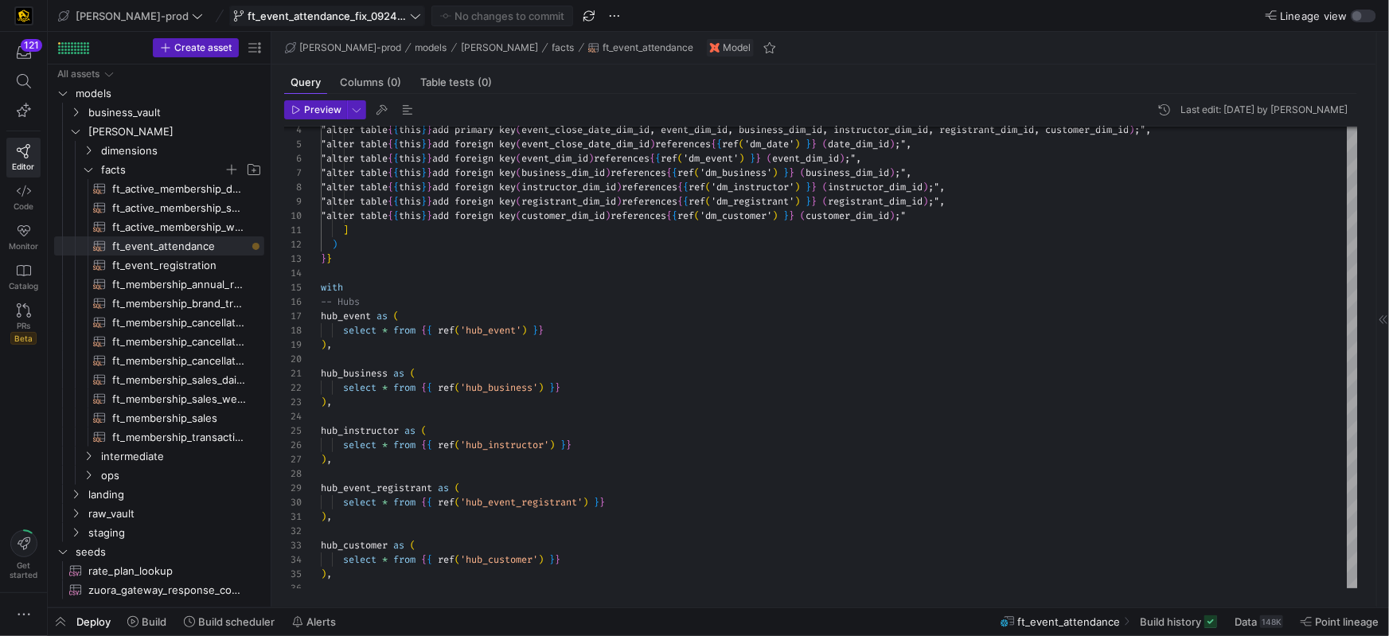
drag, startPoint x: 317, startPoint y: 111, endPoint x: 326, endPoint y: 119, distance: 12.4
click at [316, 111] on span "Preview" at bounding box center [322, 109] width 37 height 11
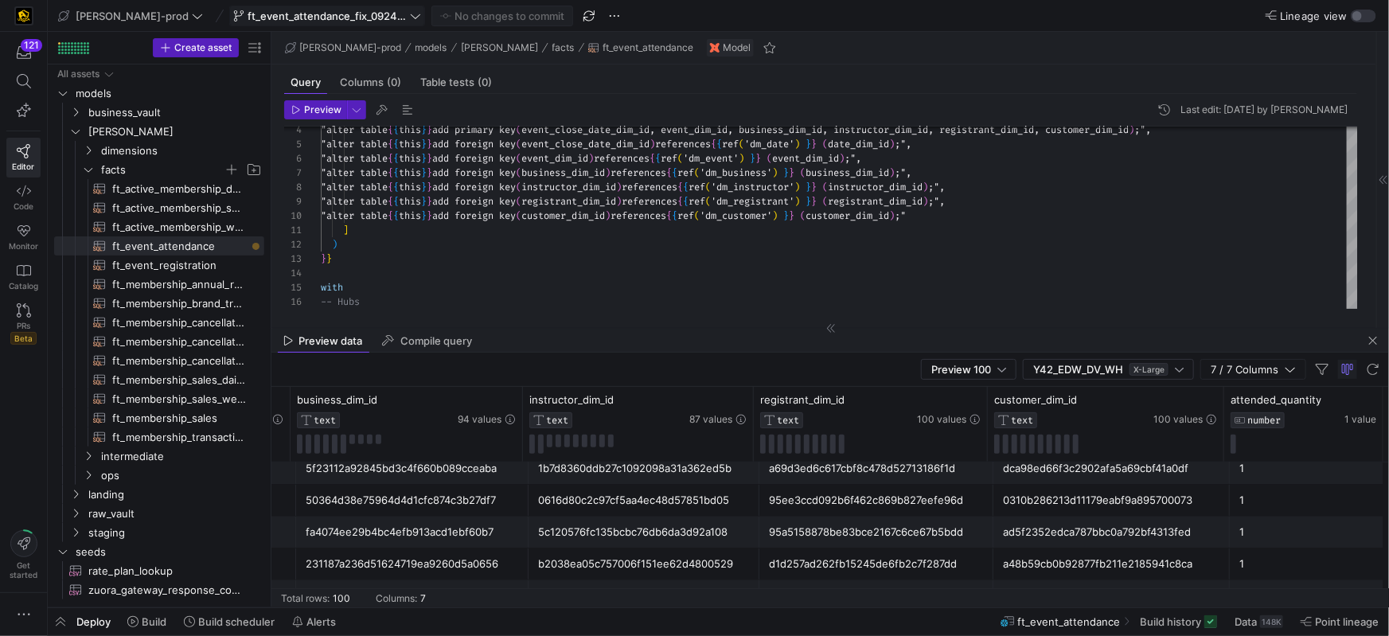
scroll to position [0, 0]
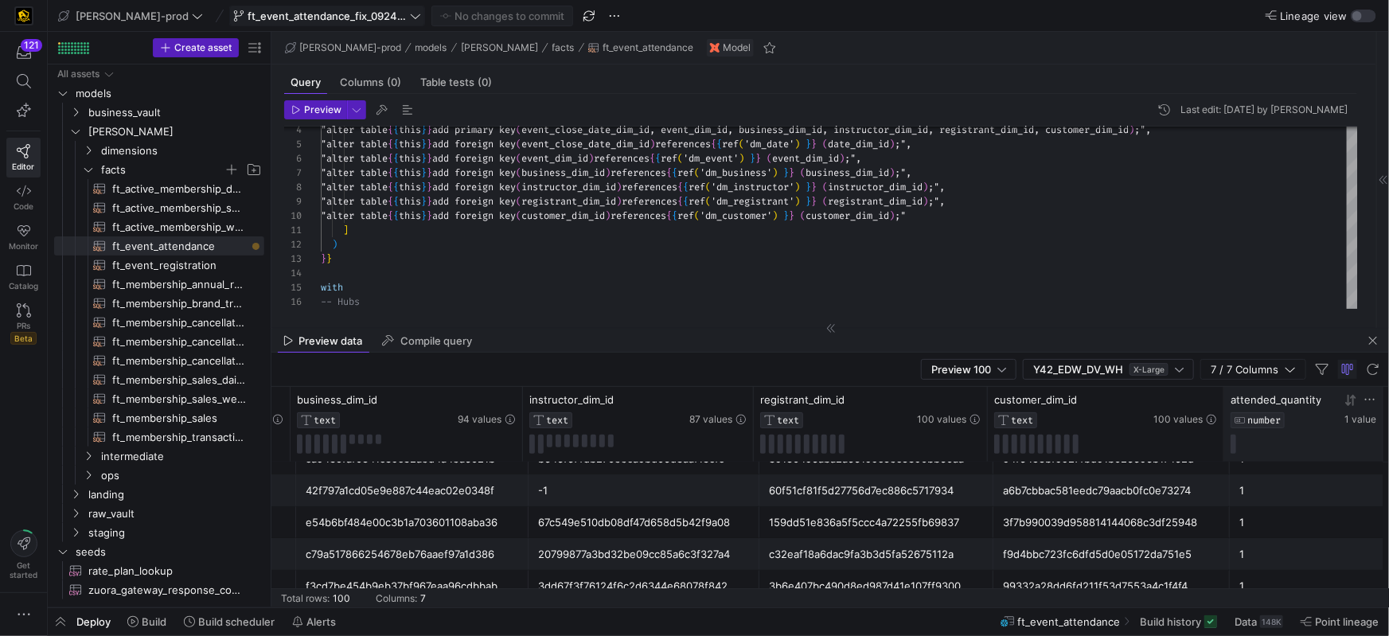
click at [1366, 401] on icon at bounding box center [1370, 399] width 13 height 13
type input "2"
click at [1354, 560] on button "Apply" at bounding box center [1358, 562] width 49 height 21
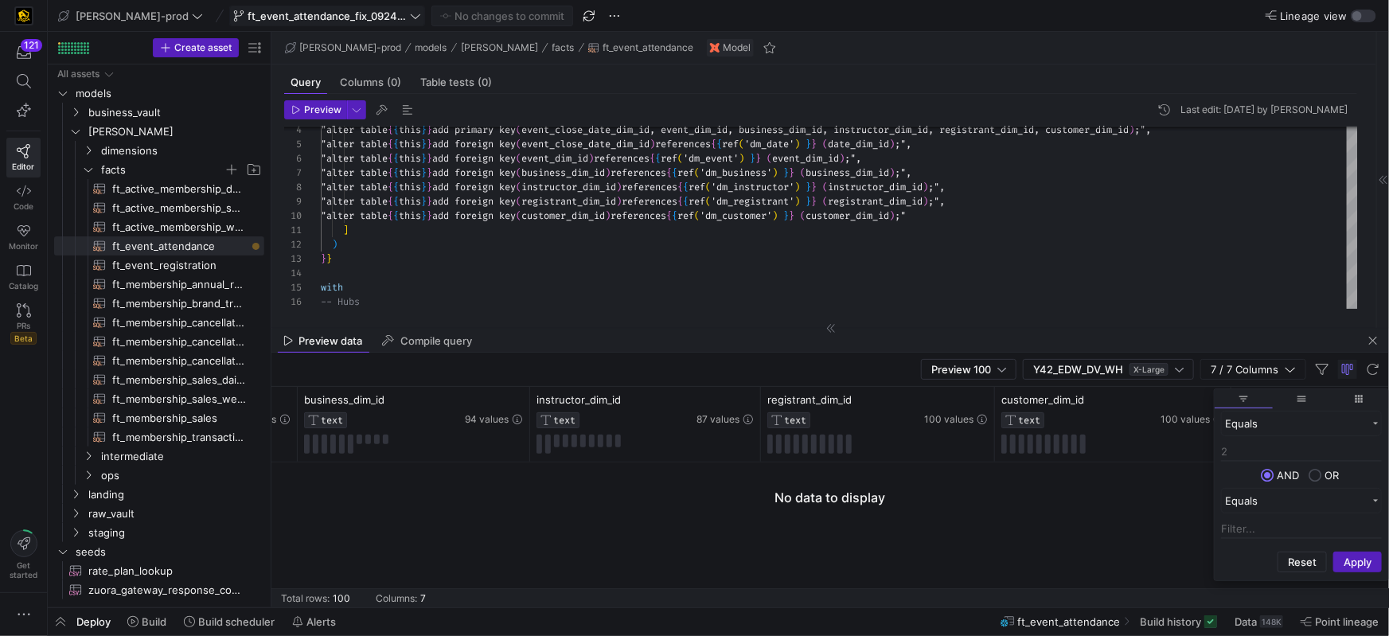
click at [1250, 440] on div "Equals 2 AND OR Equals" at bounding box center [1302, 477] width 174 height 135
click at [1261, 449] on input "2" at bounding box center [1301, 452] width 161 height 19
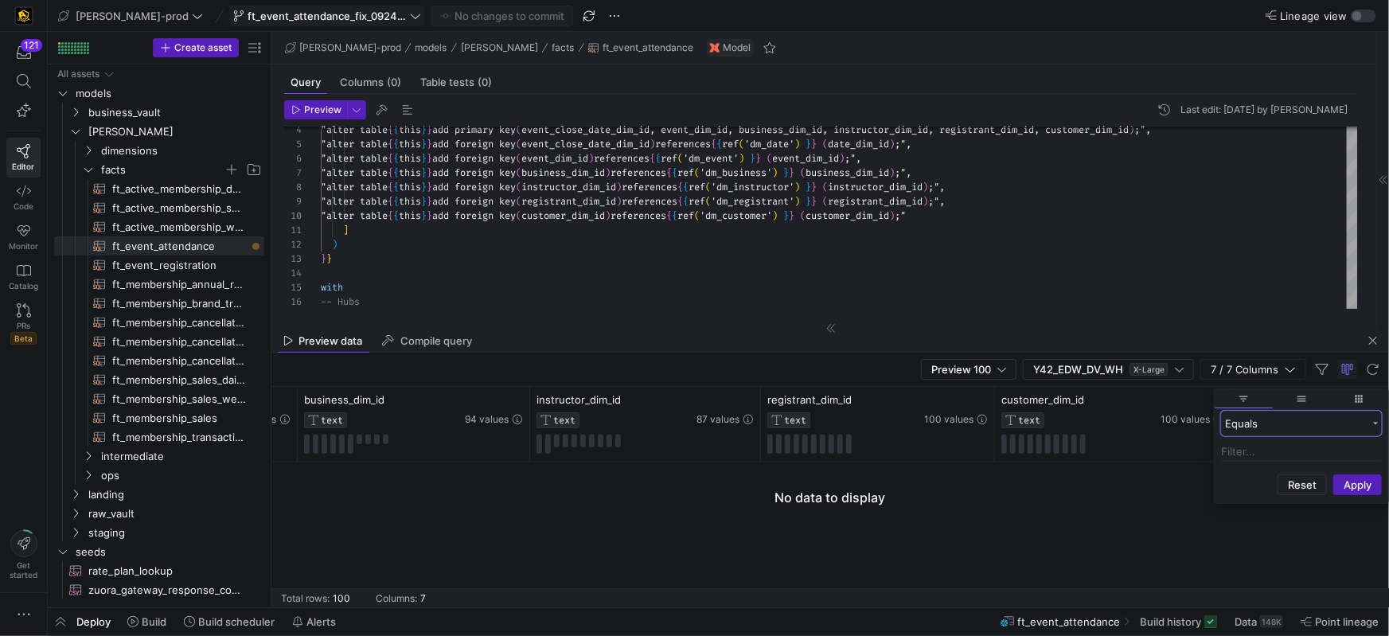
click at [1375, 426] on span "Filtering operator" at bounding box center [1375, 423] width 11 height 11
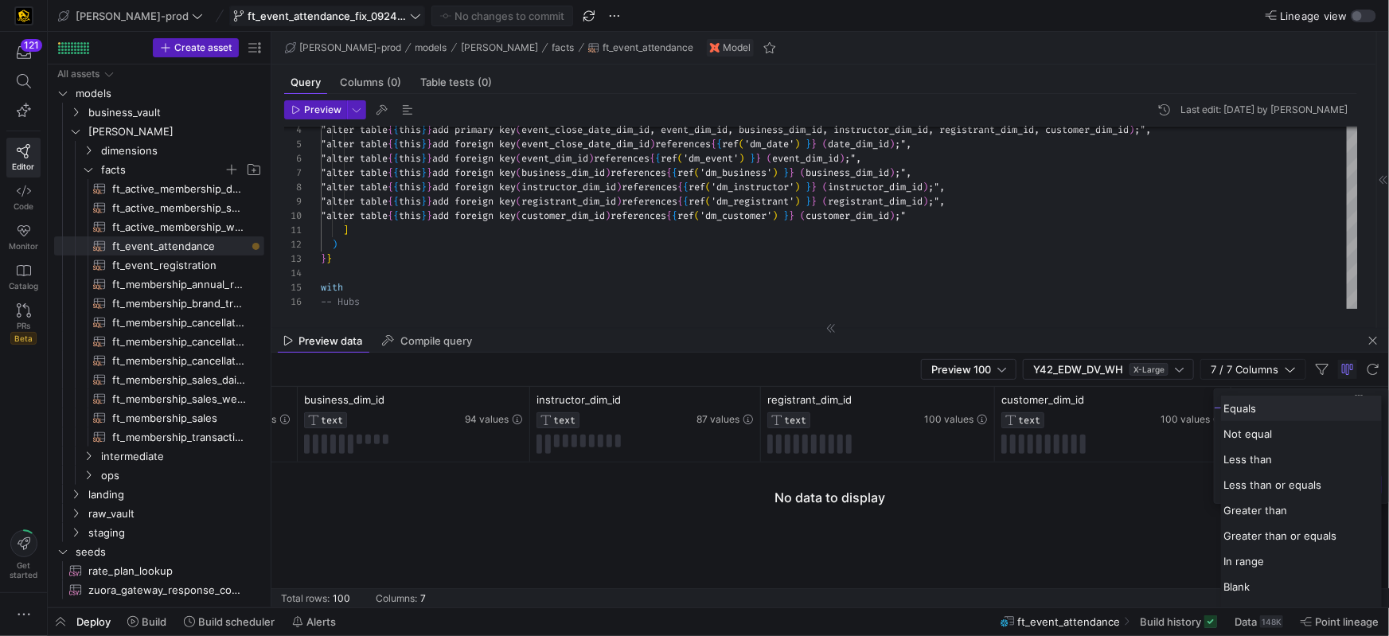
click at [1273, 412] on div "Equals" at bounding box center [1301, 408] width 161 height 25
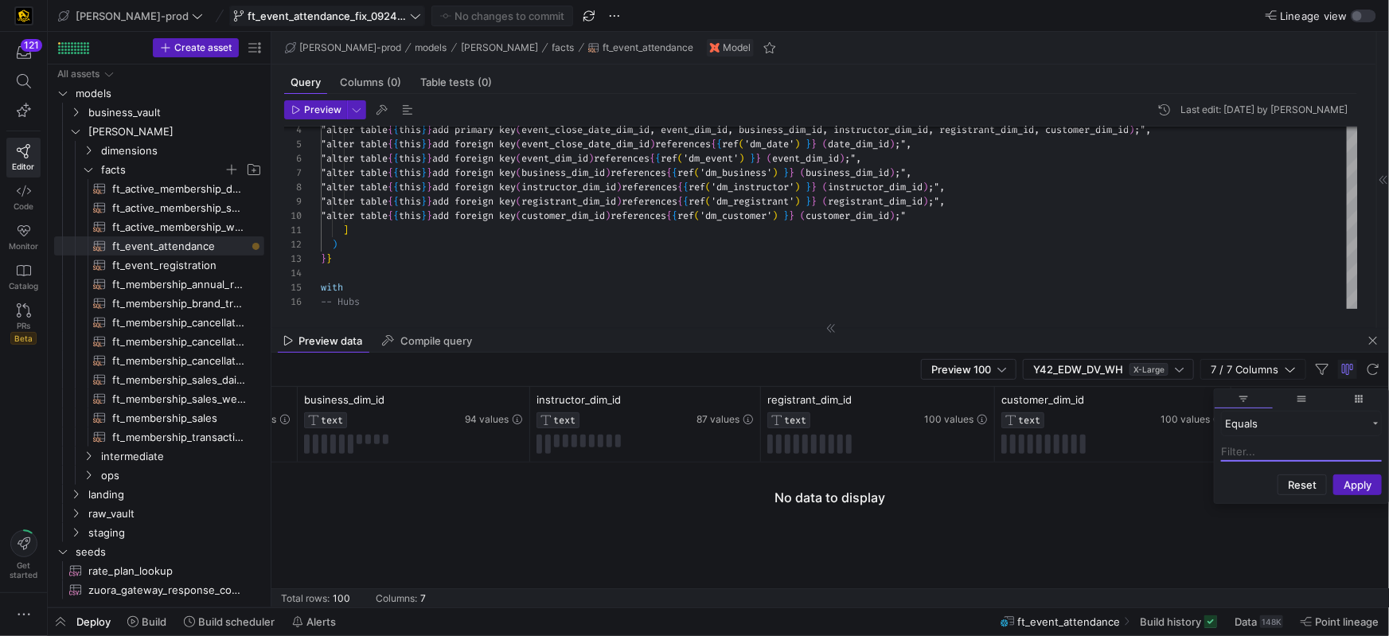
click at [1256, 452] on input "Filter Value" at bounding box center [1301, 452] width 161 height 19
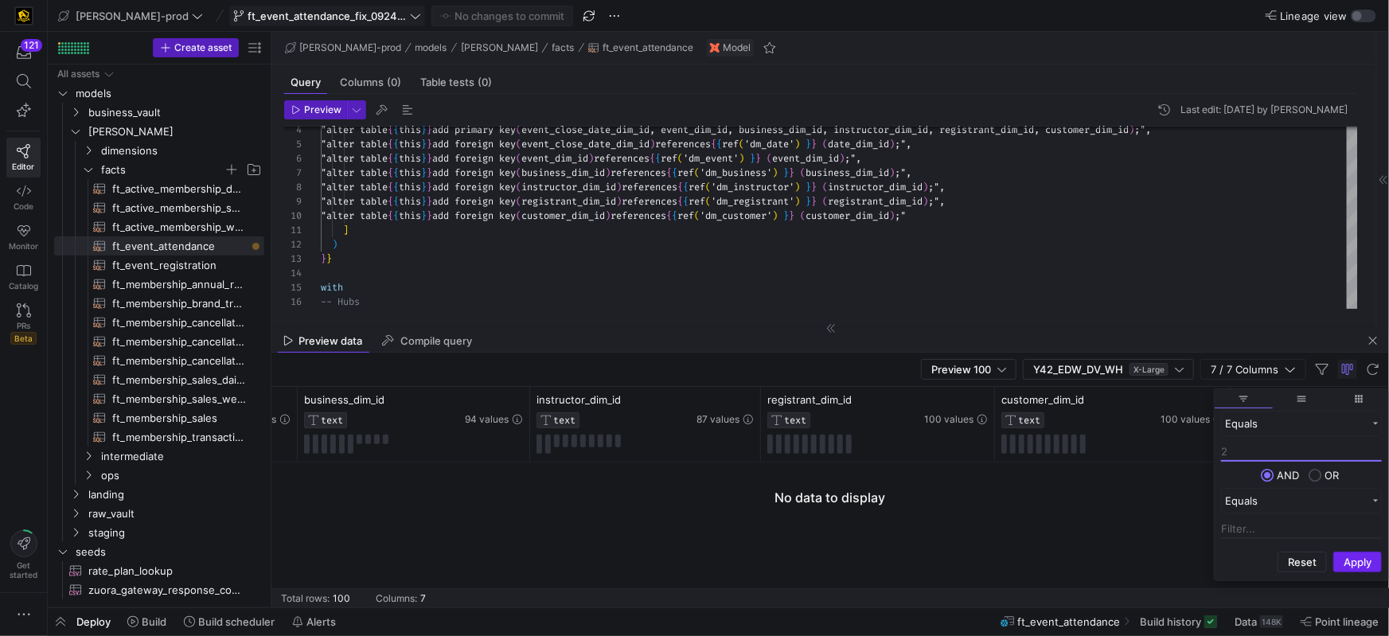
type input "2"
click at [1361, 561] on button "Apply" at bounding box center [1358, 562] width 49 height 21
click at [1360, 560] on button "Apply" at bounding box center [1358, 562] width 49 height 21
click at [1357, 561] on button "Apply" at bounding box center [1358, 562] width 49 height 21
click at [1356, 562] on button "Apply" at bounding box center [1358, 562] width 49 height 21
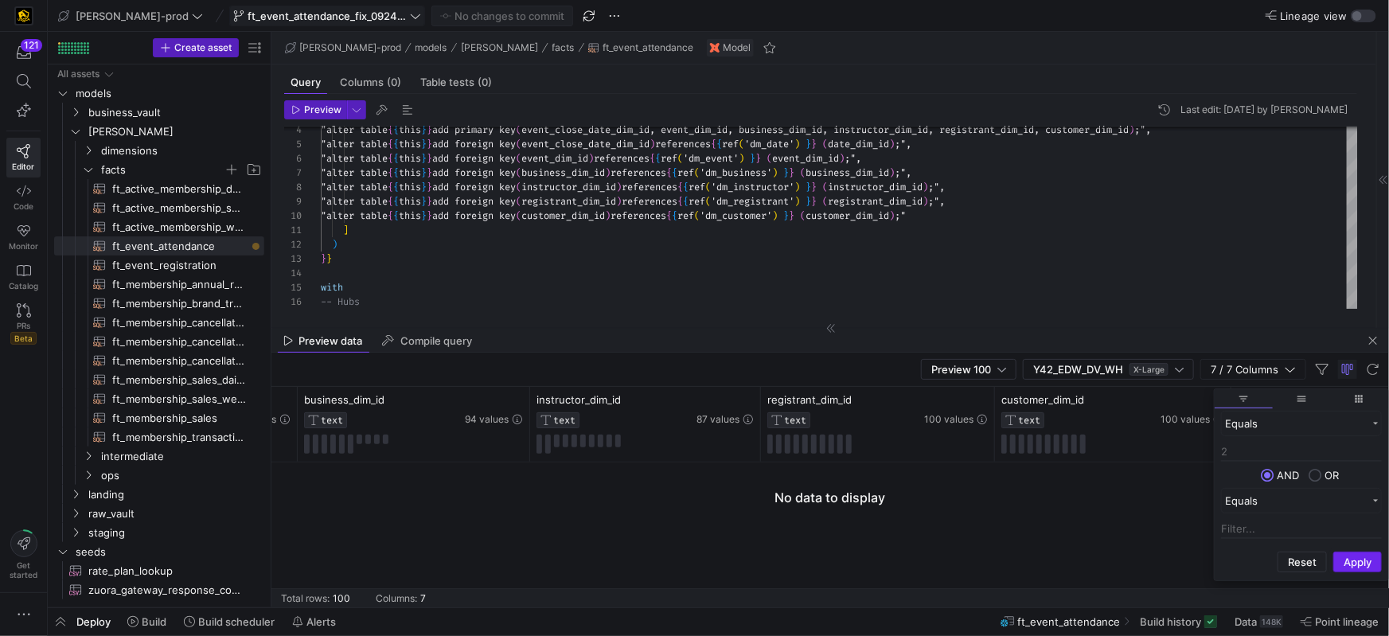
click at [1352, 558] on button "Apply" at bounding box center [1358, 562] width 49 height 21
click at [1289, 440] on div "Equals 2 AND OR Equals" at bounding box center [1302, 477] width 174 height 135
click at [1286, 400] on span "general" at bounding box center [1302, 398] width 58 height 19
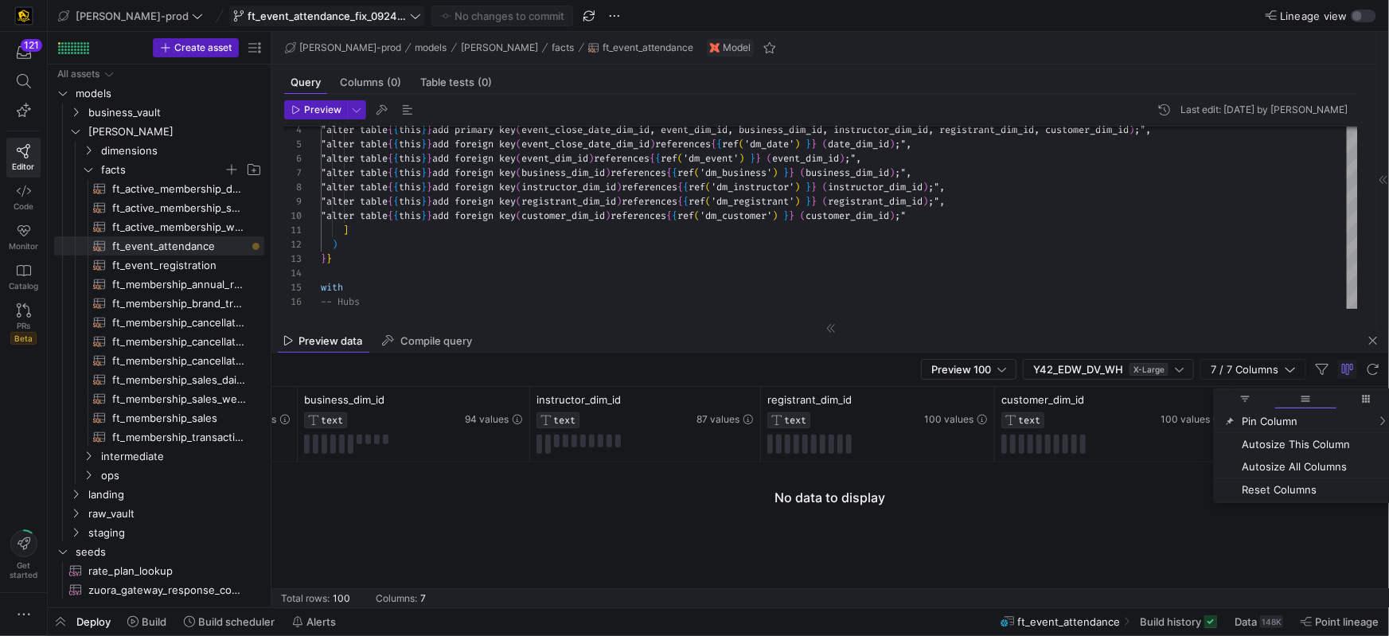
click at [1146, 504] on div at bounding box center [831, 535] width 1118 height 145
click at [1315, 438] on div at bounding box center [1311, 444] width 146 height 19
click at [1356, 418] on span "1 value" at bounding box center [1368, 419] width 32 height 11
click at [710, 309] on div "4 5 6 7 8 9 10 11 12 13 14 15 16 "alter table { { this } } add primary key ( ev…" at bounding box center [820, 218] width 1073 height 182
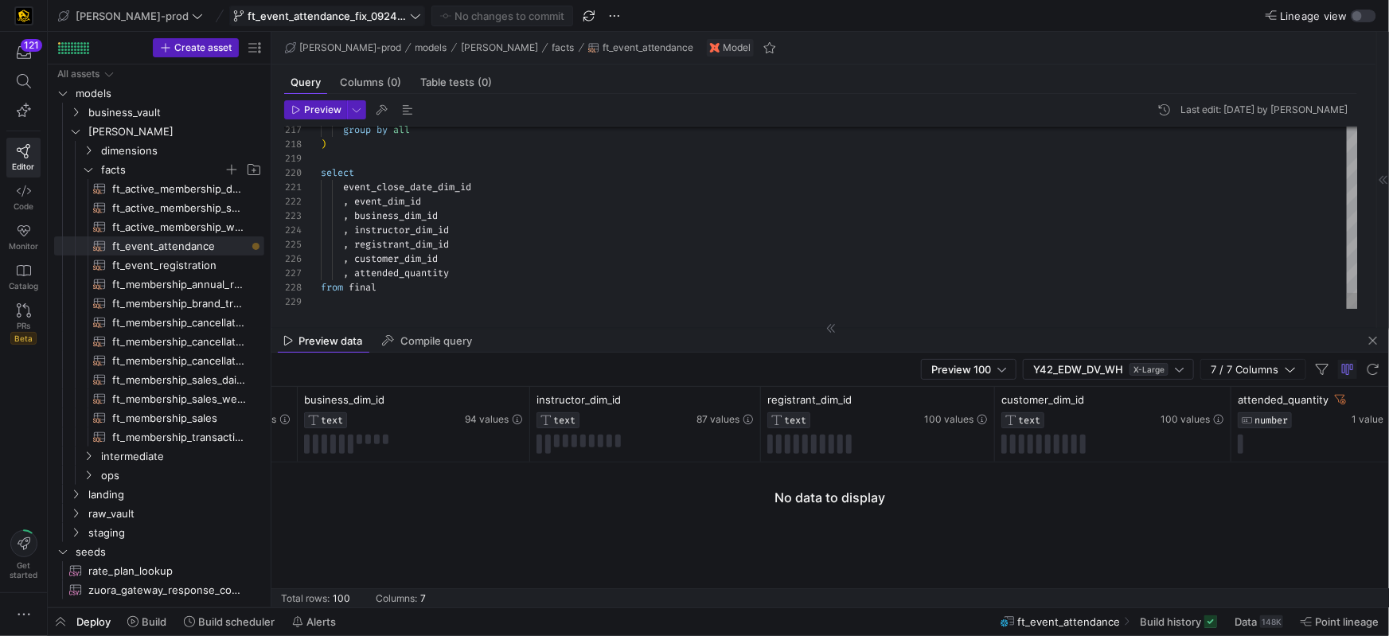
click at [510, 258] on div ", customer_dim_id" at bounding box center [840, 259] width 1038 height 14
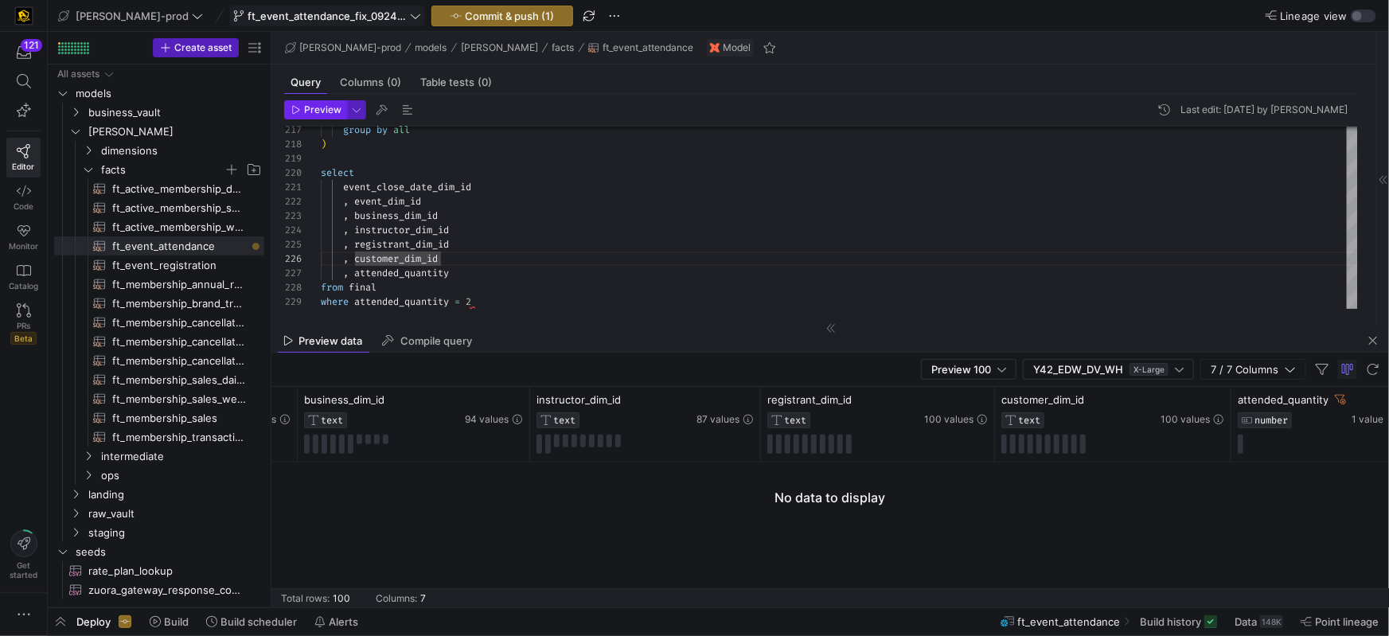
type textarea "event_close_date_dim_id , event_dim_id , business_dim_id , instructor_dim_id , …"
click at [303, 109] on span "Preview" at bounding box center [316, 109] width 50 height 11
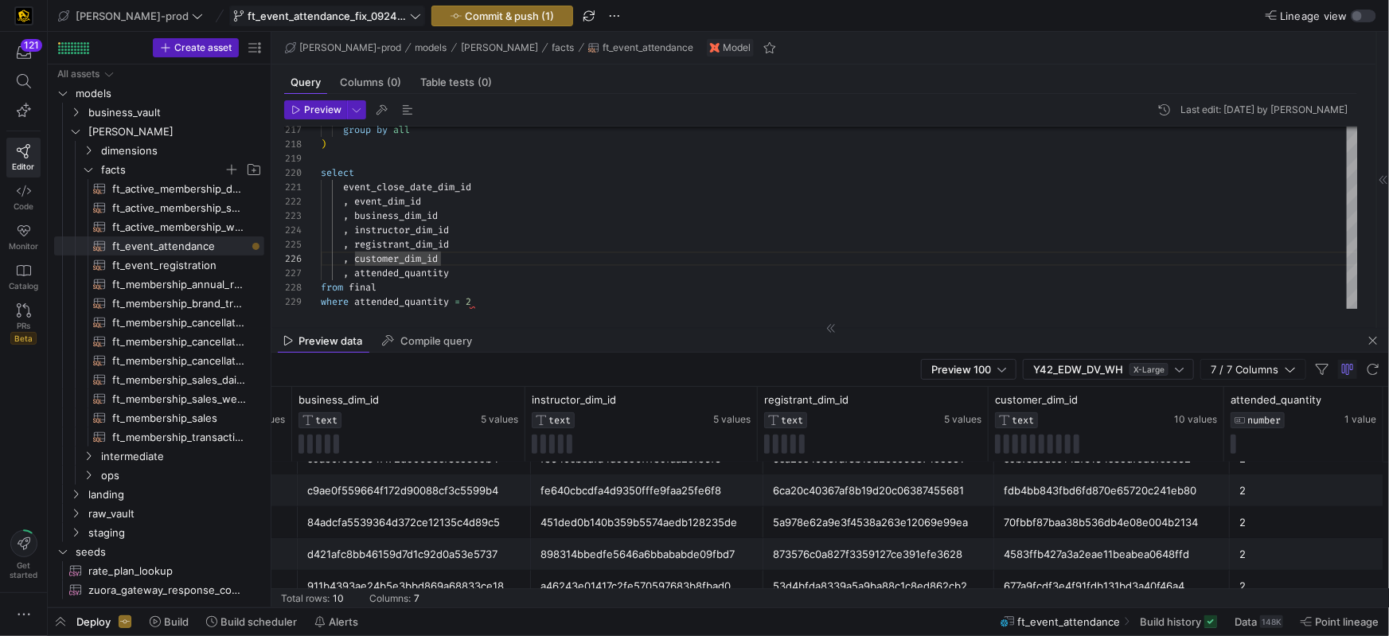
scroll to position [179, 0]
